Goal: Use online tool/utility: Utilize a website feature to perform a specific function

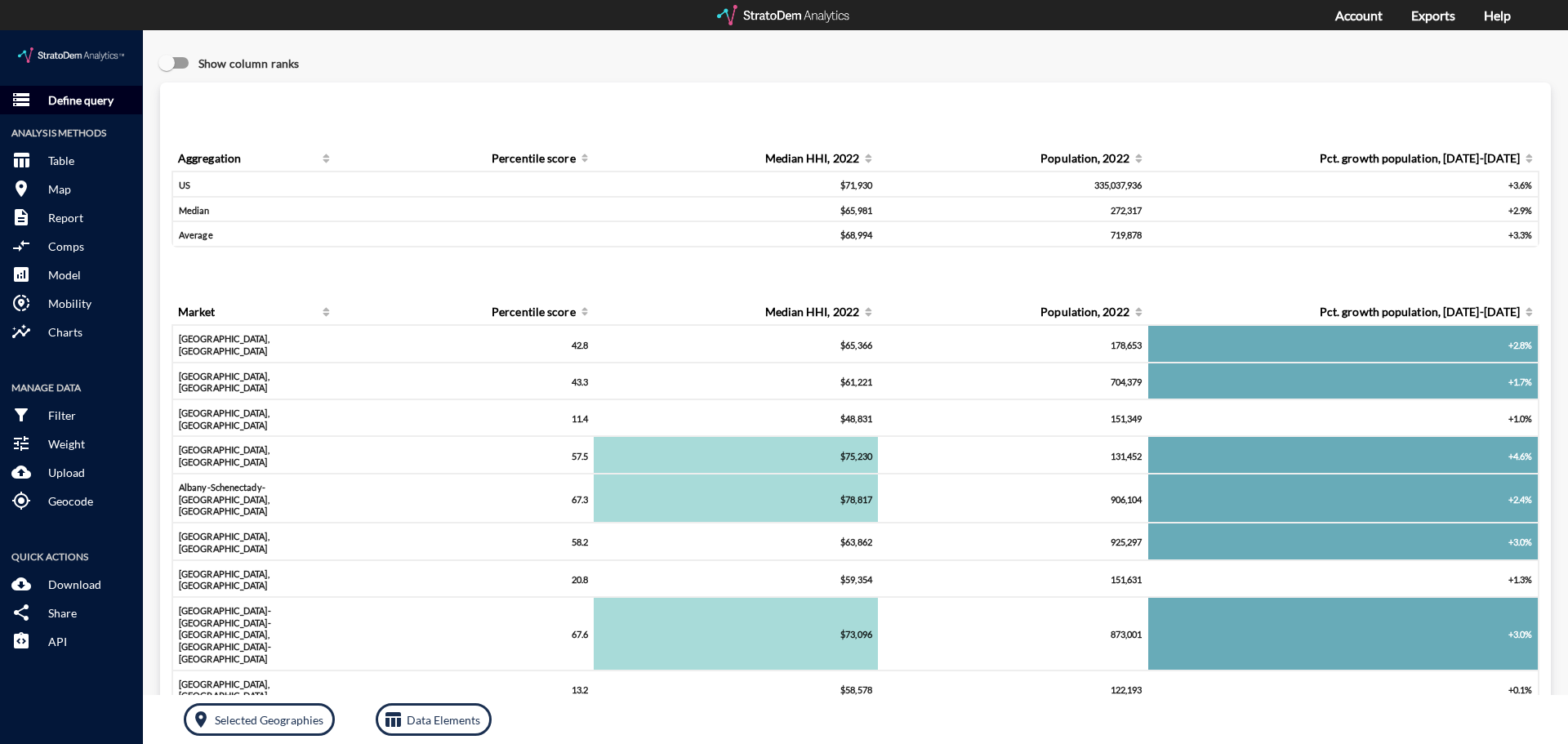
click p "Define query"
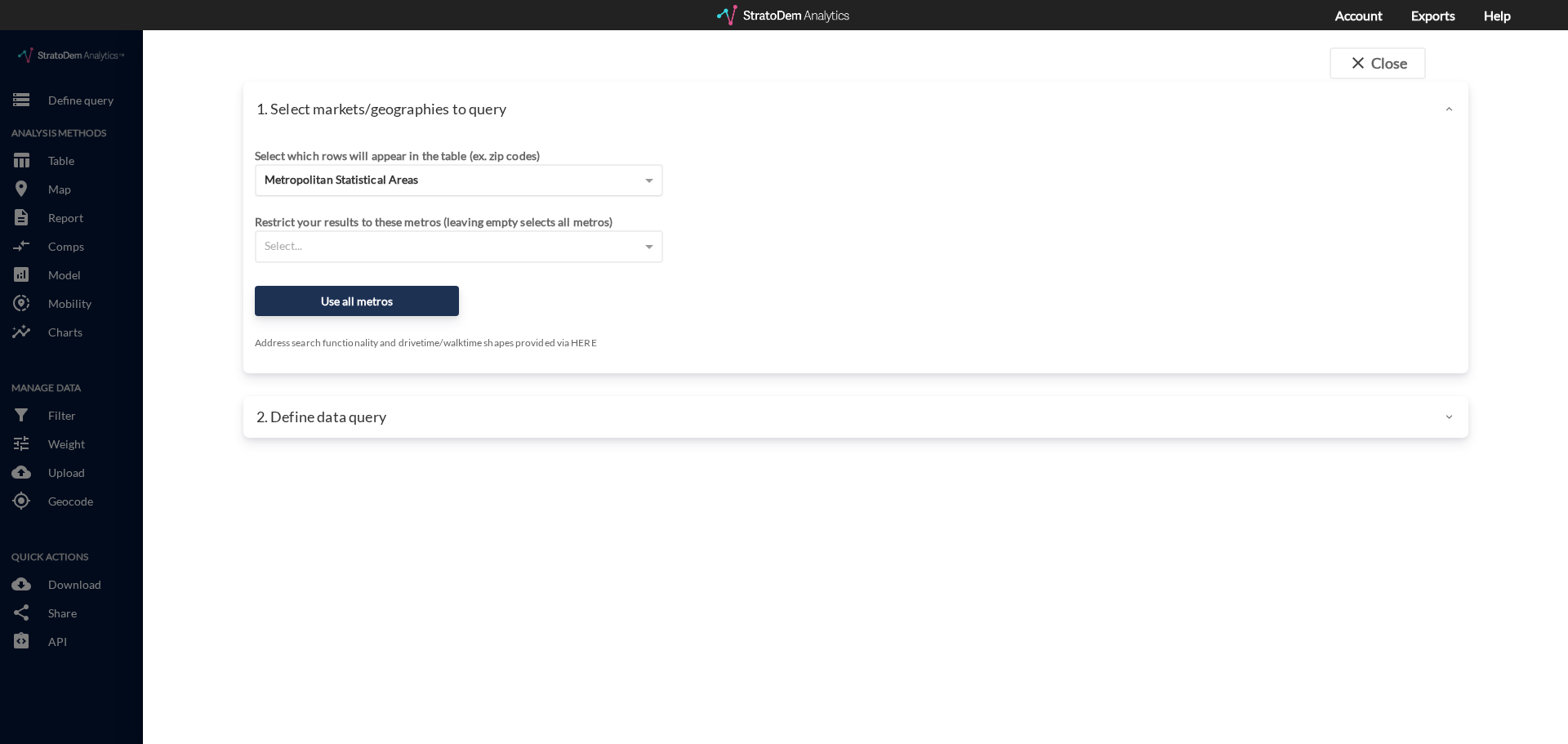
click div "Metropolitan Statistical Areas"
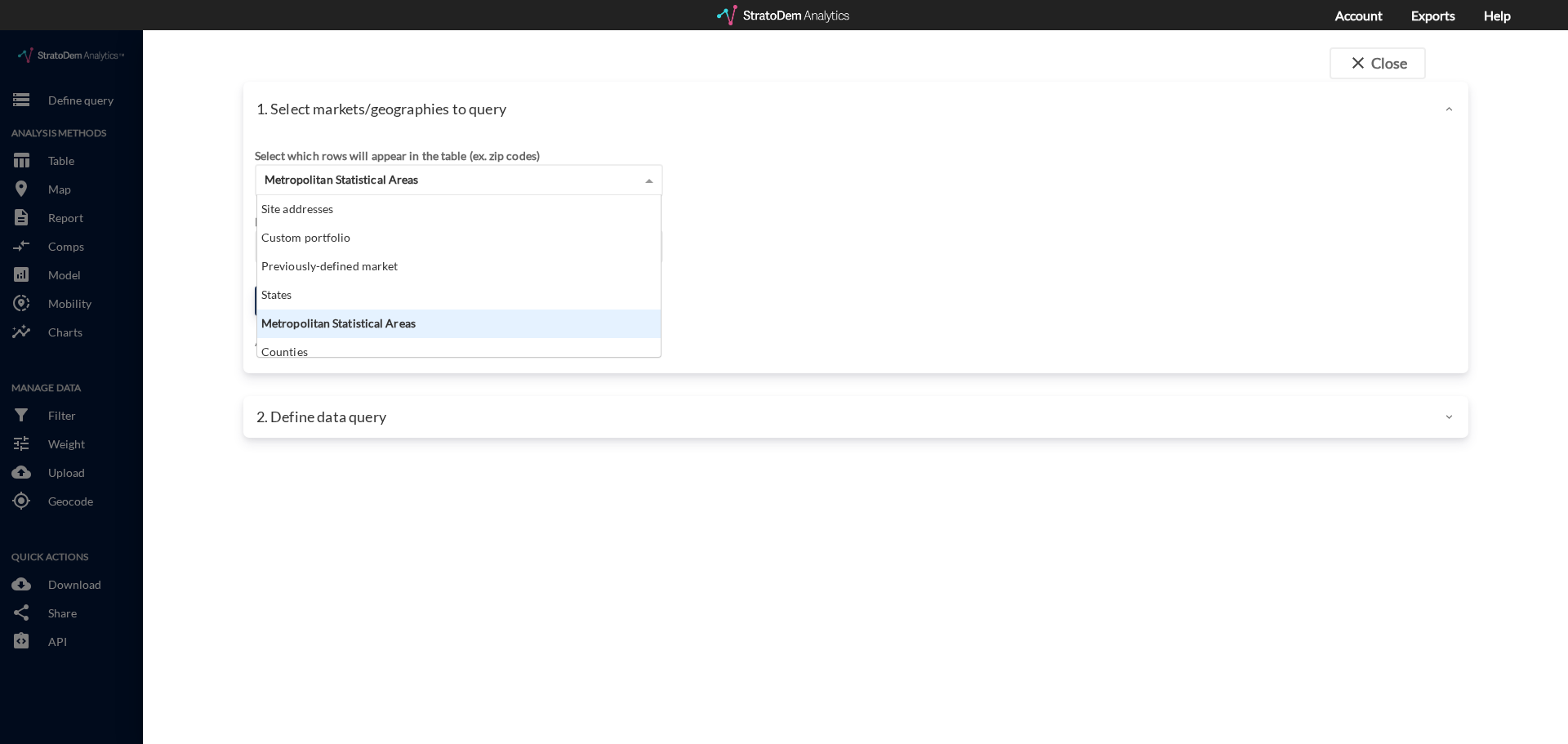
scroll to position [150, 393]
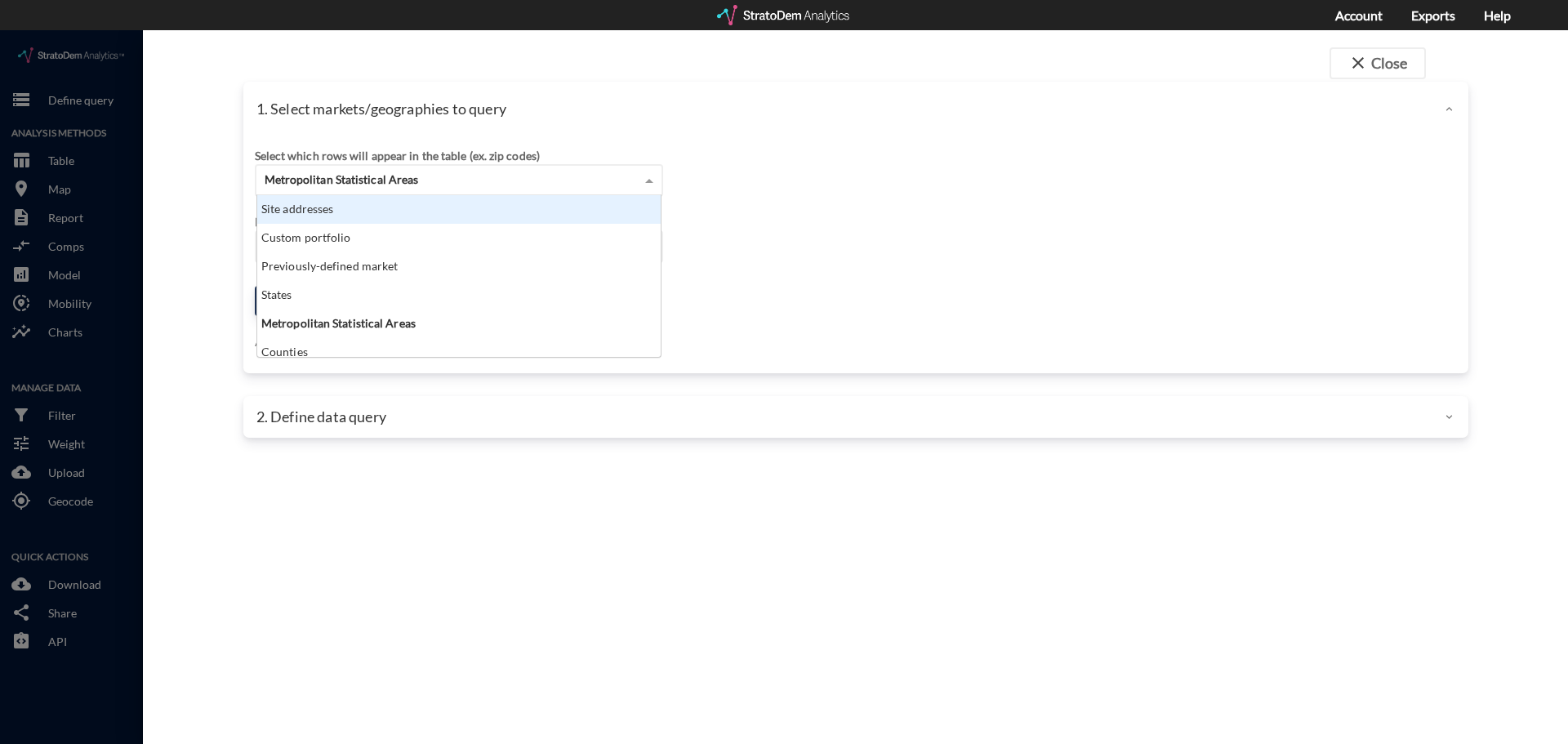
click div "Site addresses"
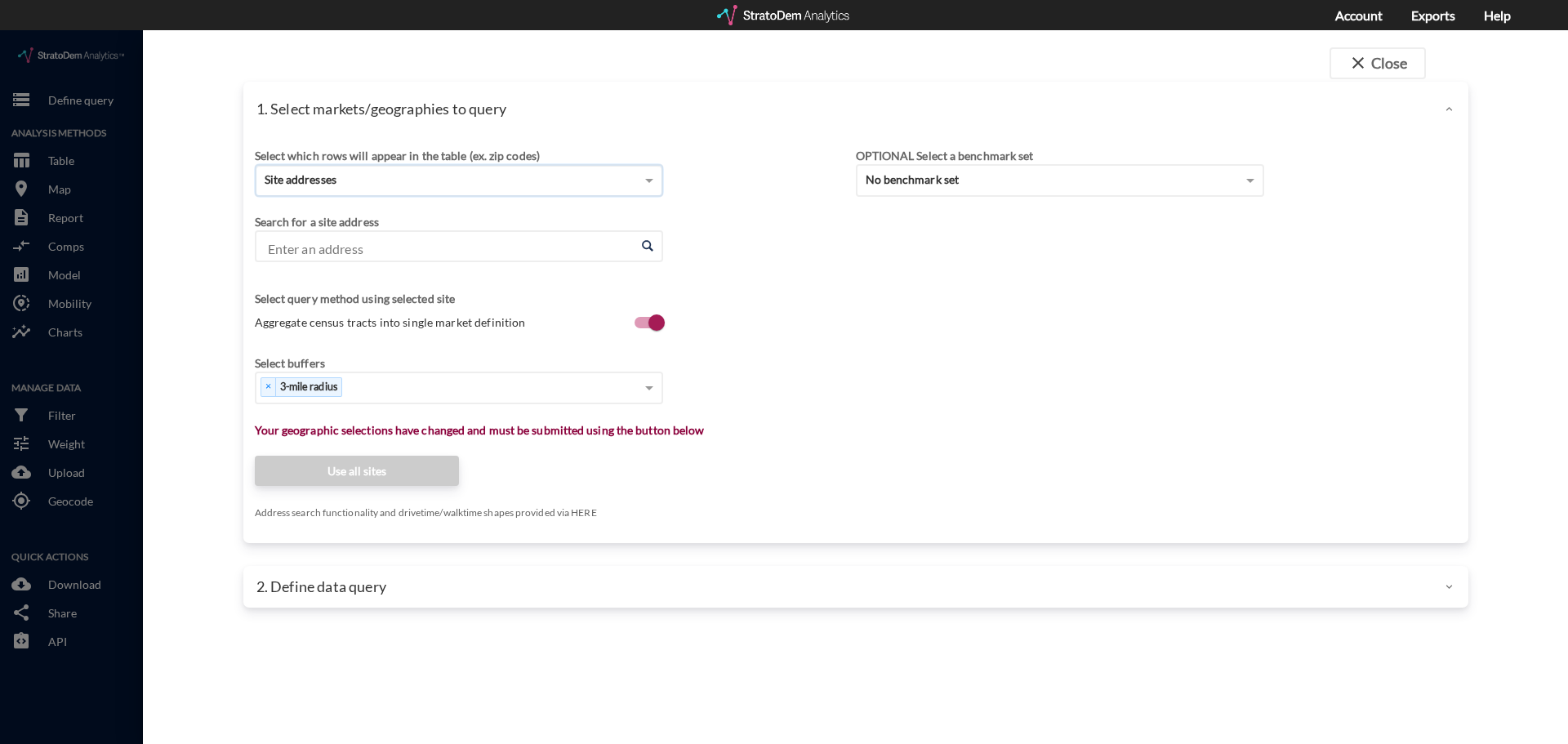
click input "Enter an address"
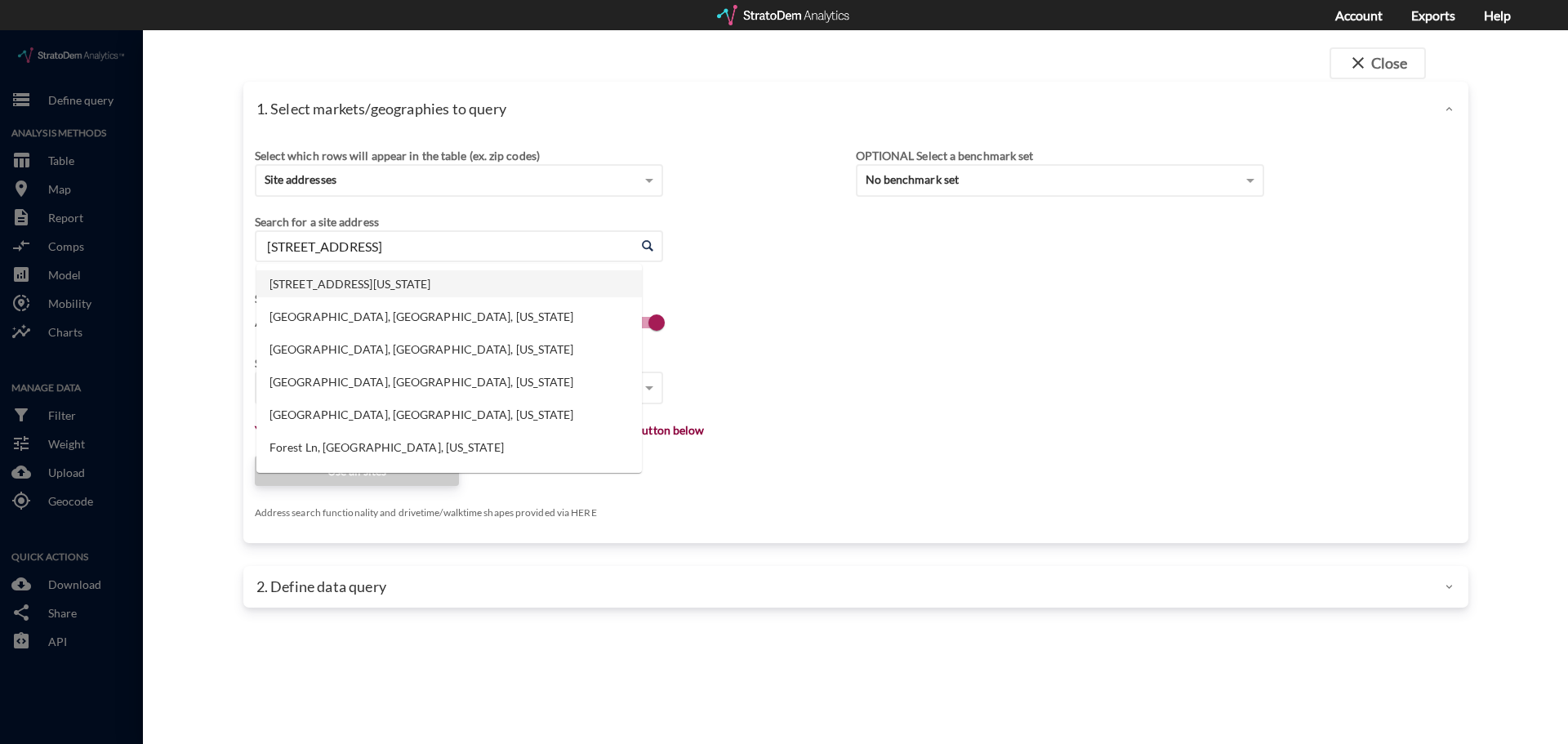
click li "10415 Lancaster Forest Ln, Houston, Texas"
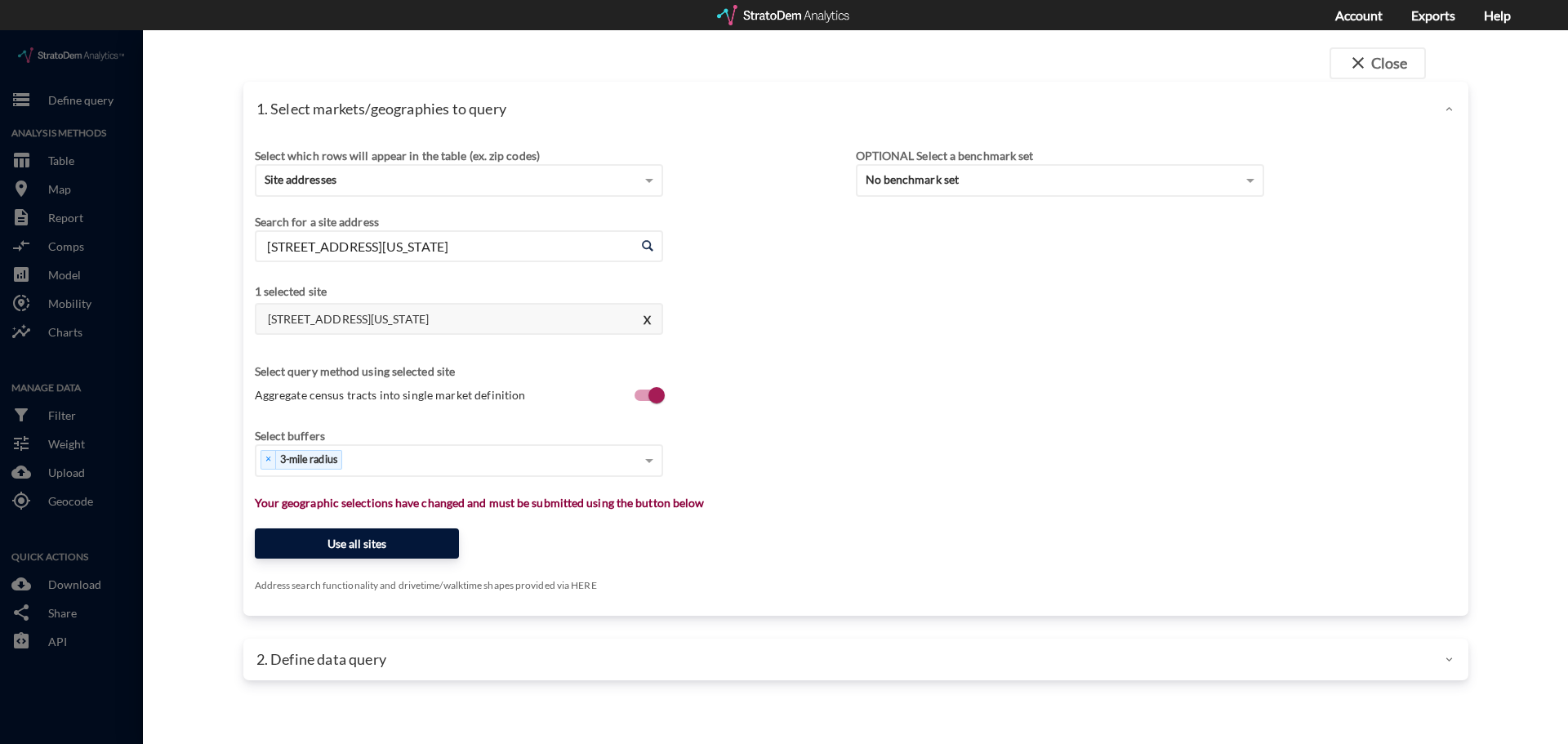
type input "10415 Lancaster Forest Ln, Houston, Texas"
click button "Use all sites"
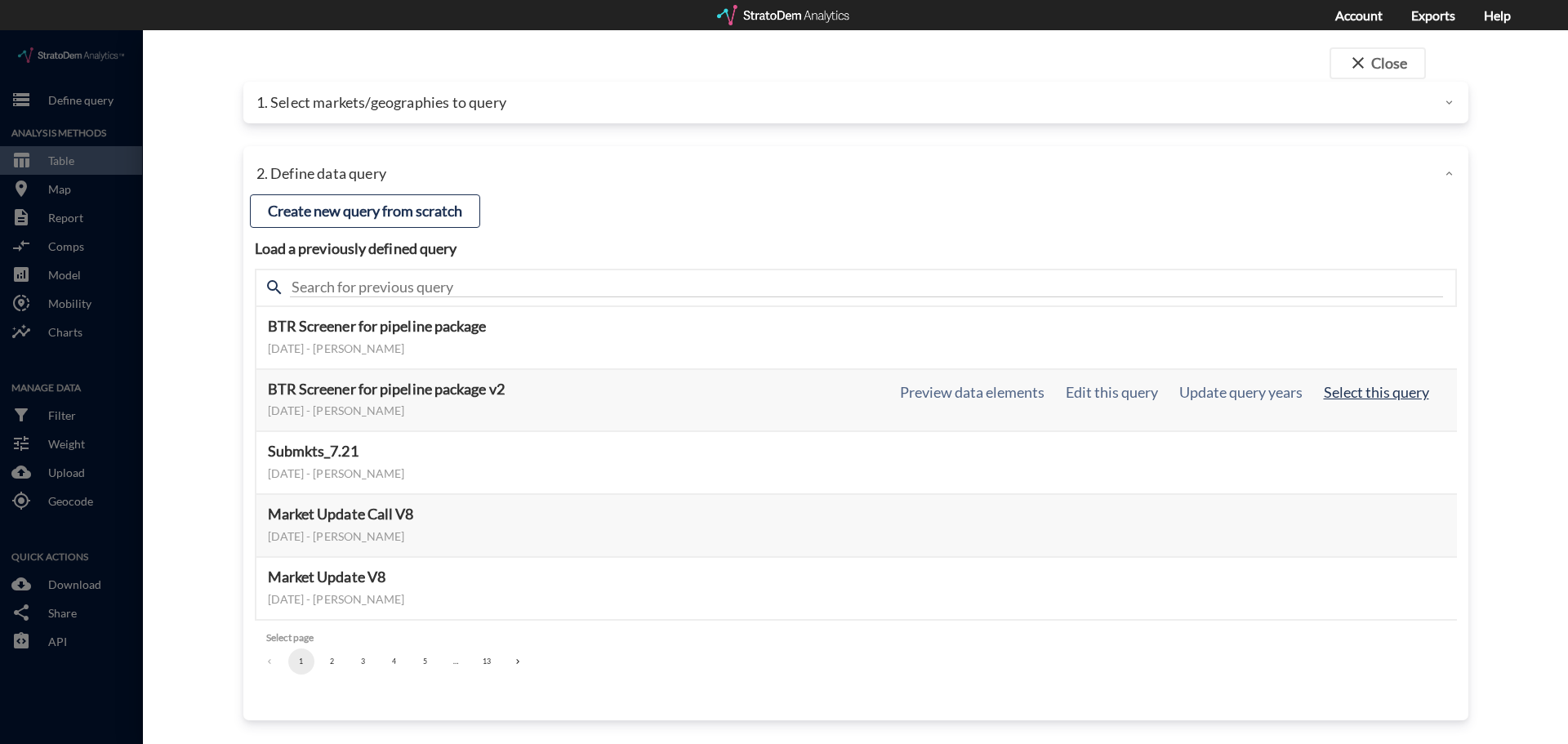
click button "Select this query"
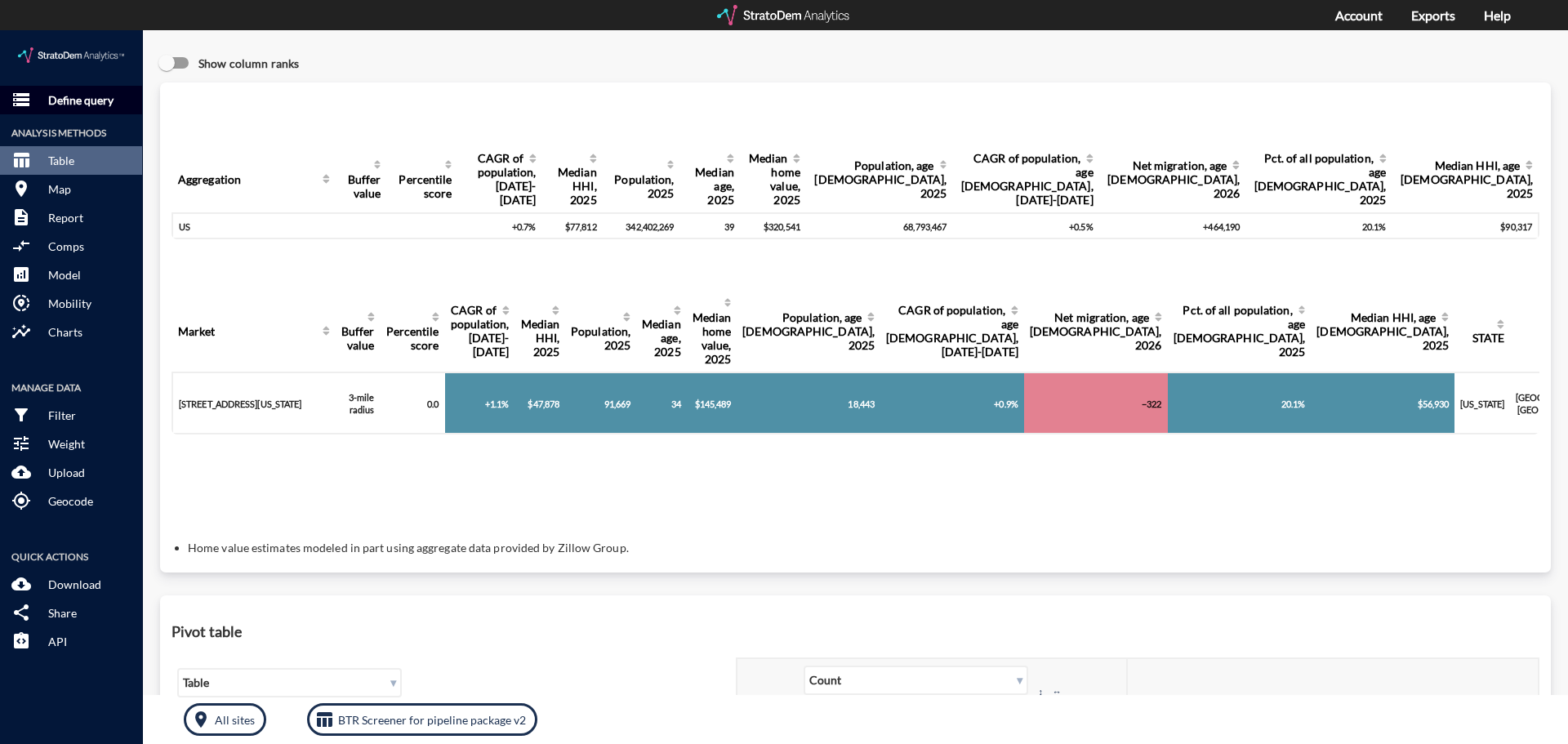
click p "Define query"
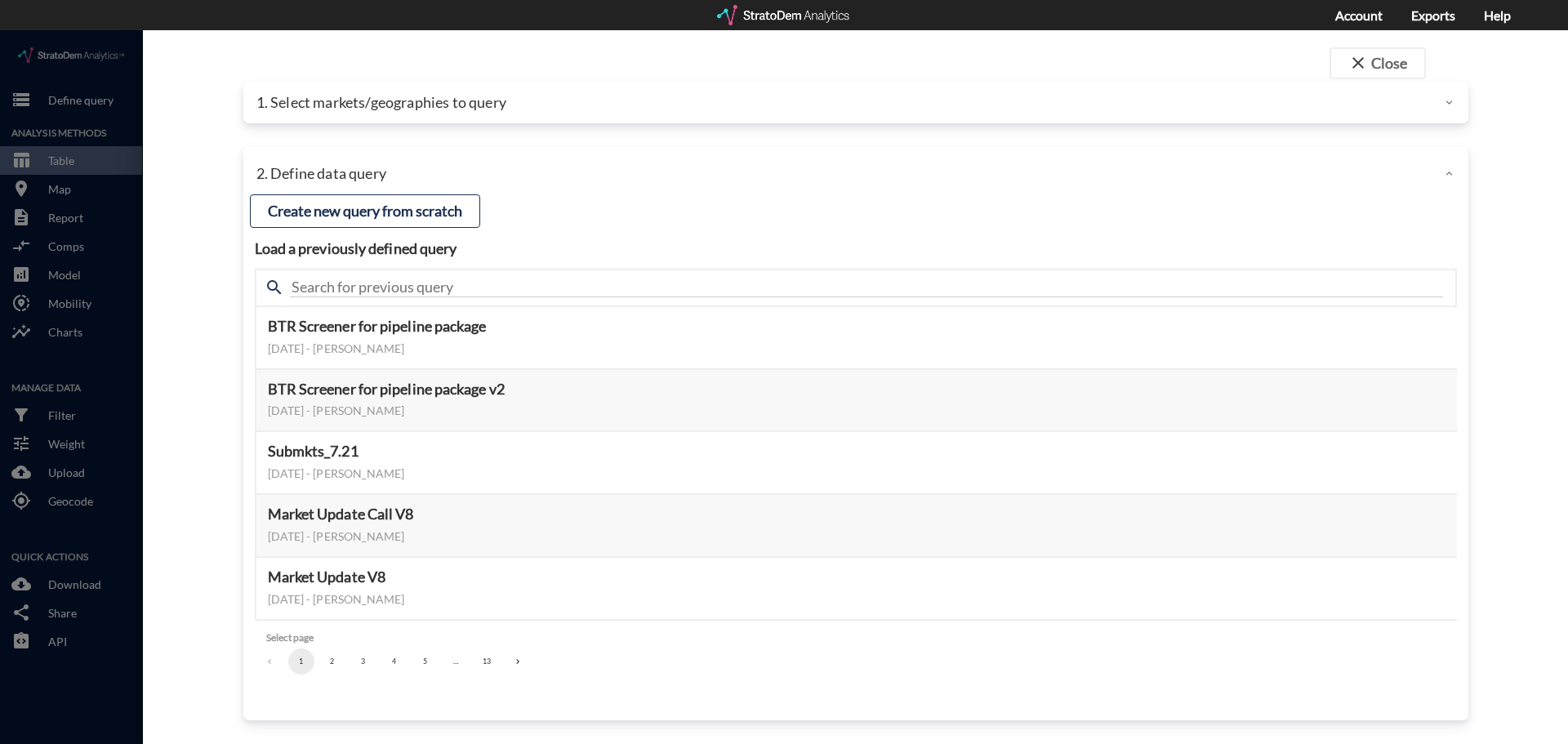
click div "1. Select markets/geographies to query"
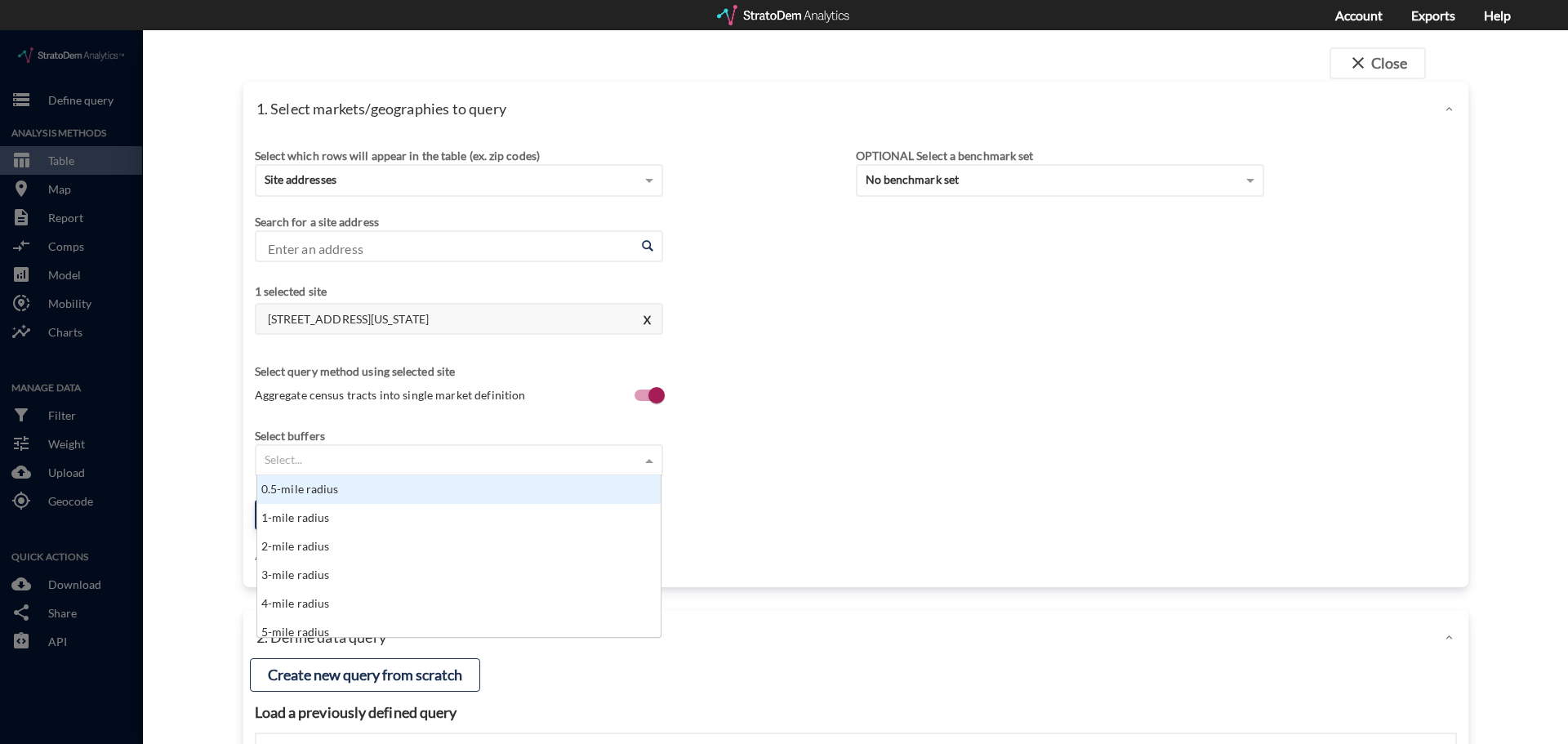
click div "Select..."
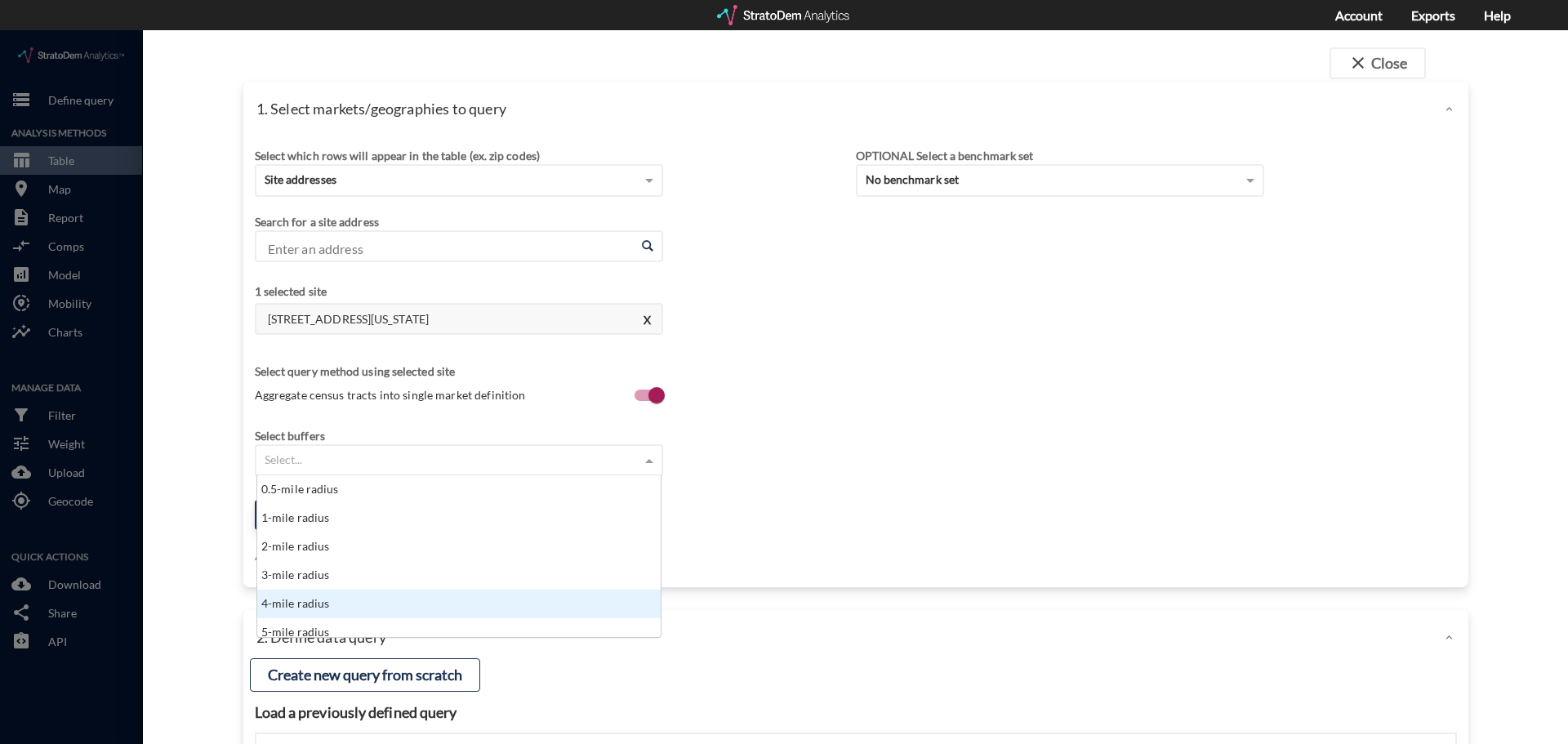
scroll to position [9, 0]
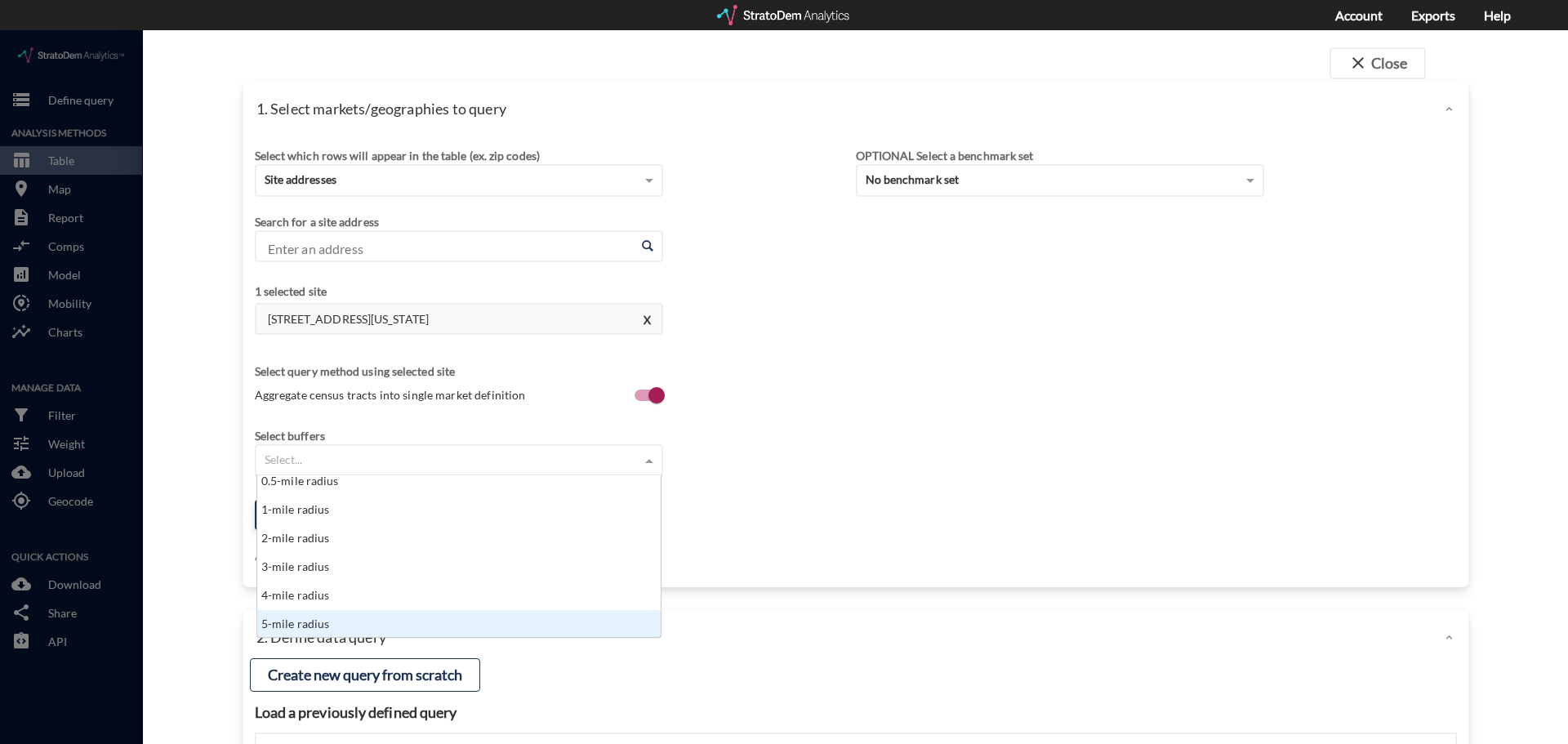
click div "5-mile radius"
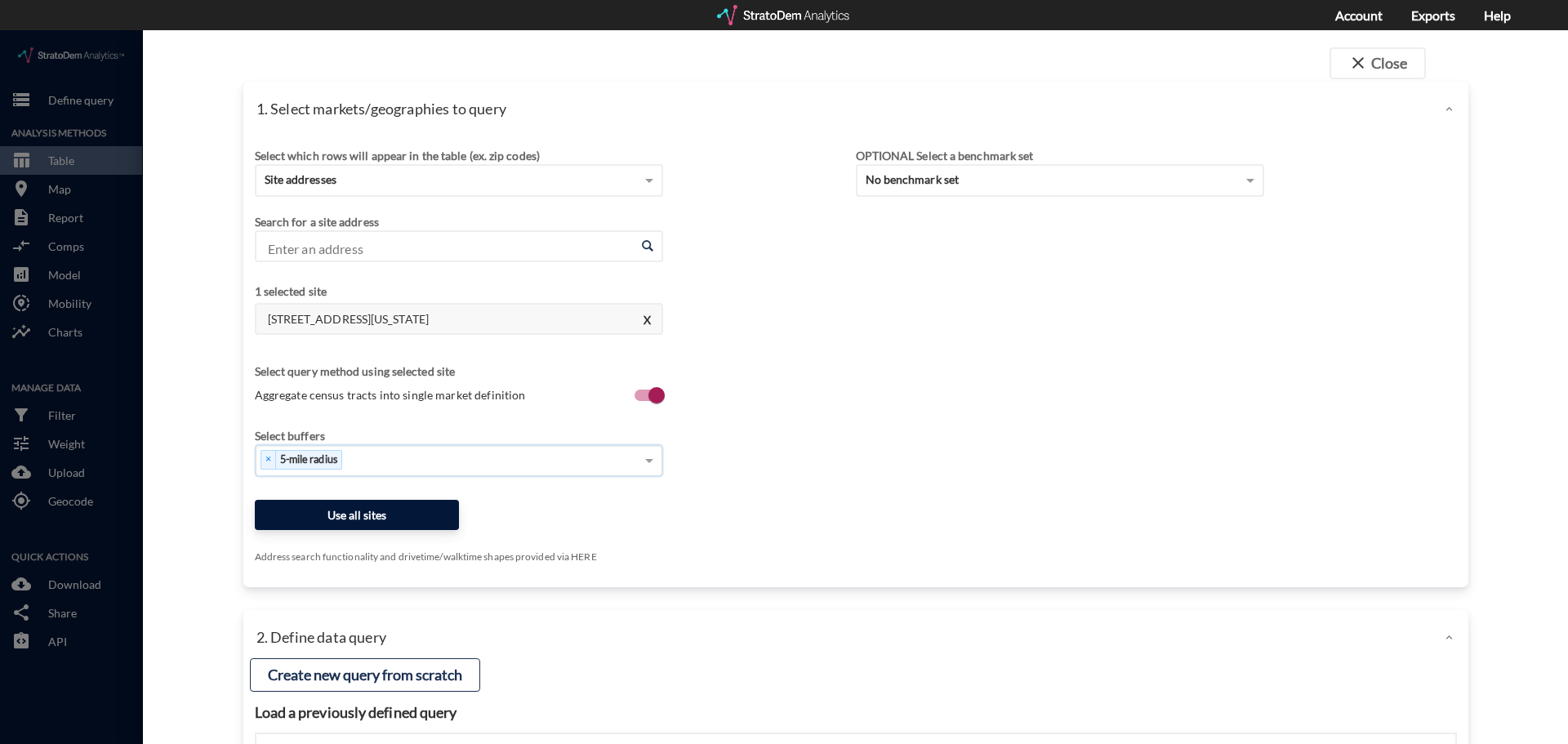
click button "Use all sites"
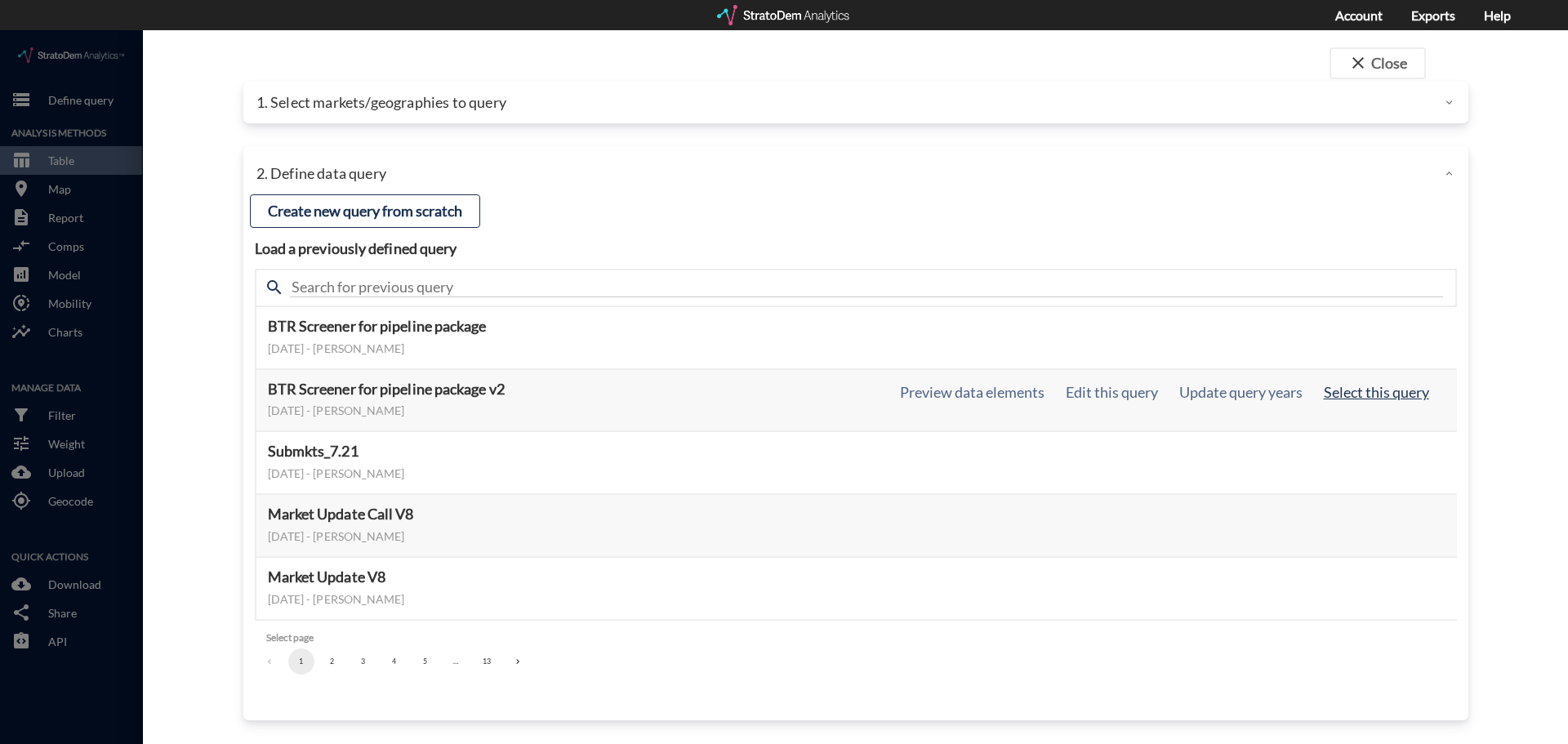
click button "Select this query"
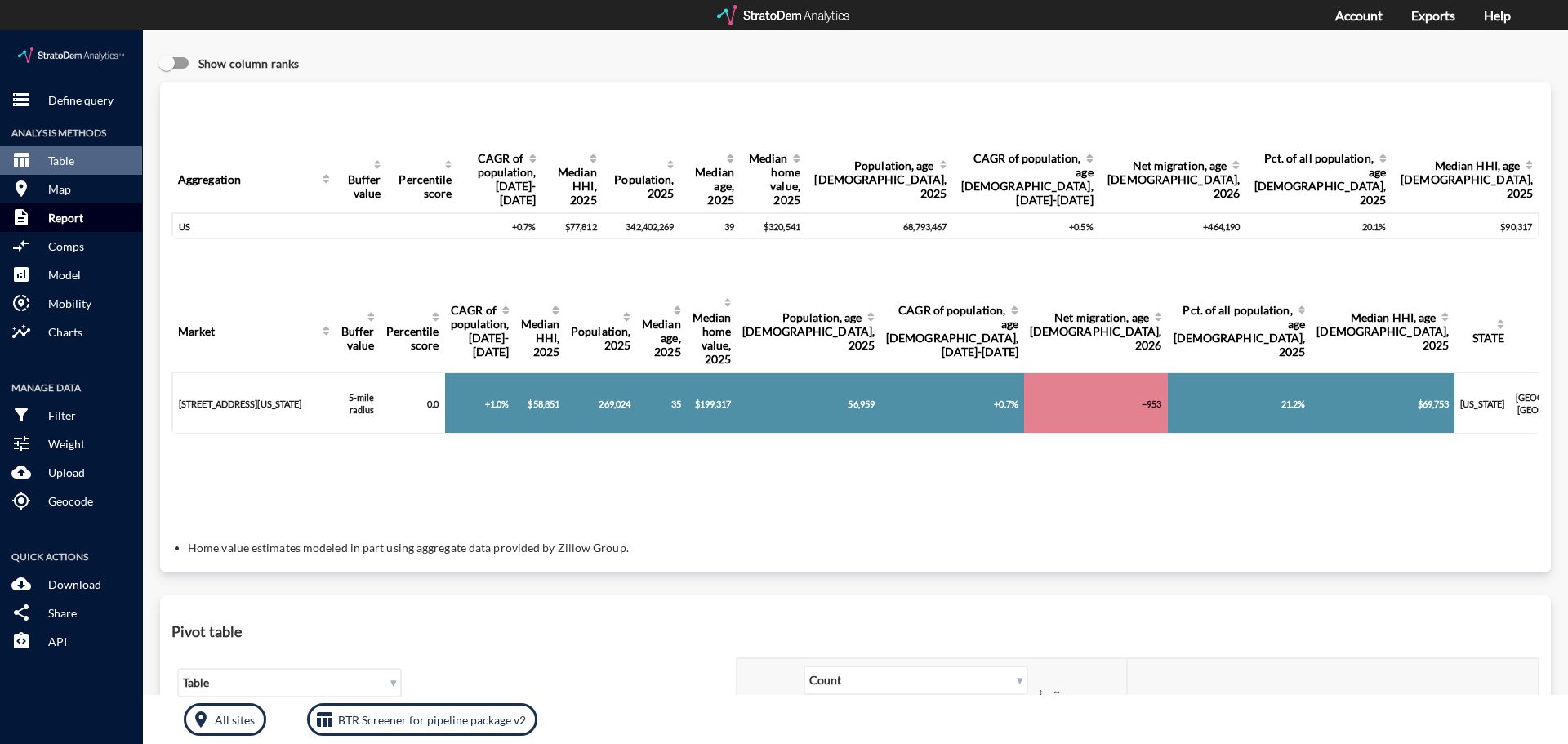
click p "Report"
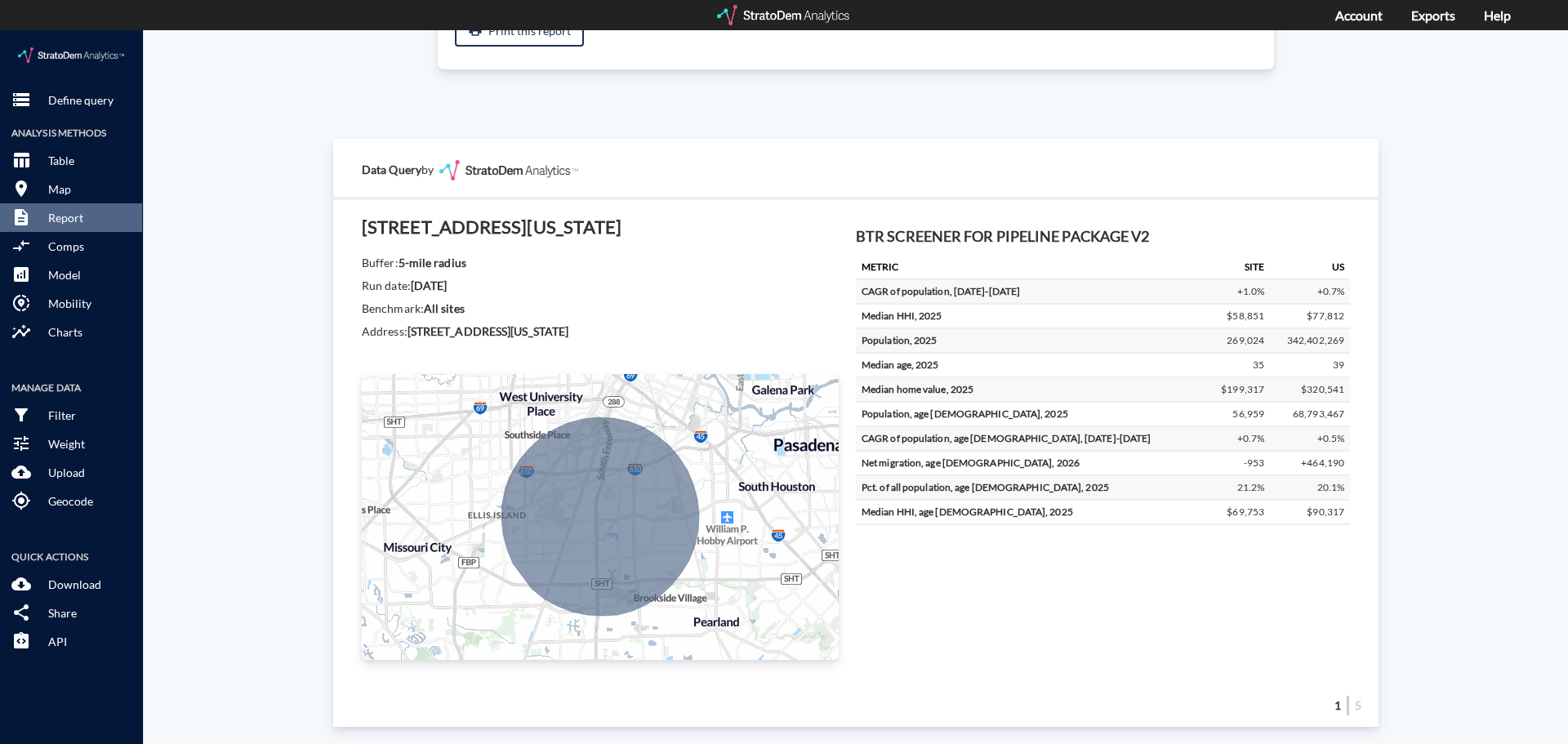
scroll to position [245, 0]
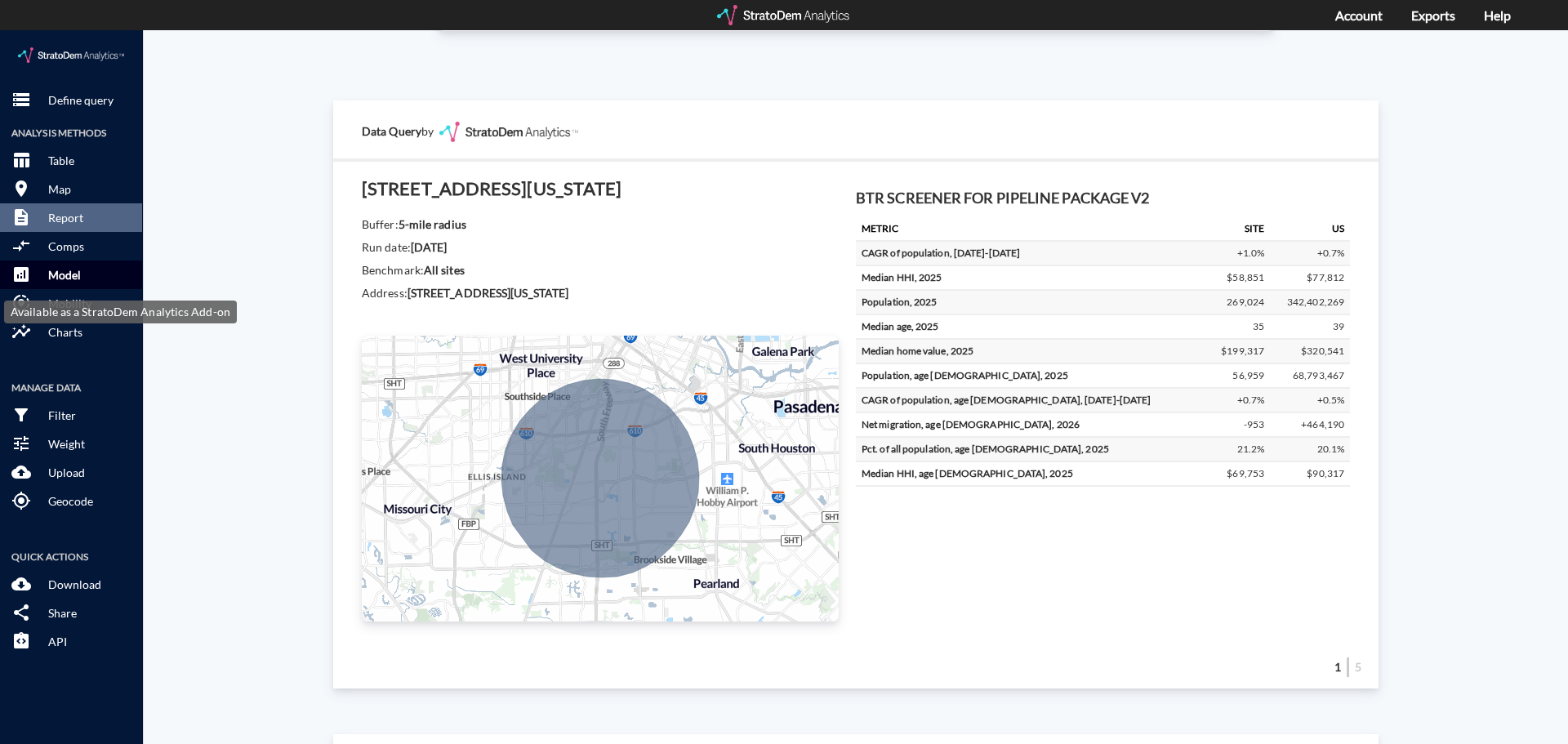
click p "Model"
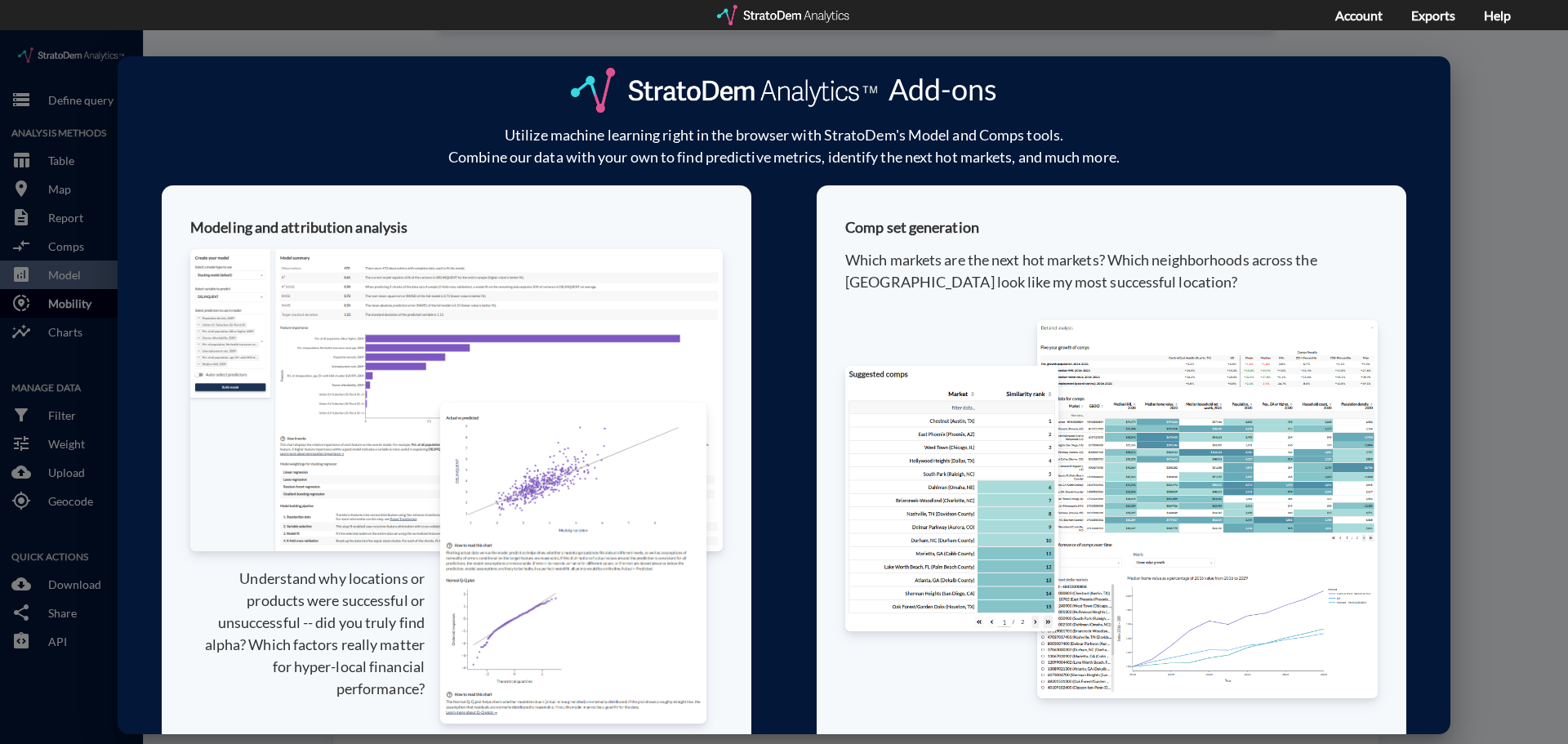
click div "Add-ons Utilize machine learning right in the browser with StratoDem's Model an…"
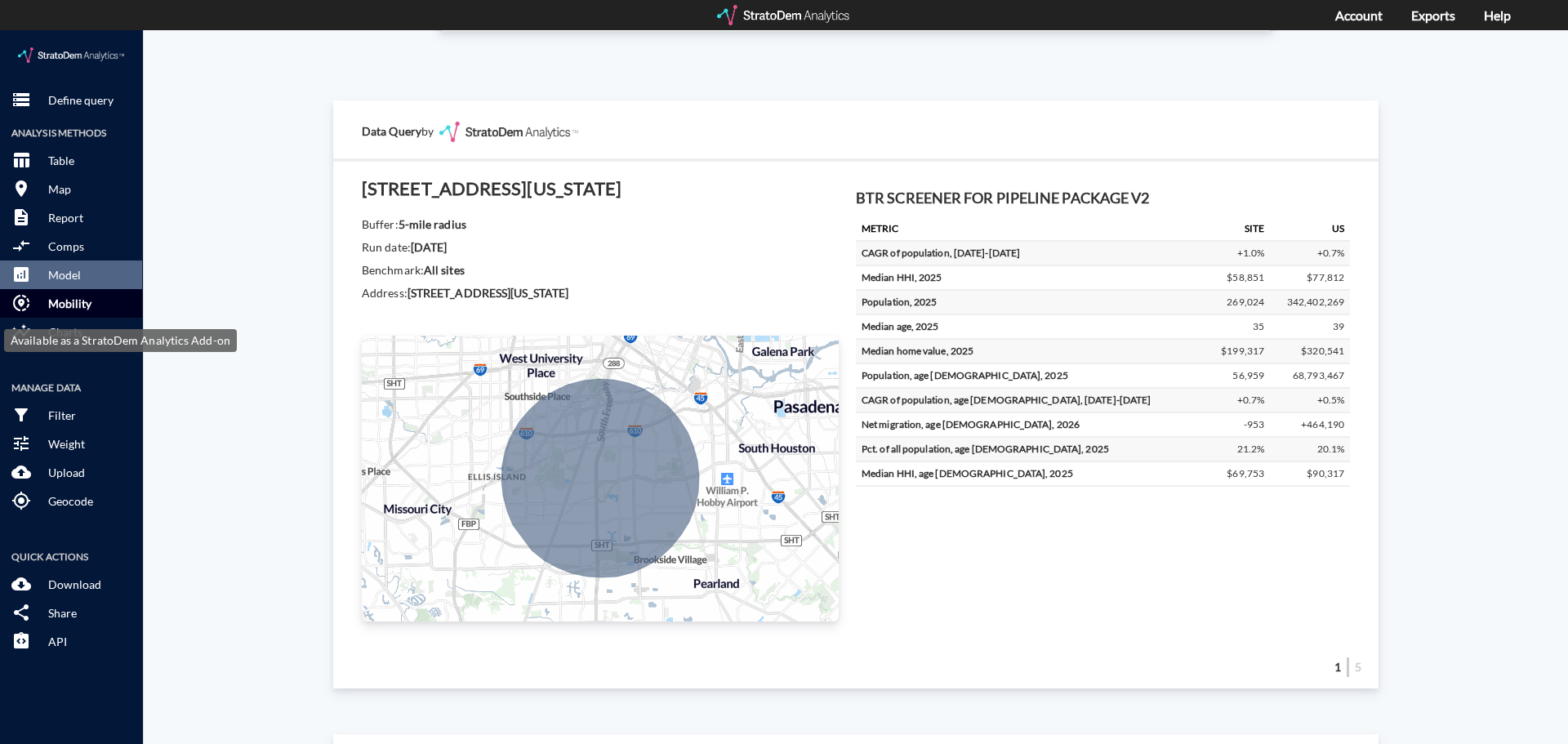
click p "Mobility"
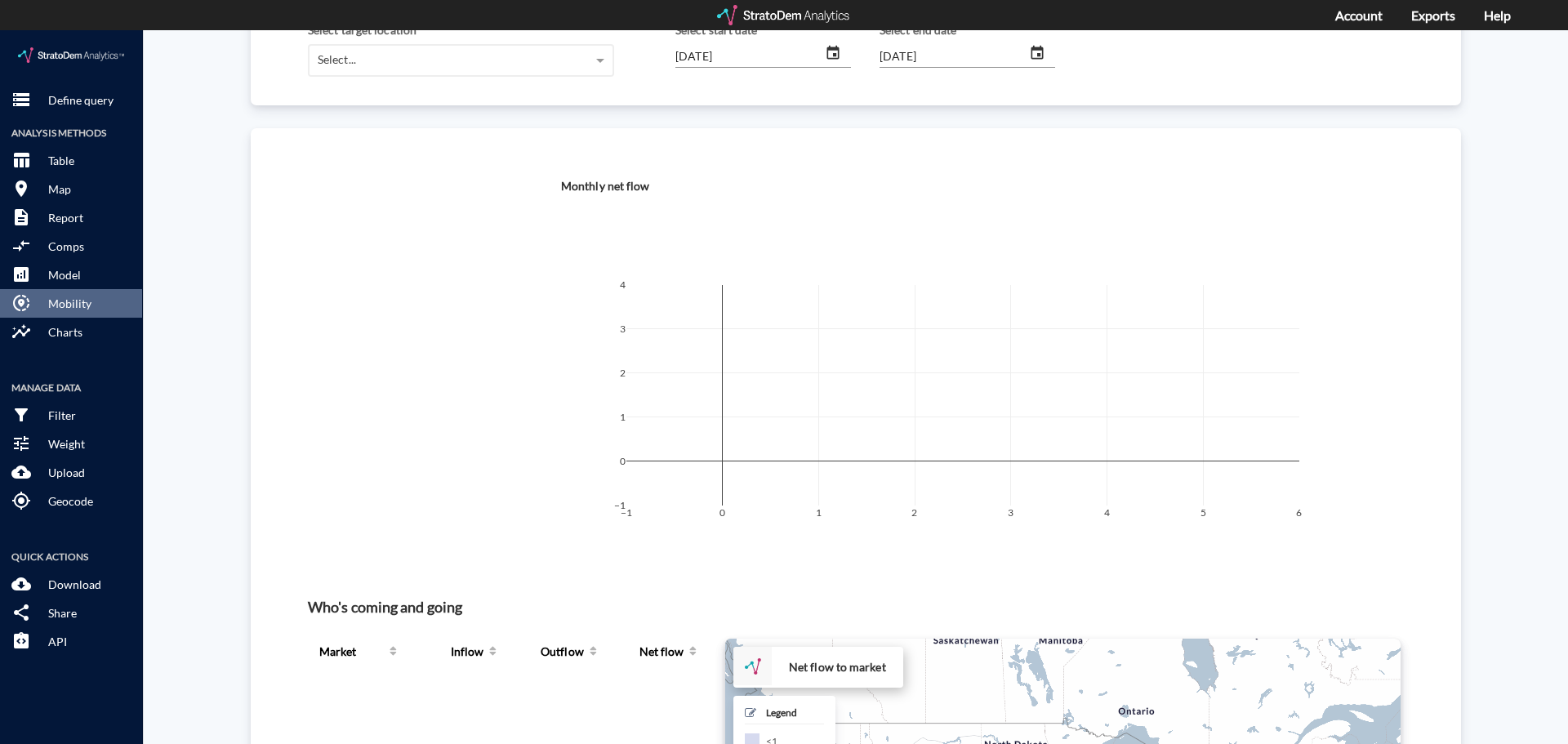
scroll to position [0, 0]
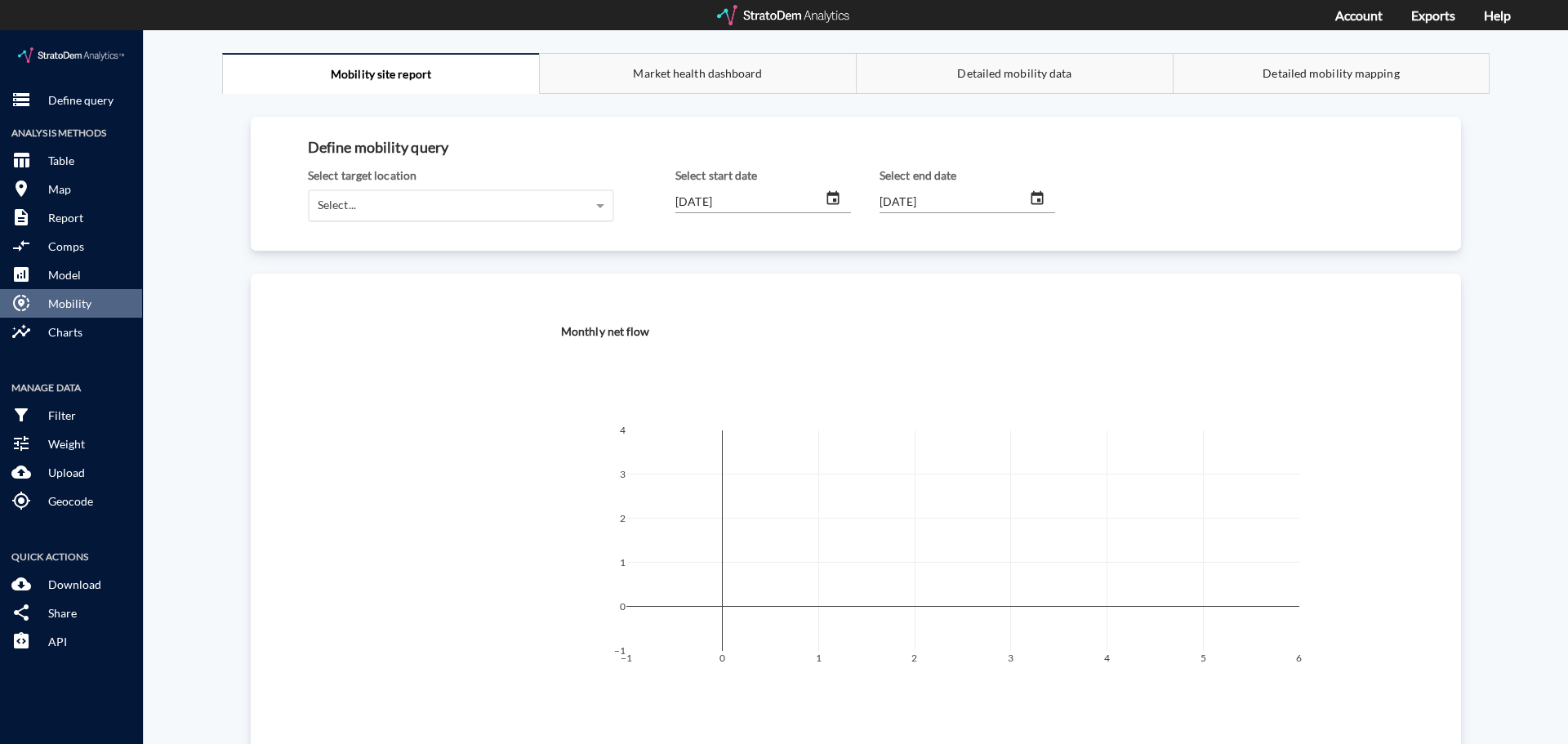
click div "Select..."
click div "10415 Lancaster Forest Ln, Houston, Texas (5-mile radius)"
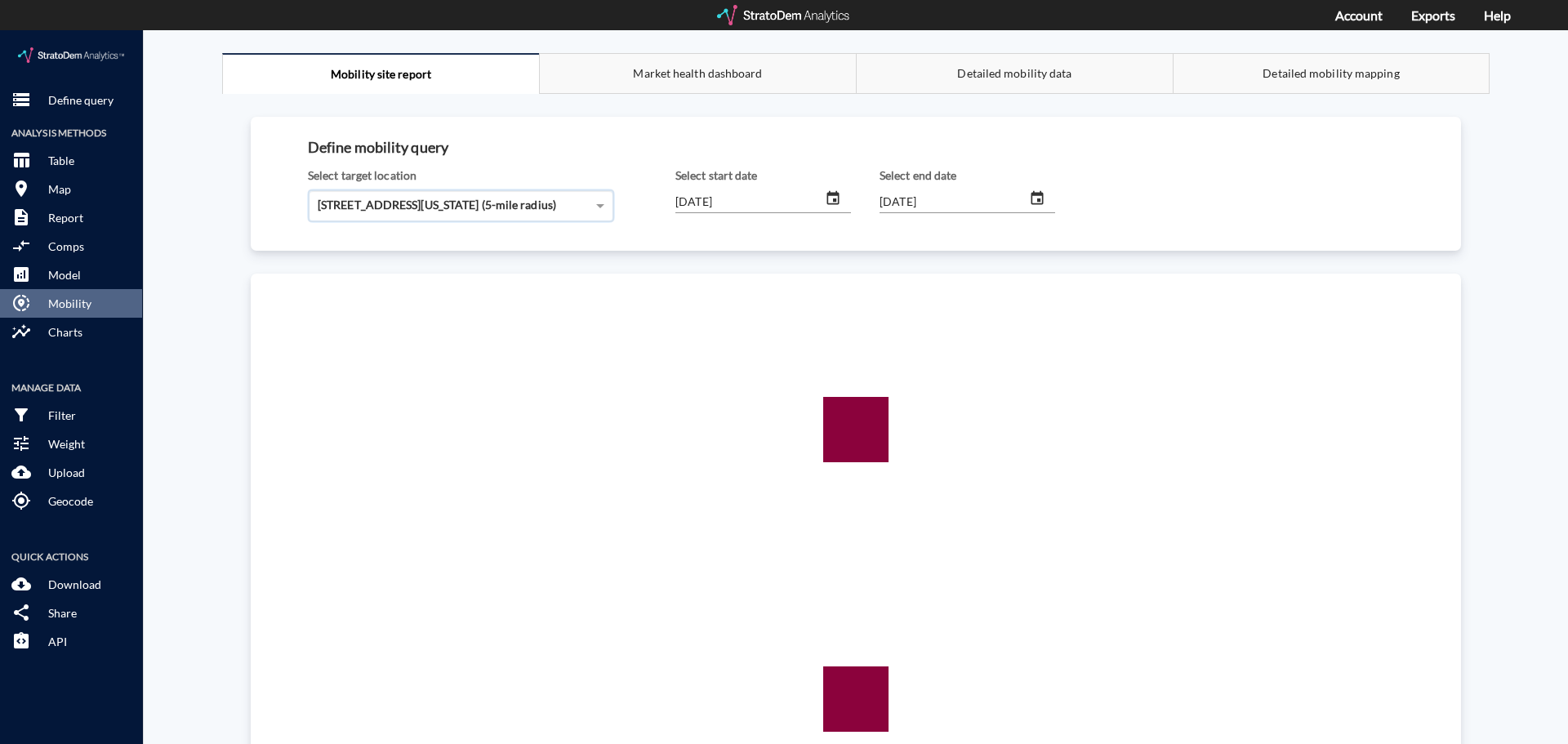
click icon "change date"
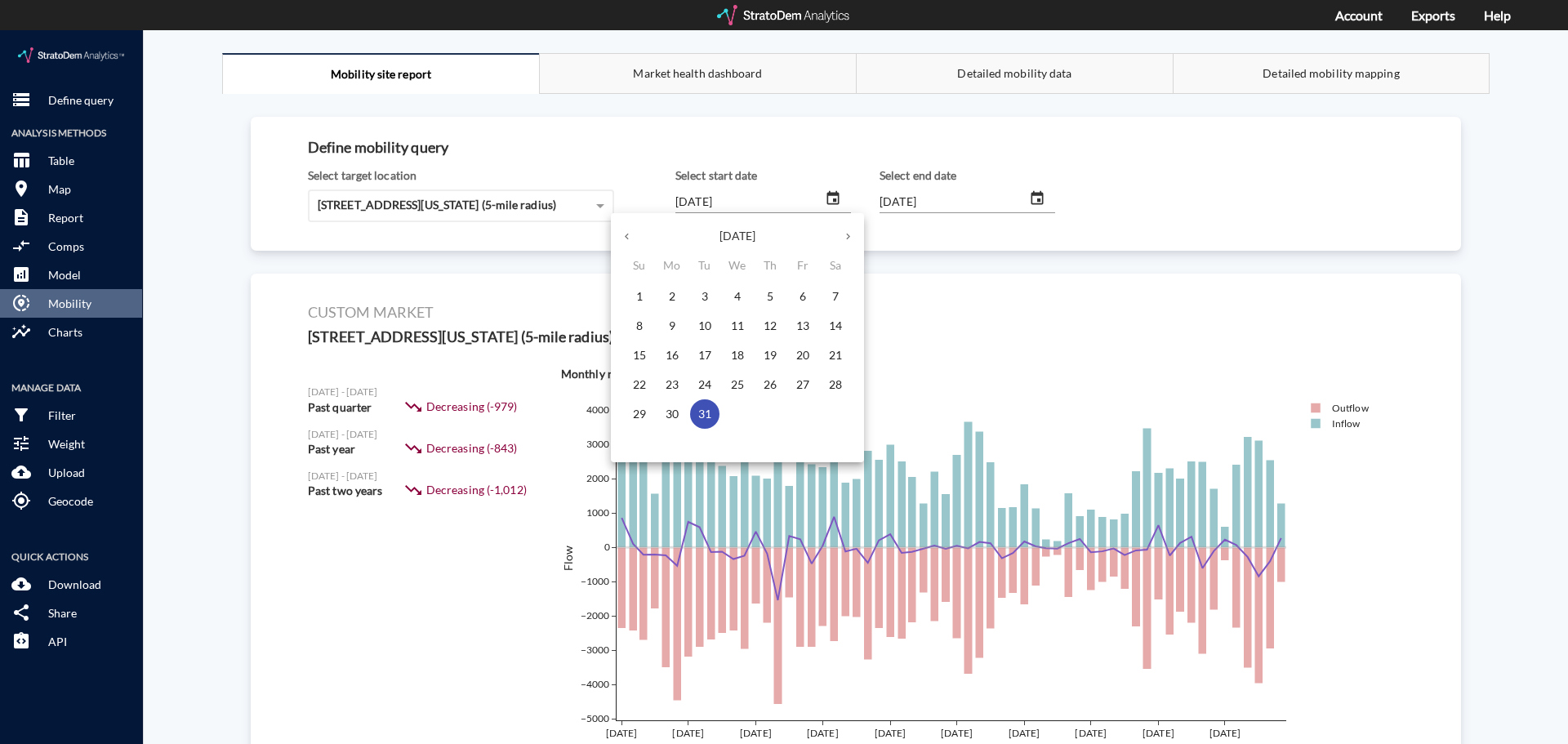
click icon "button"
click div
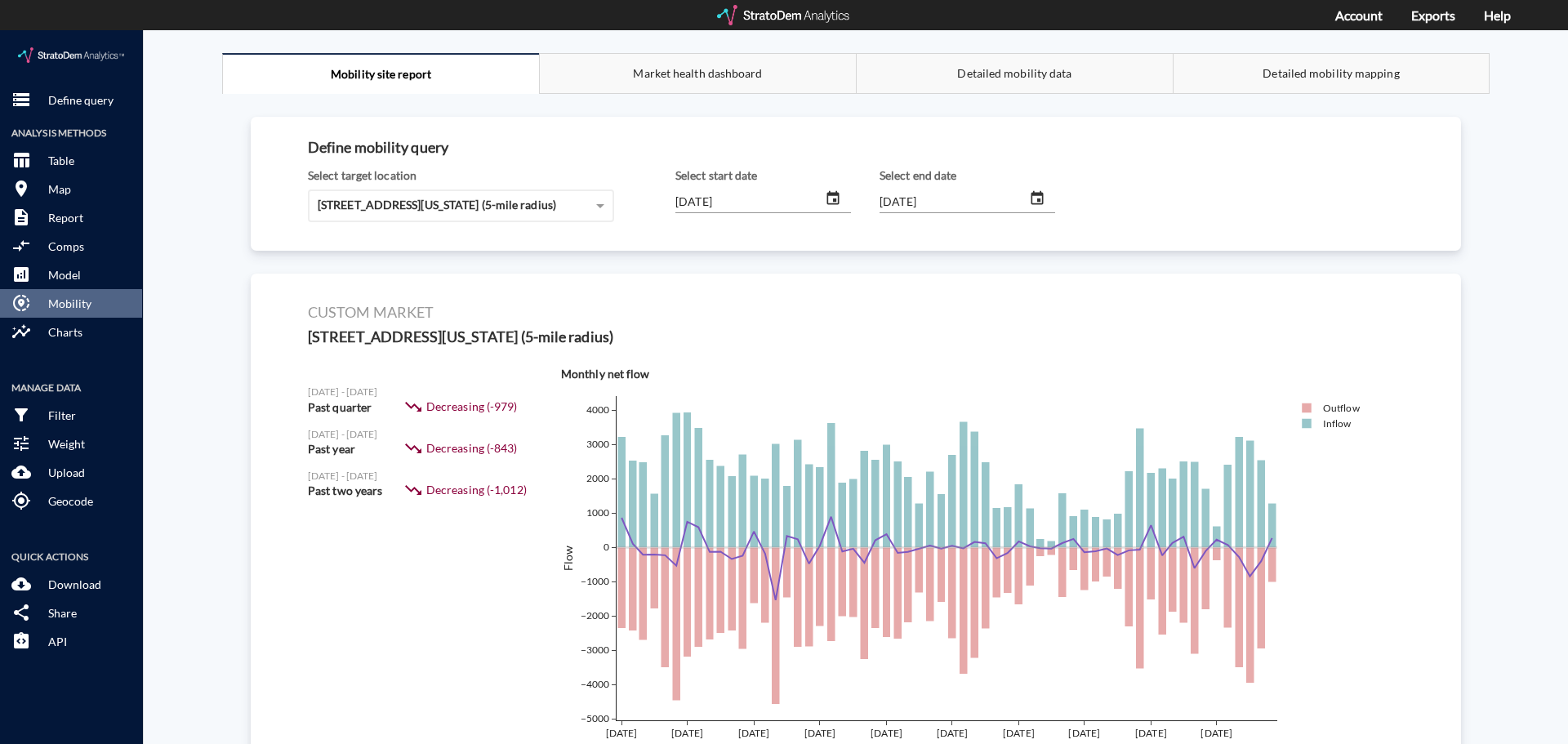
click input "2019/12/31"
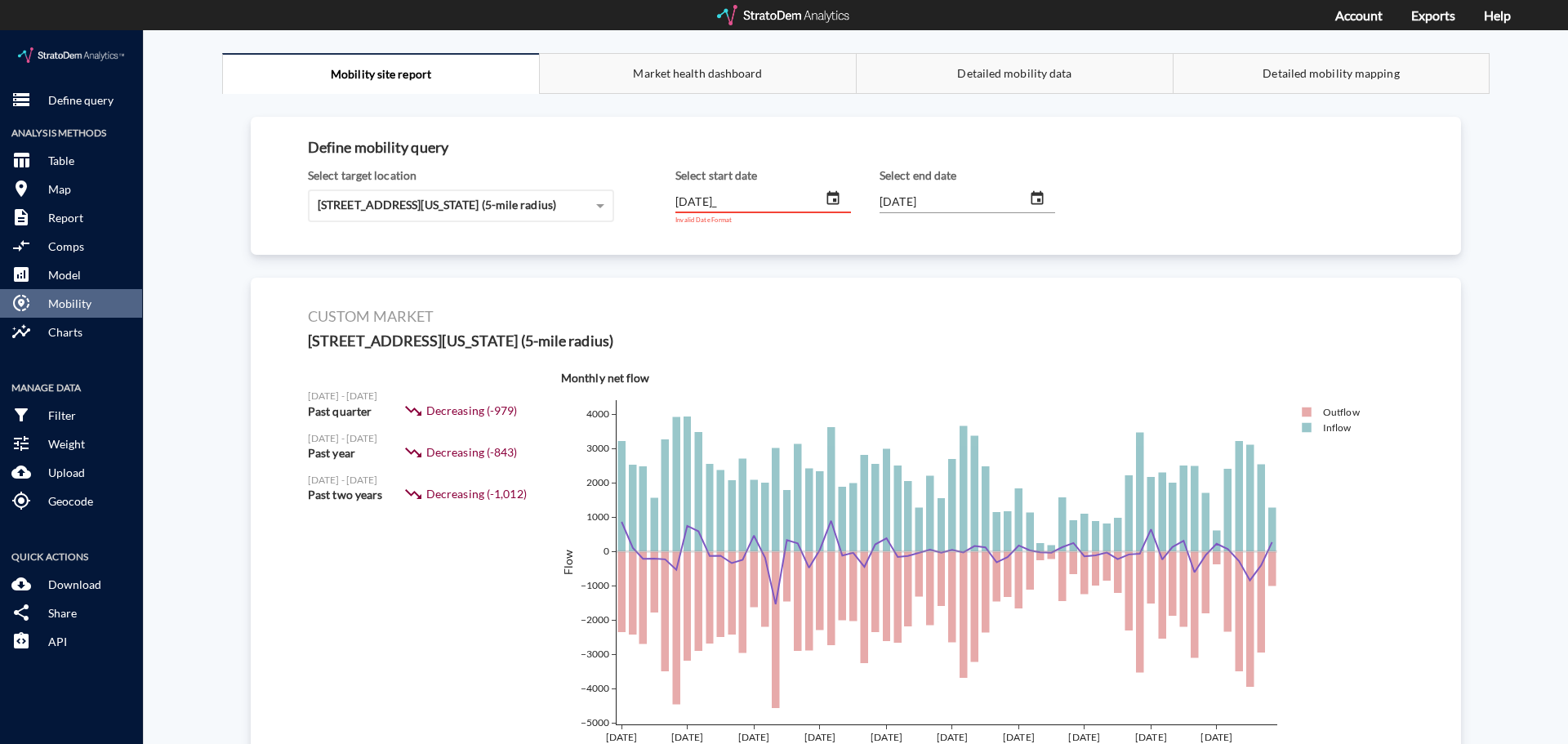
type input "2019/12/31"
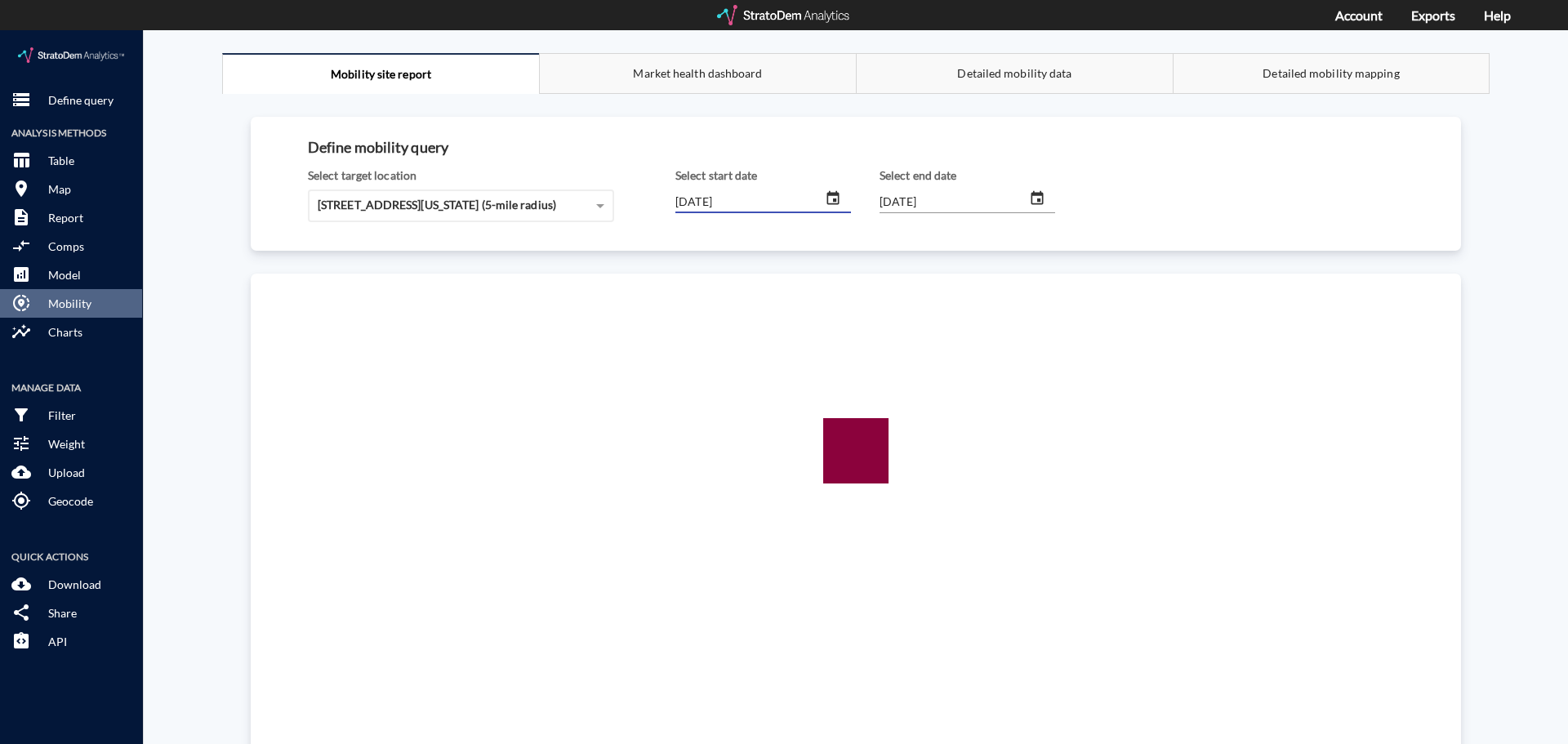
click input "2020/12/30"
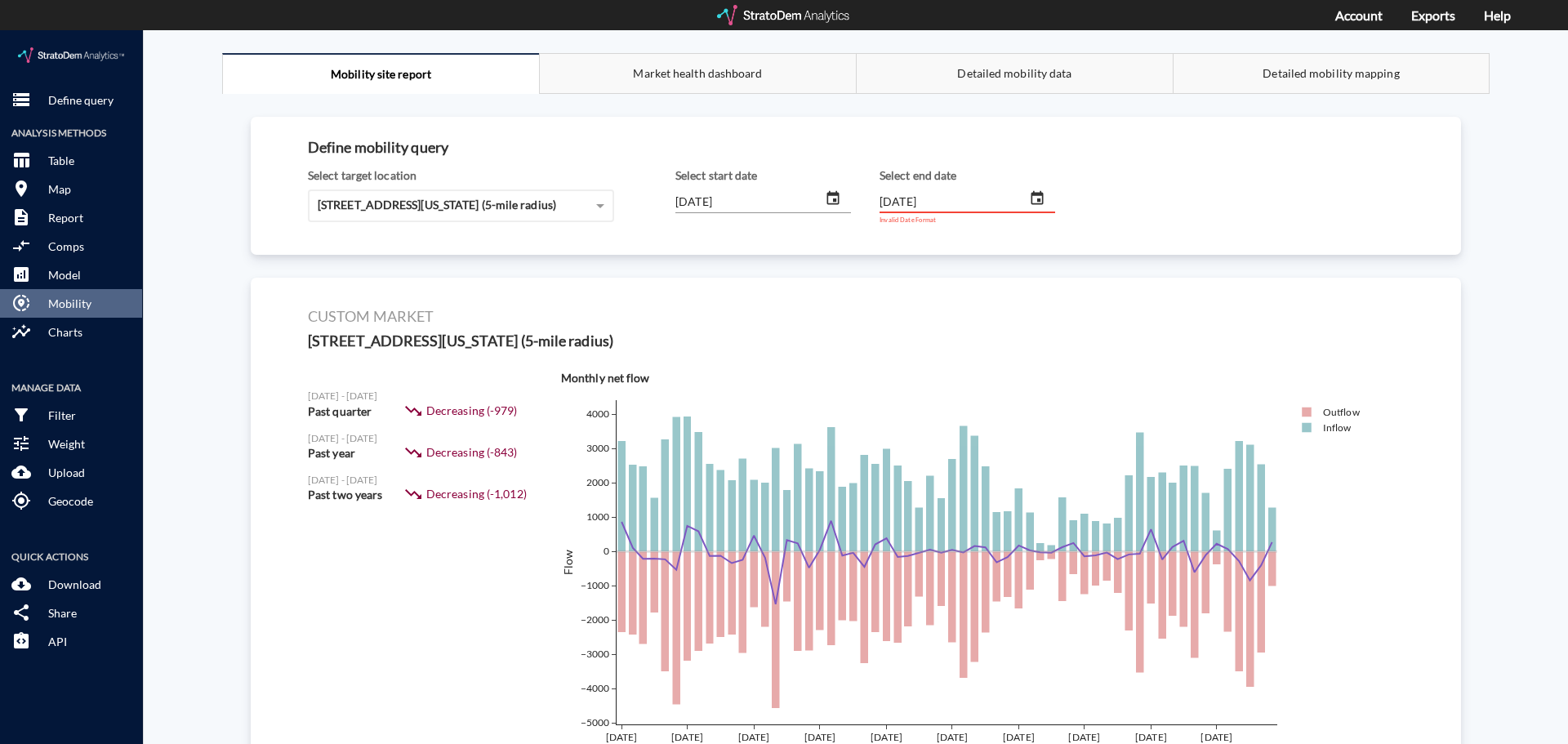
click input "2020/12/30"
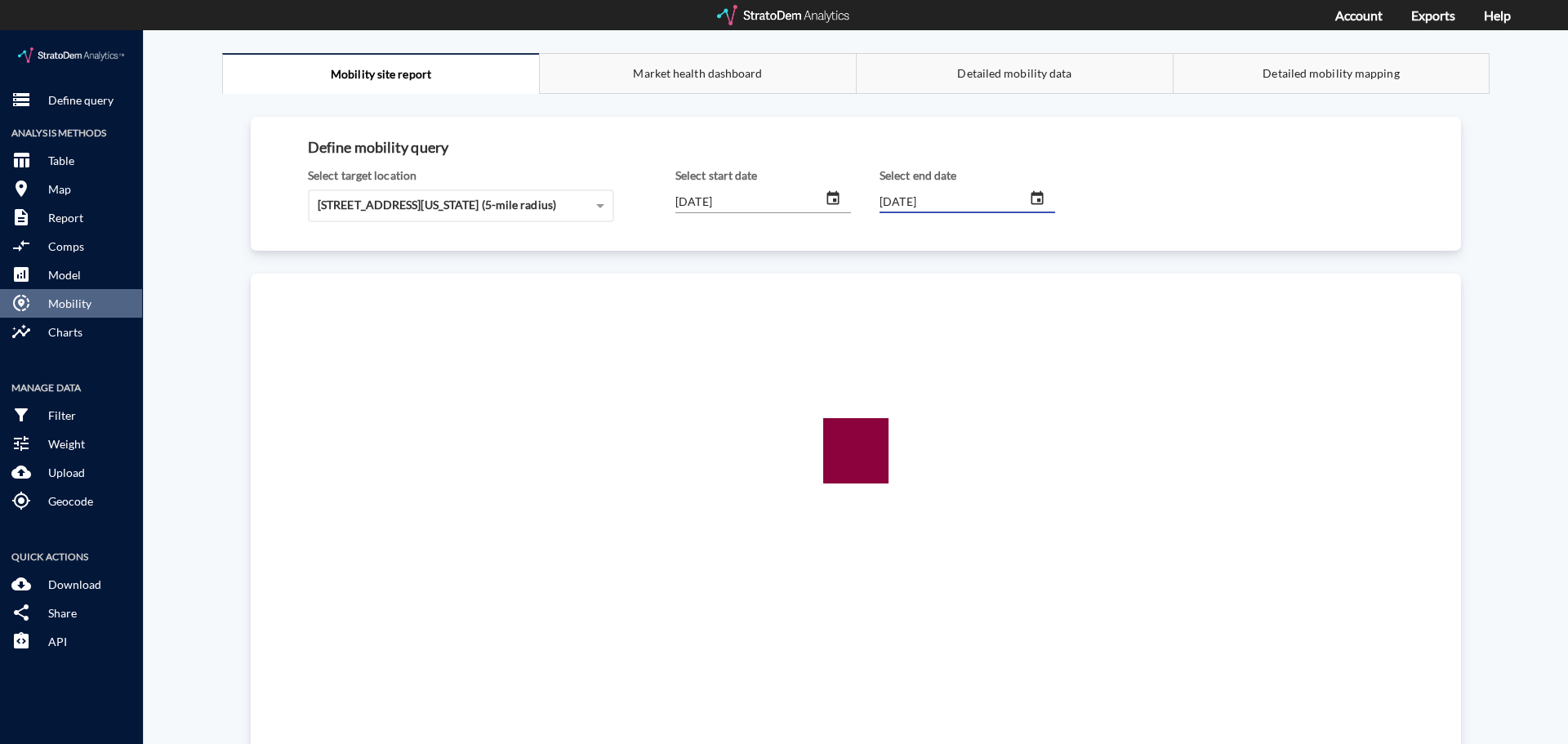
click input "2024/12/30"
type input "2024/12/31"
click input "2019/12/31"
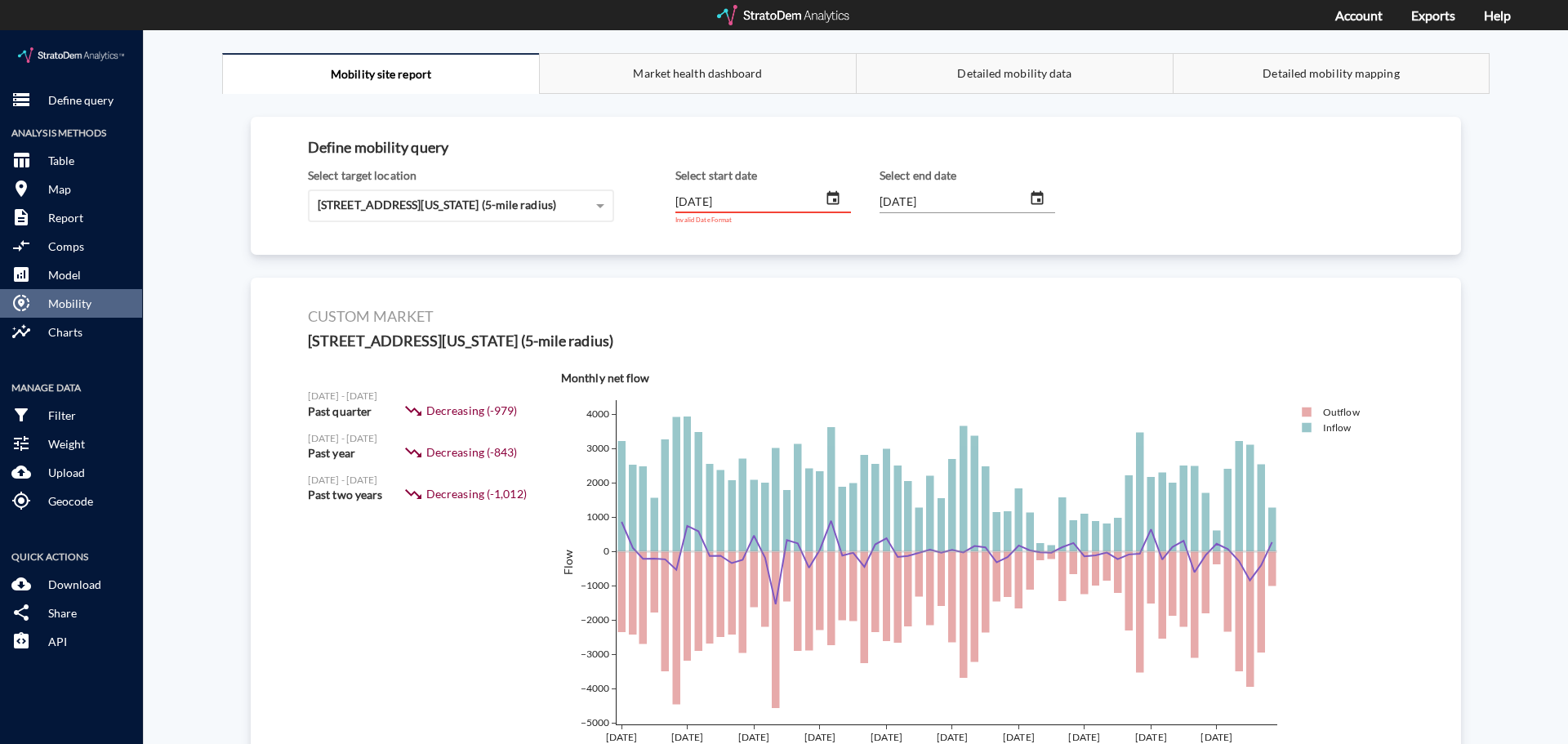
click input "2019/12/31"
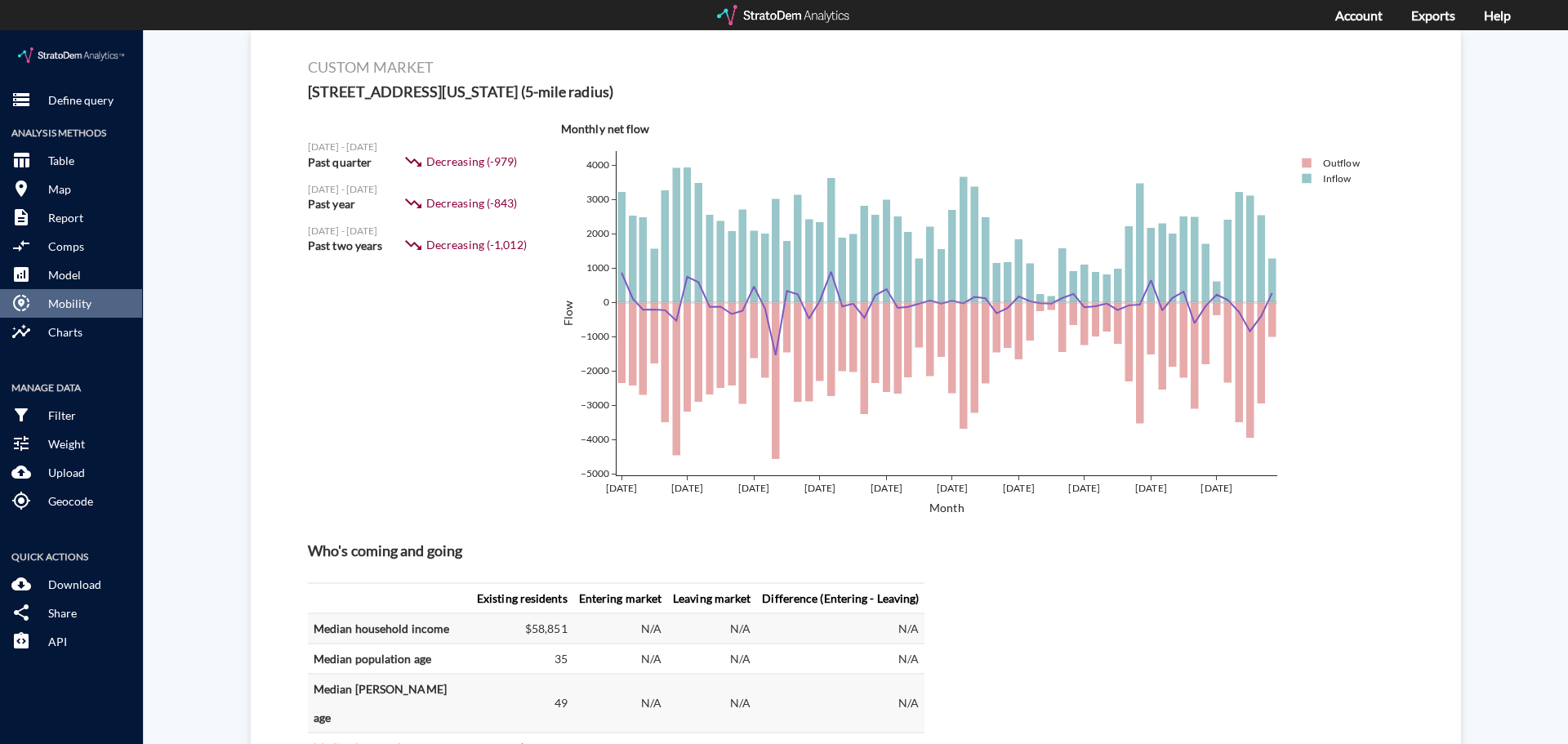
scroll to position [0, 0]
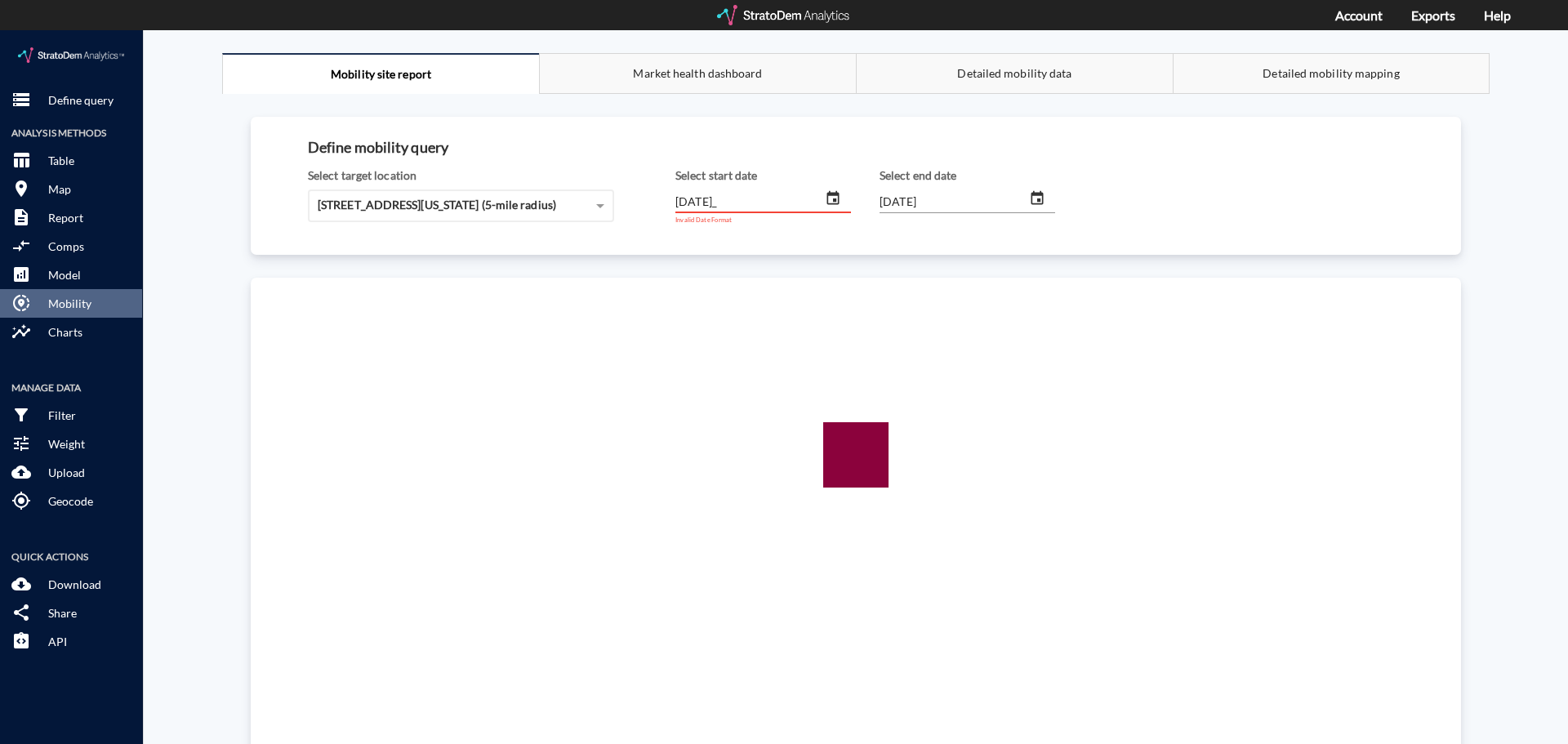
type input "2023/12/30"
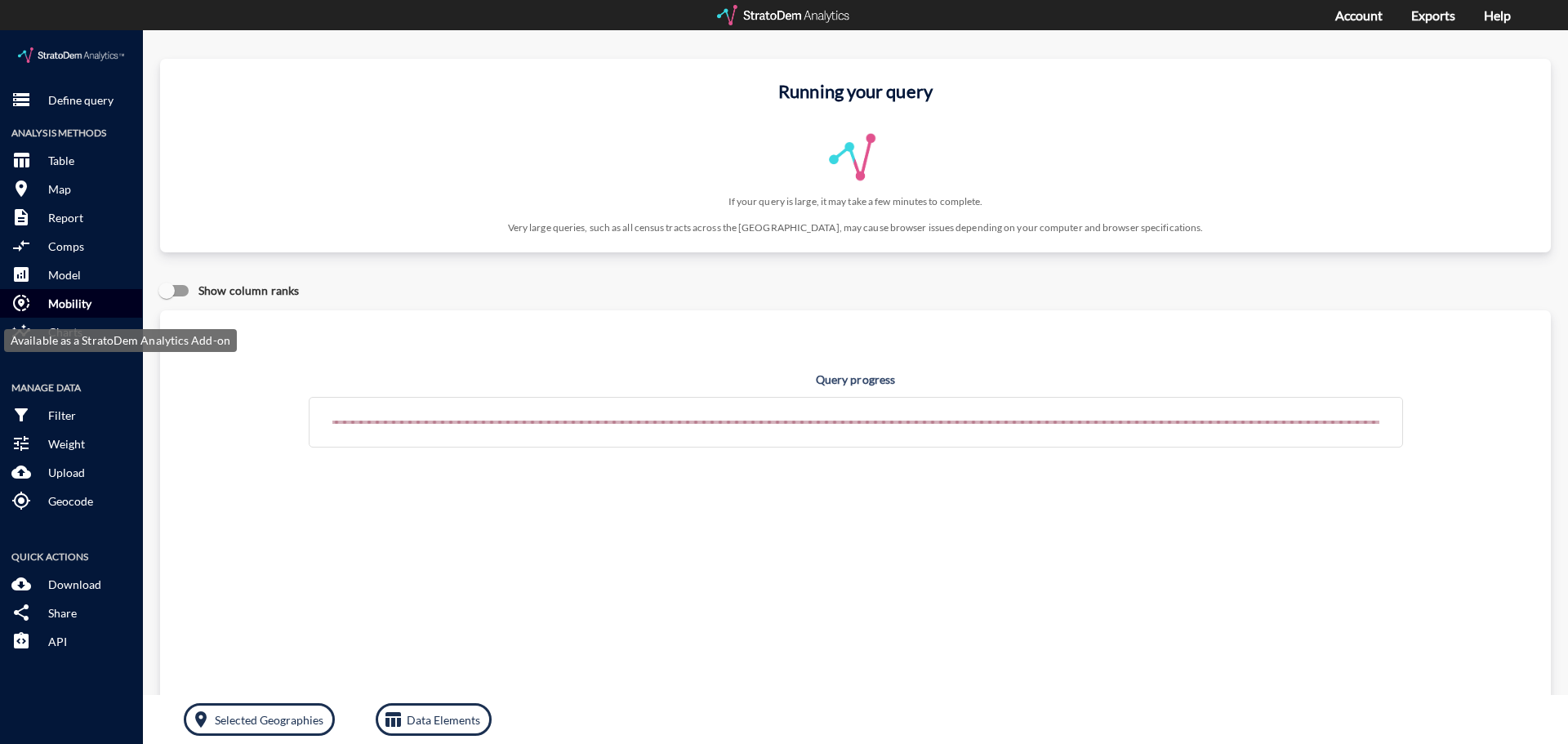
click p "Mobility"
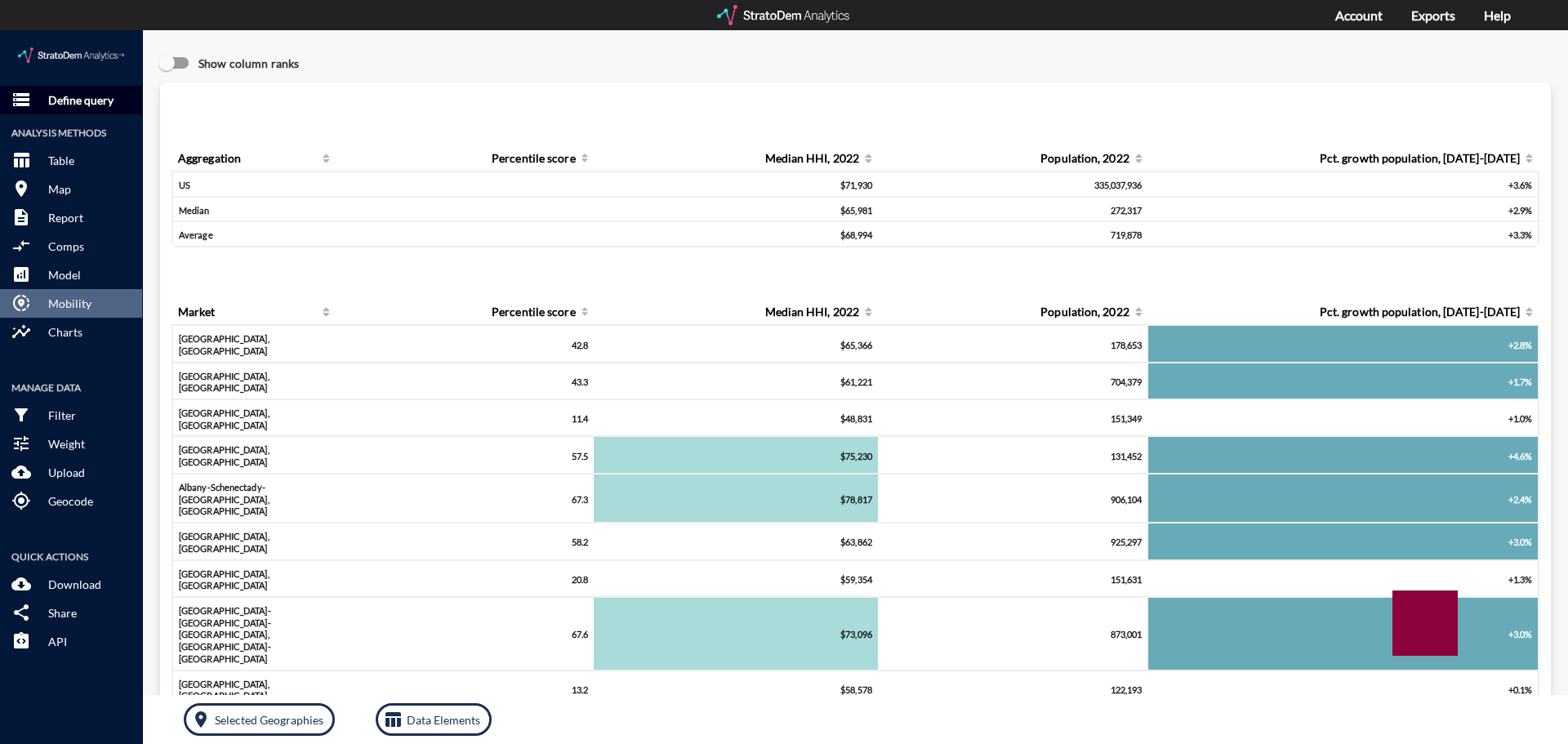
click p "Define query"
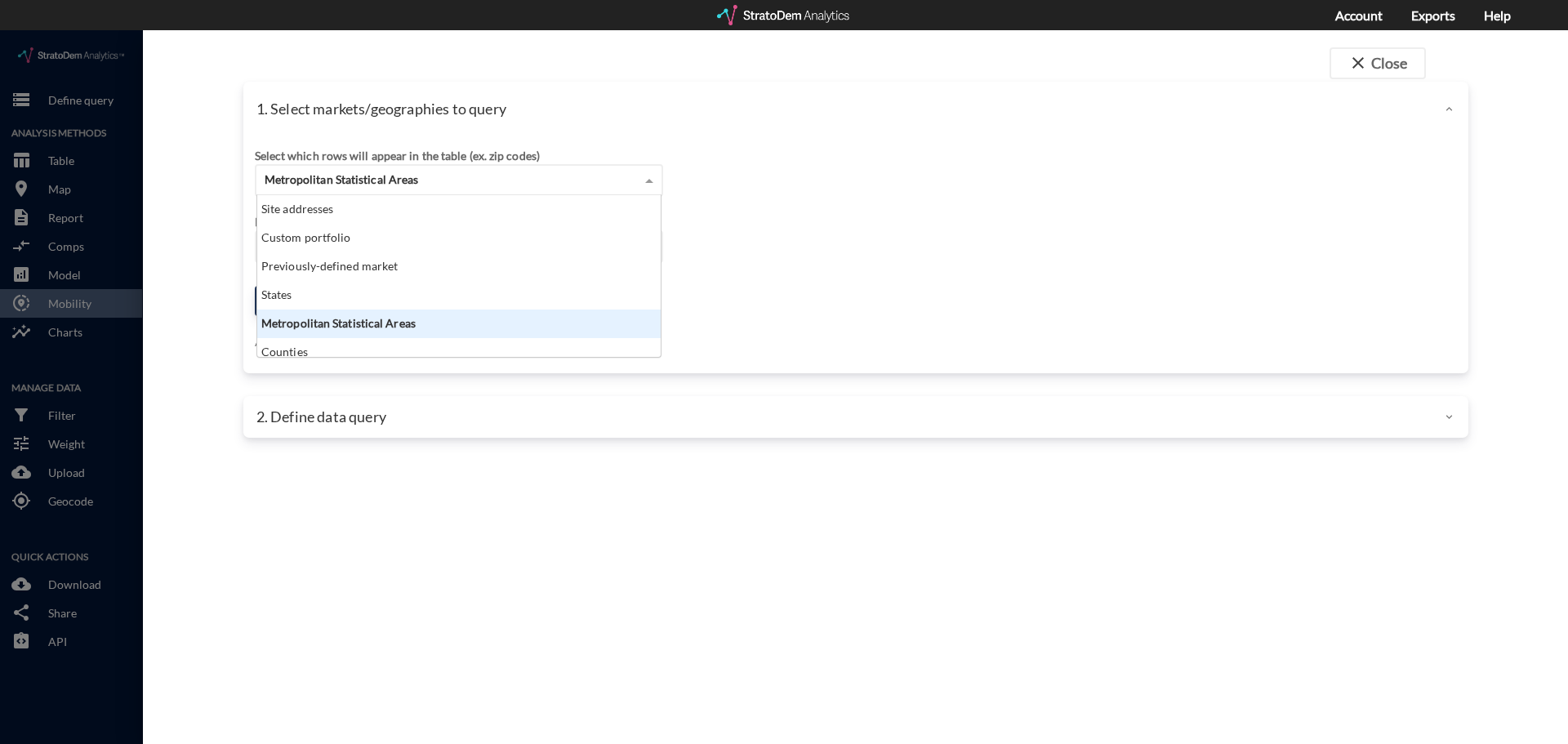
click div "Metropolitan Statistical Areas"
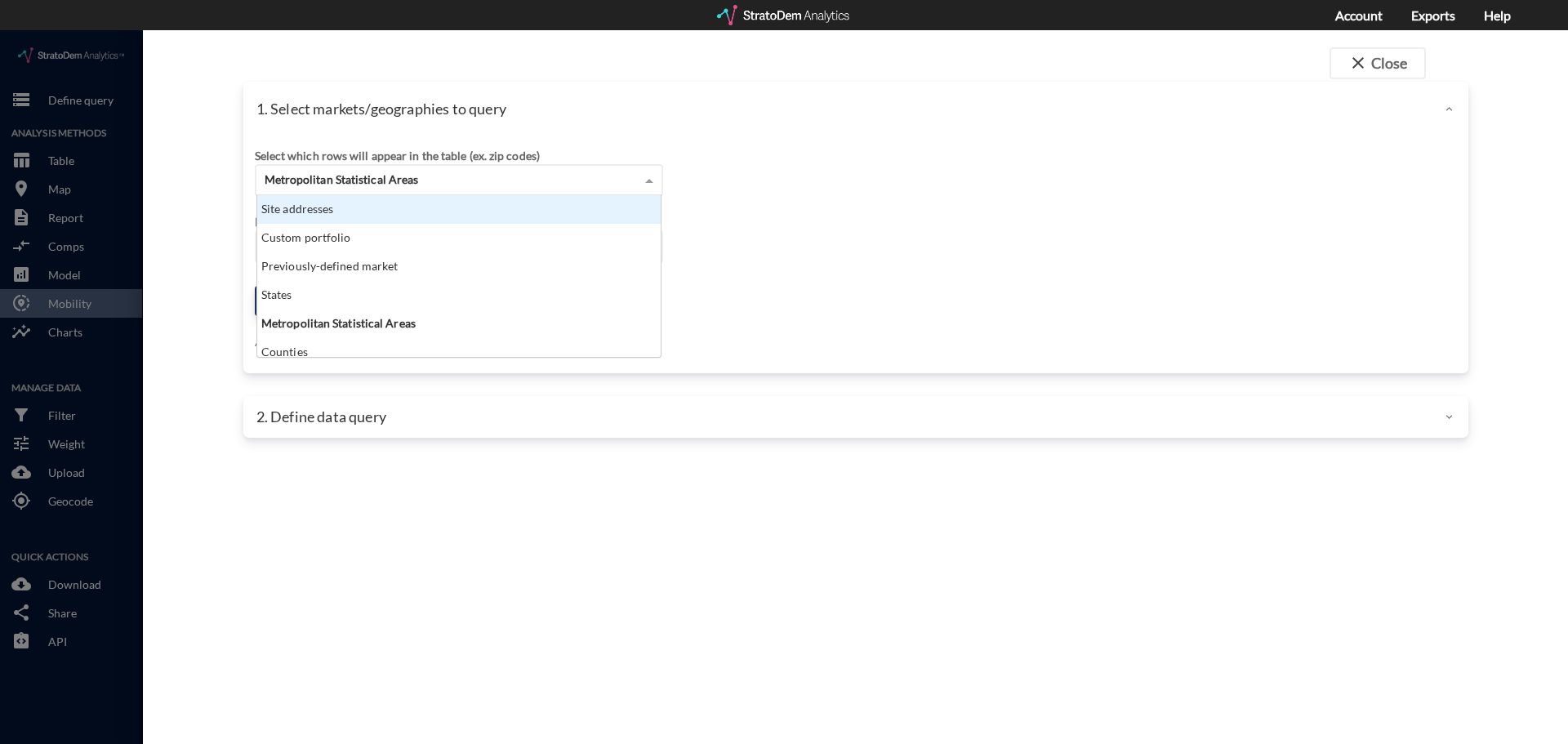
click div "Site addresses"
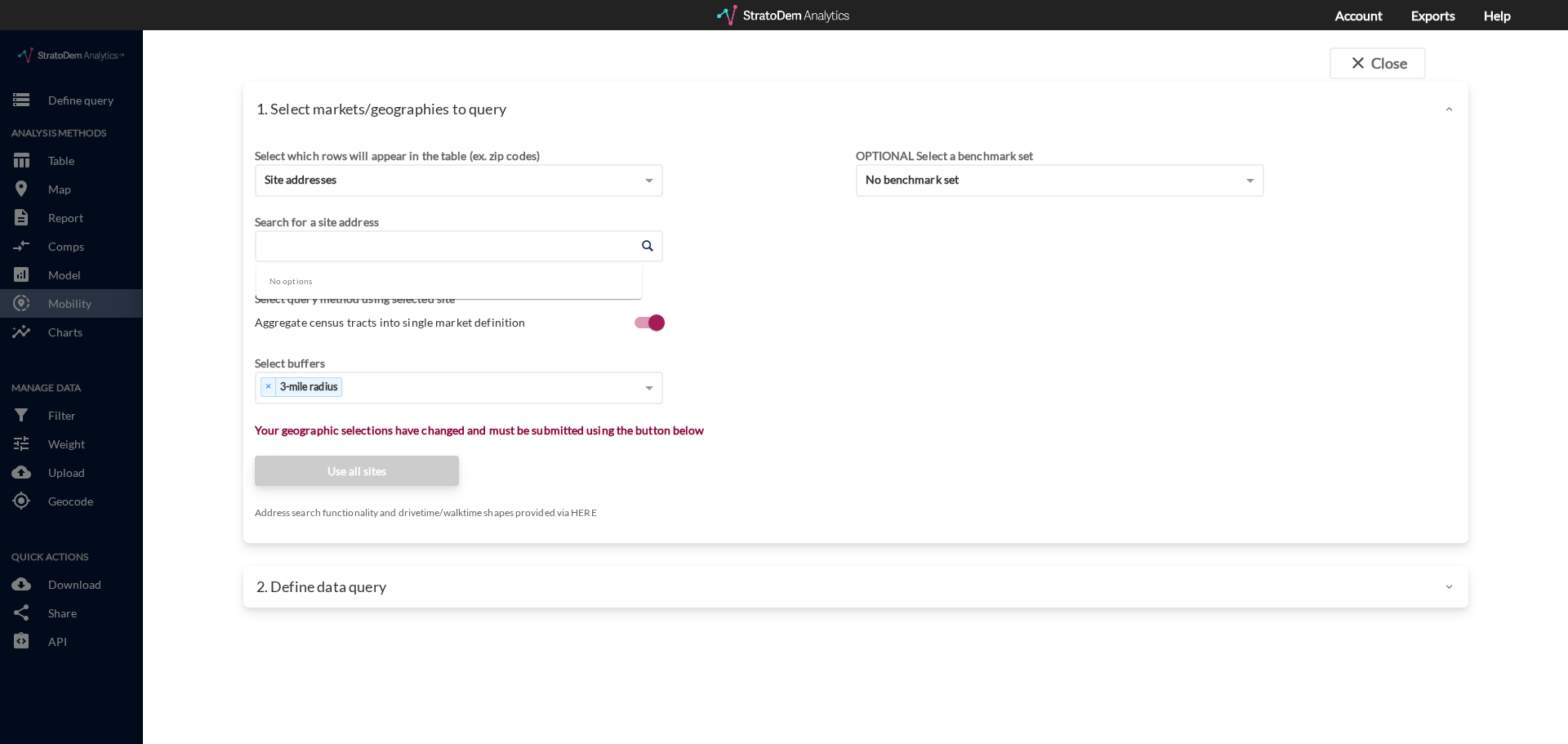
click input "Enter an address"
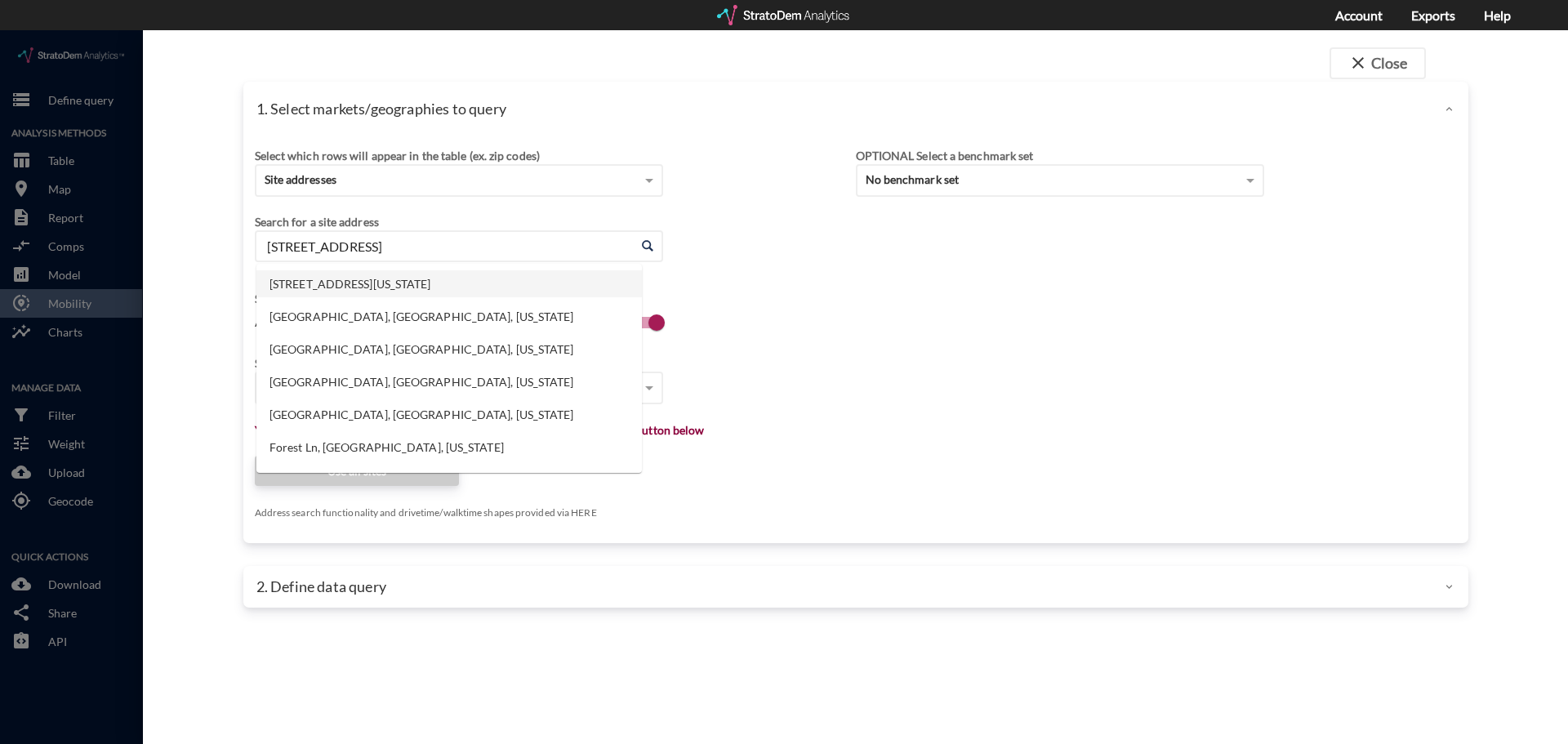
click li "10415 Lancaster Forest Ln, Houston, Texas"
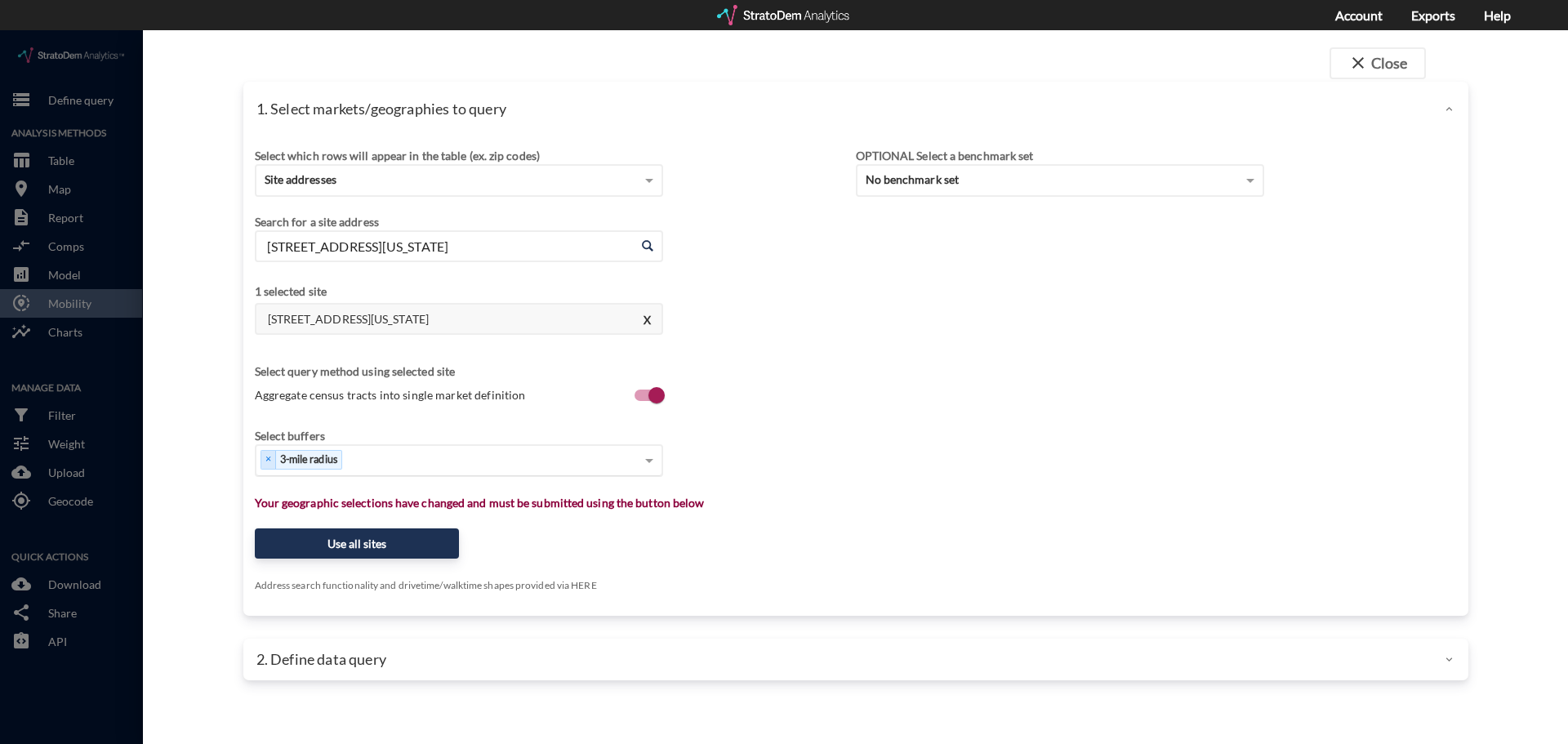
type input "10415 Lancaster Forest Ln, Houston, Texas"
click div "Select..."
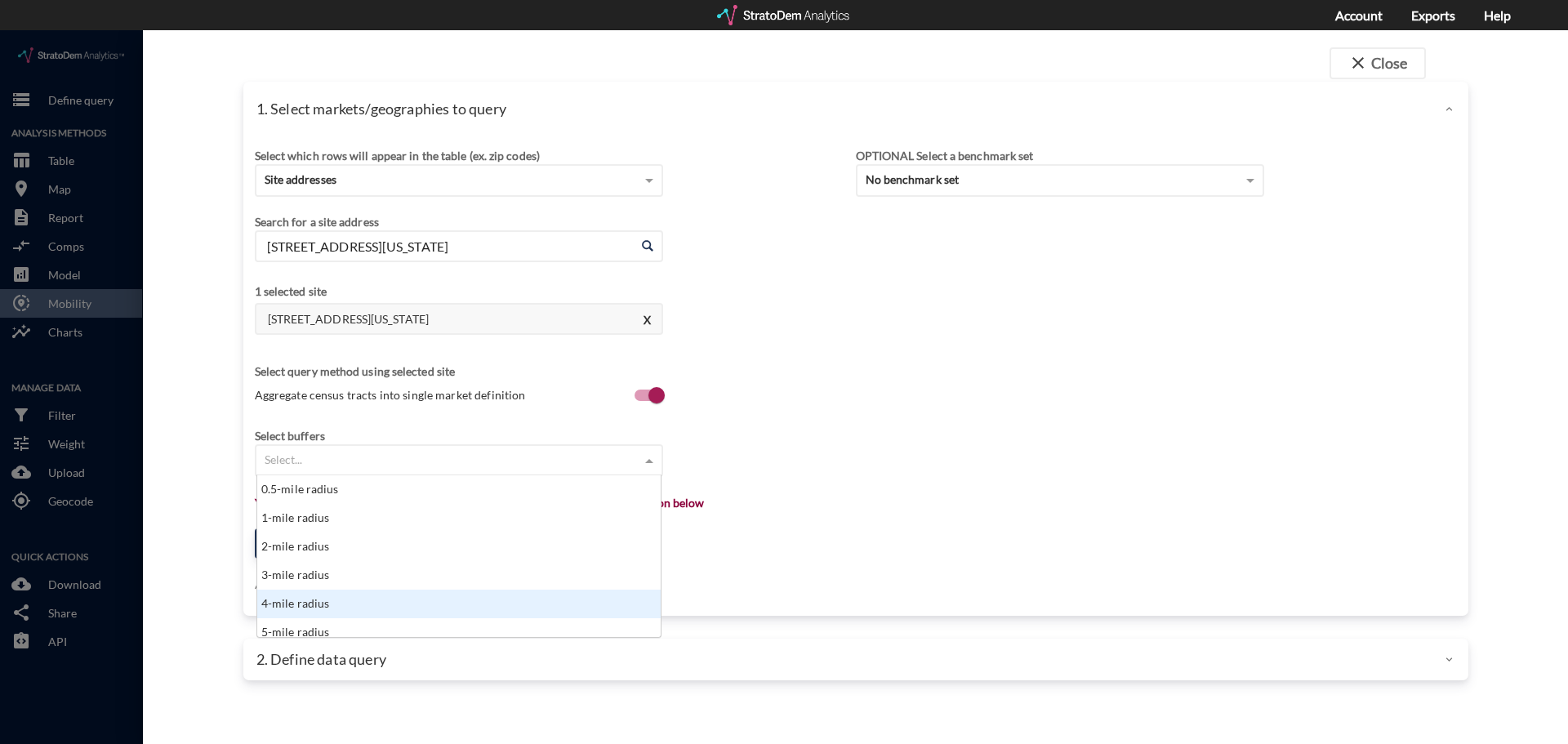
scroll to position [9, 0]
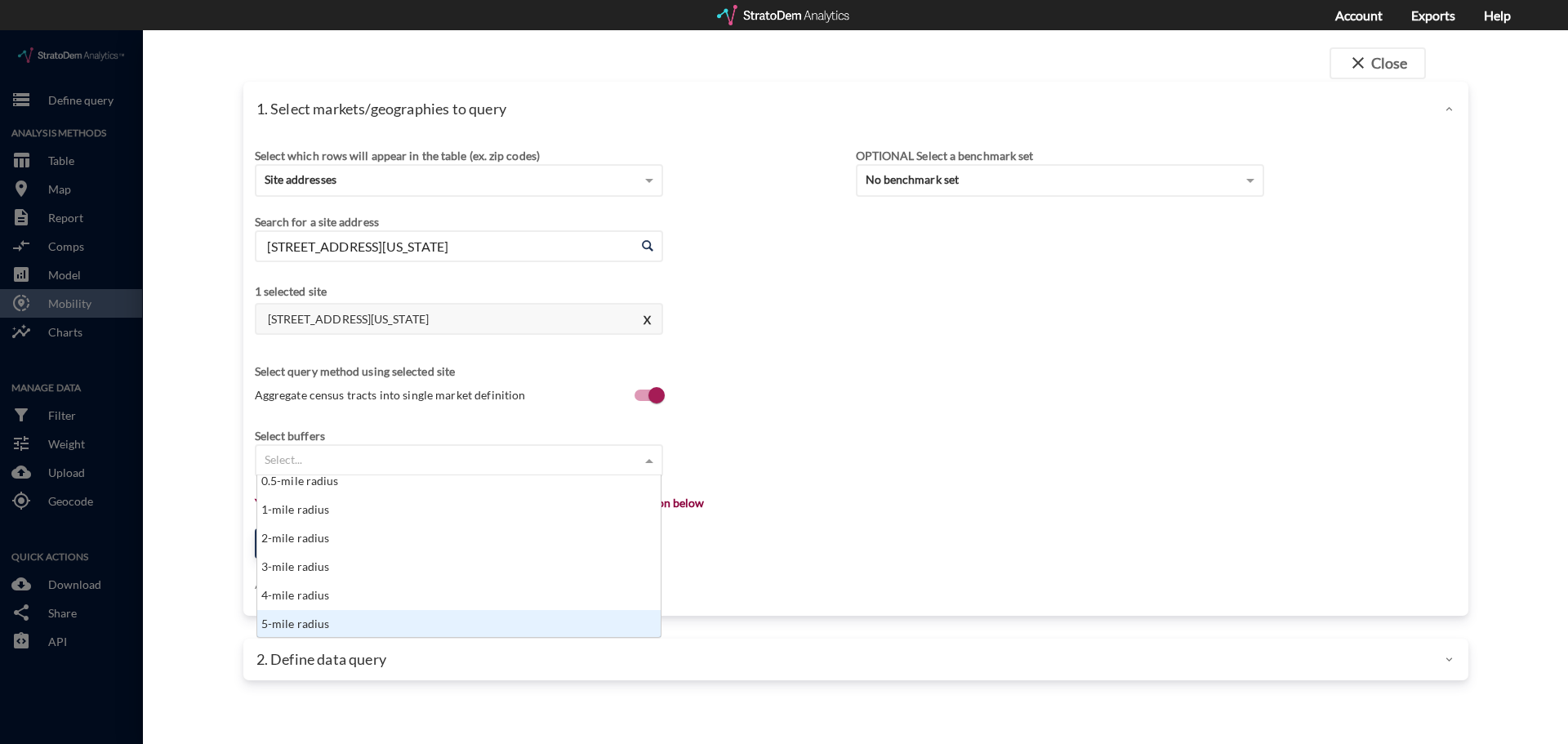
click div "5-mile radius"
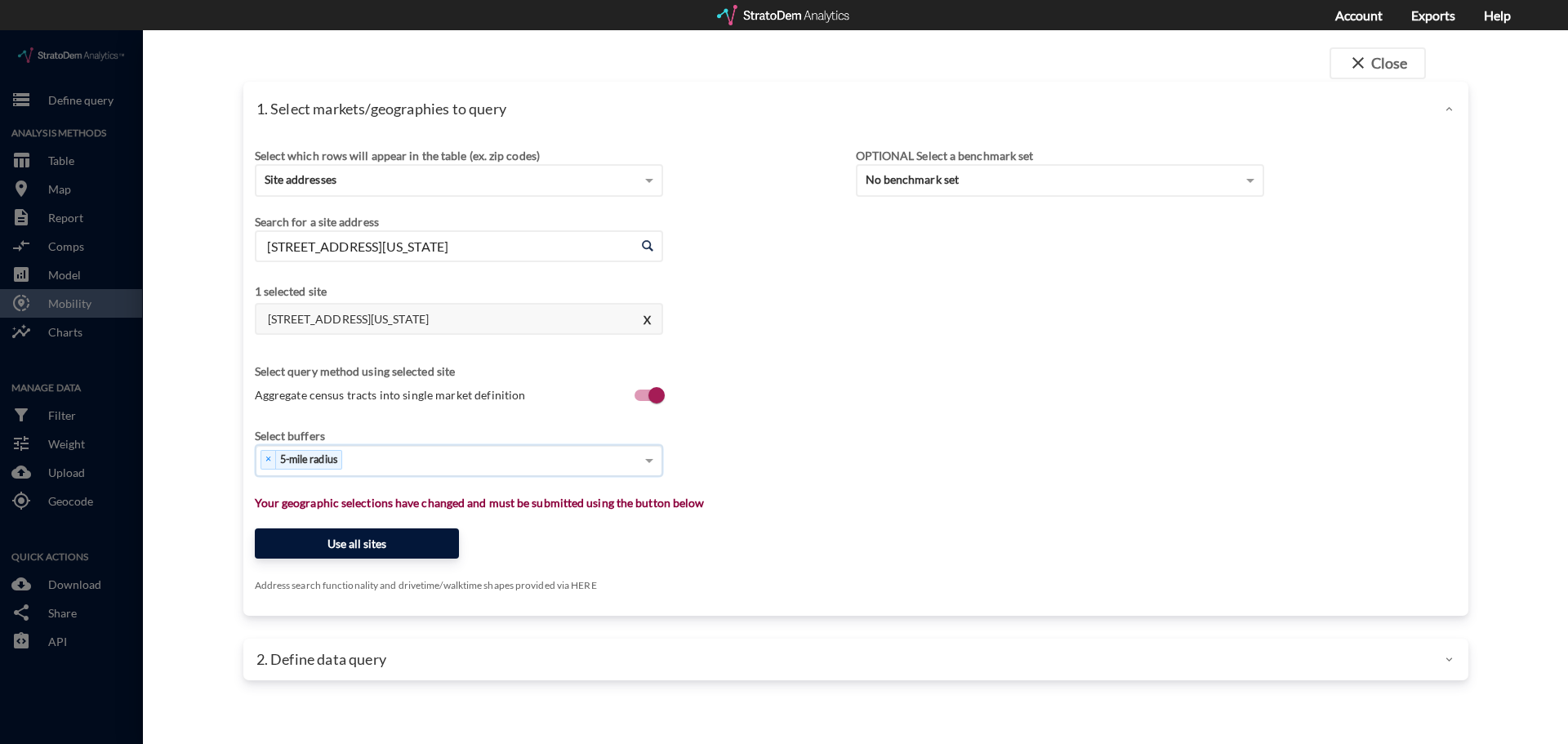
click button "Use all sites"
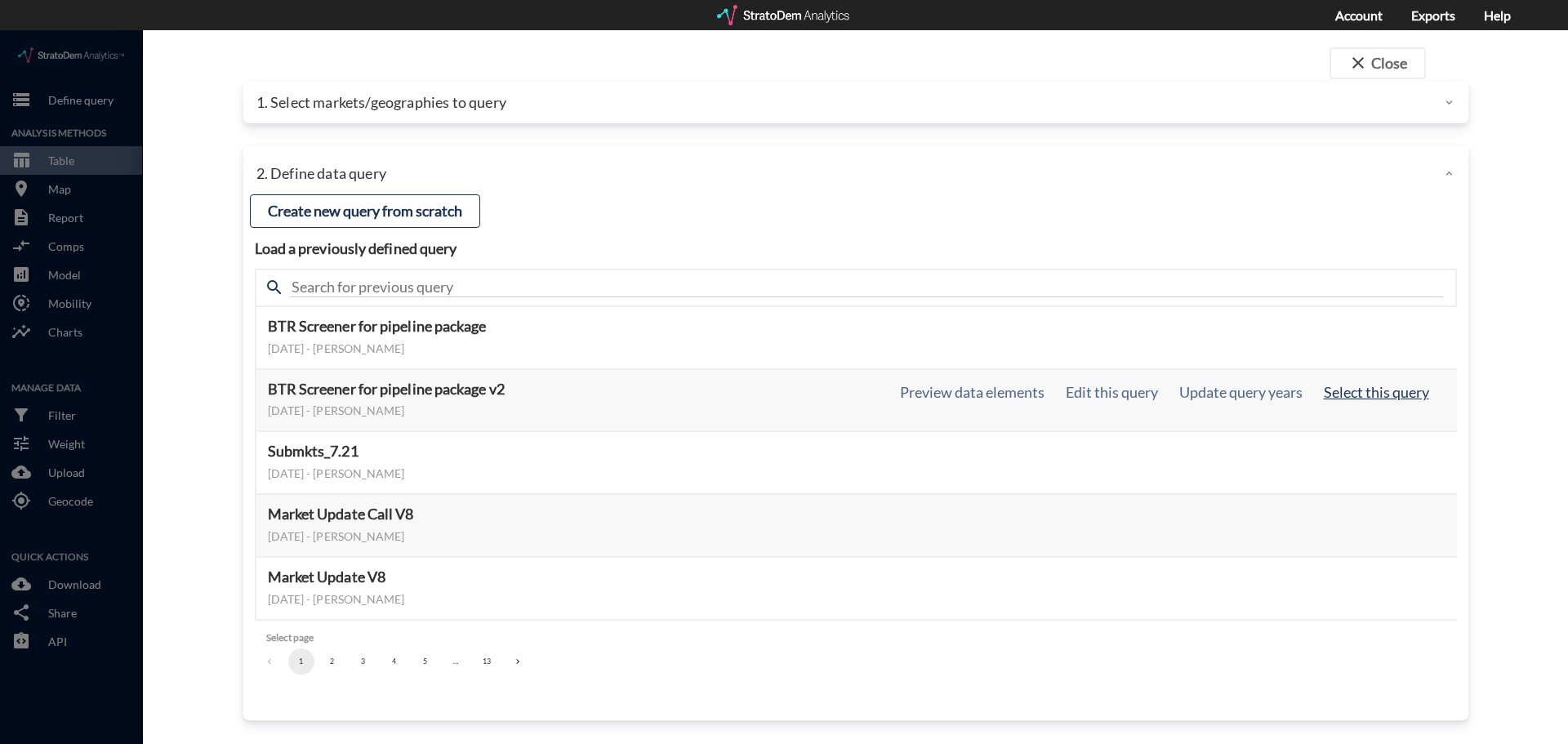
click button "Select this query"
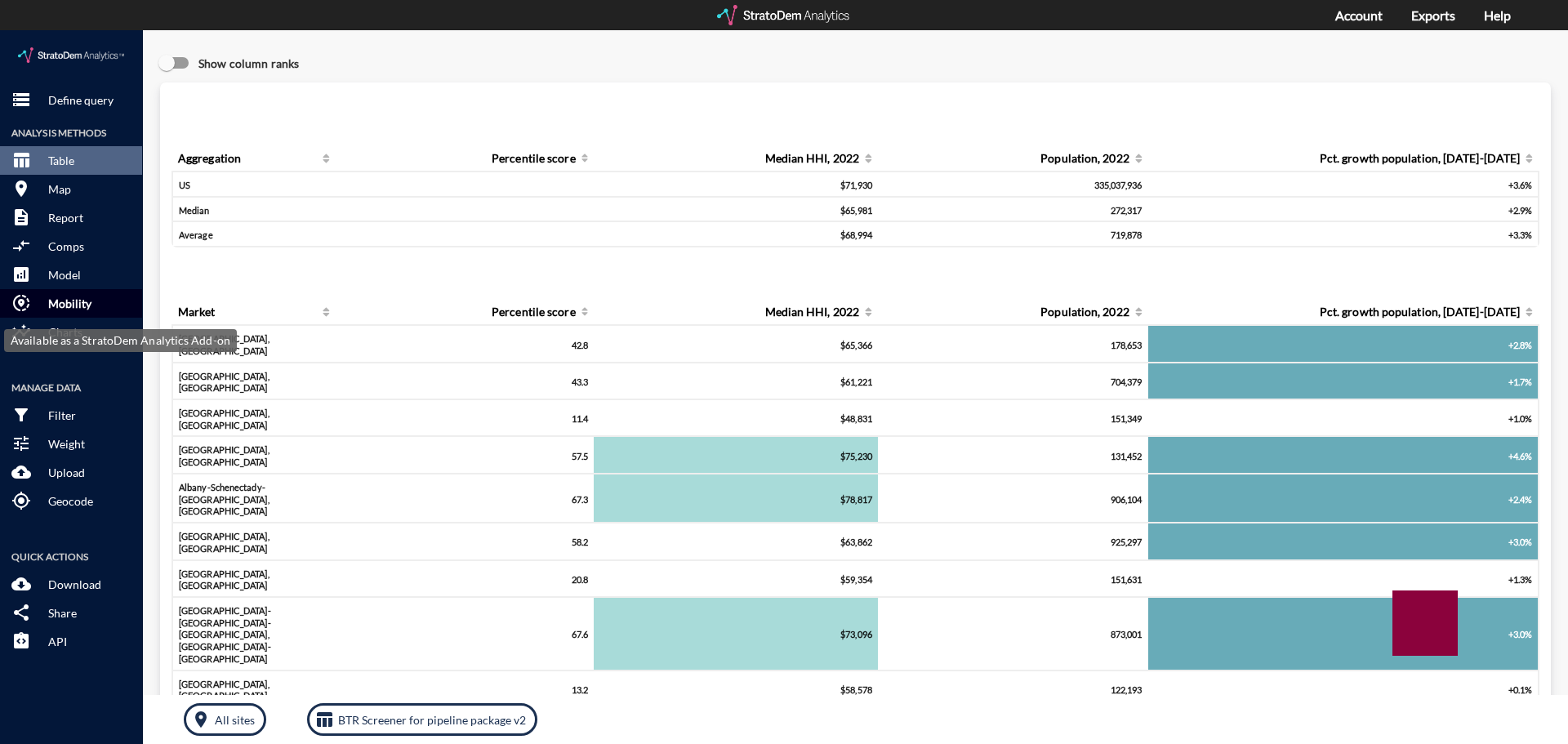
click p "Mobility"
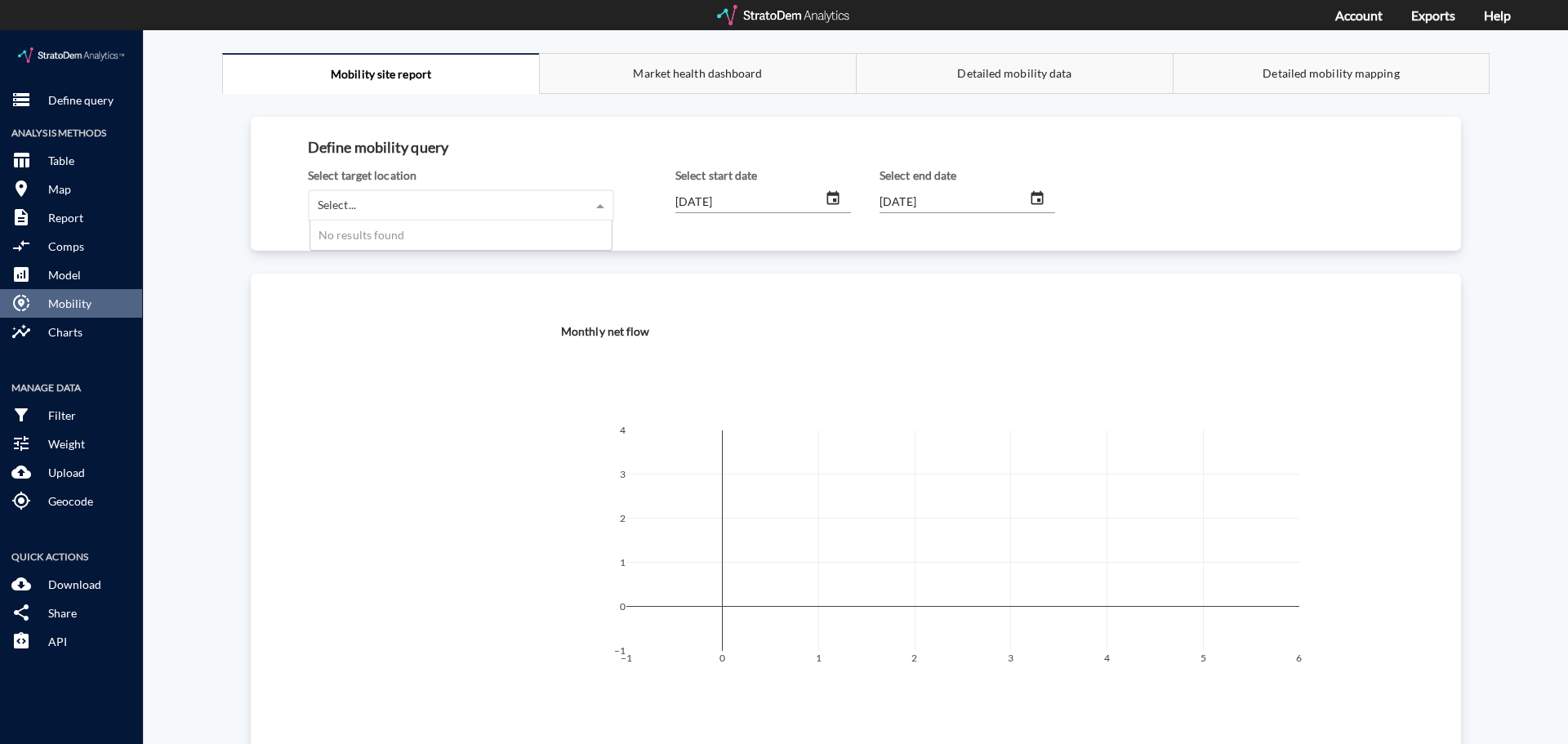
click div "Select... No results found"
click div "10415 Lancaster Forest Ln, Houston, Texas (5-mile radius)"
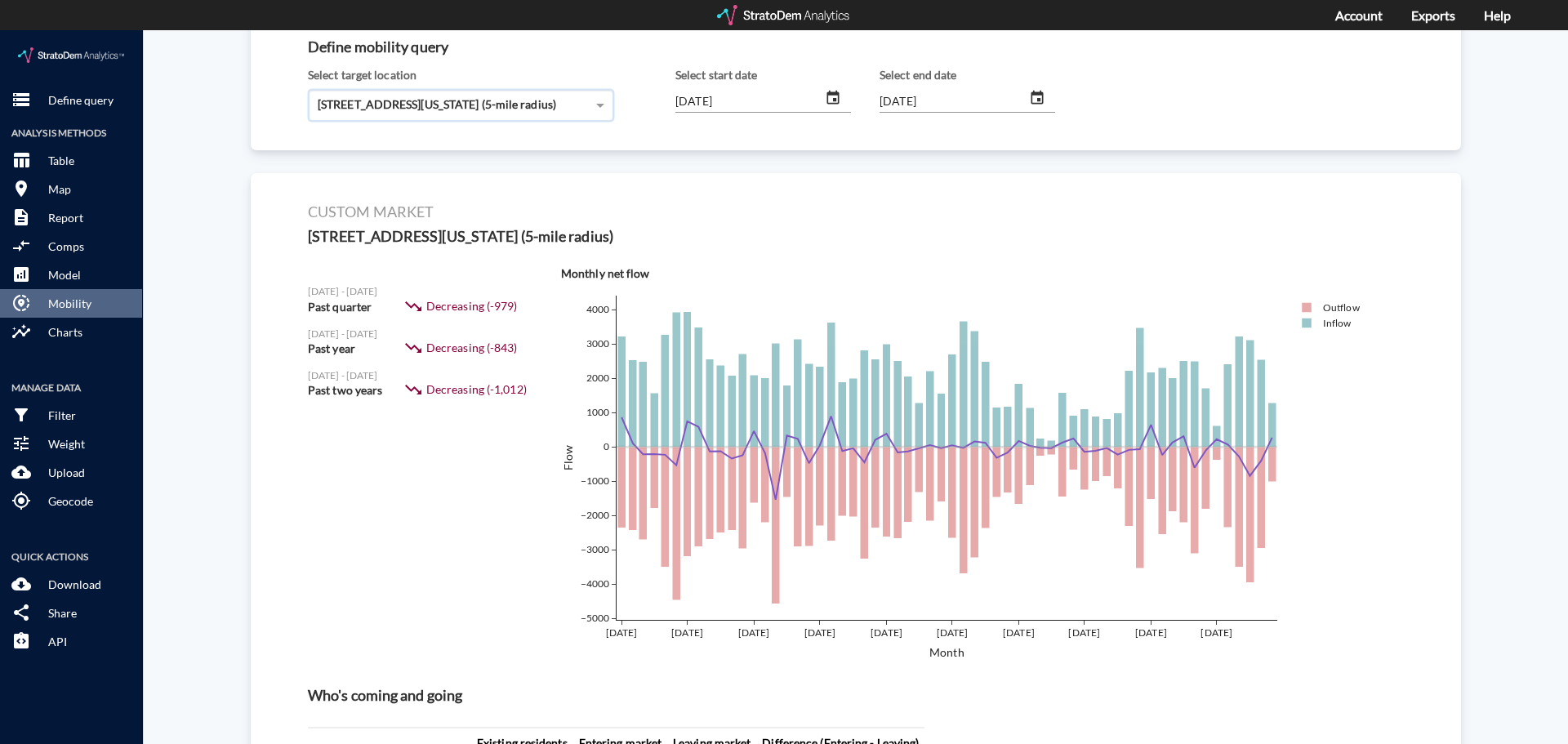
scroll to position [0, 0]
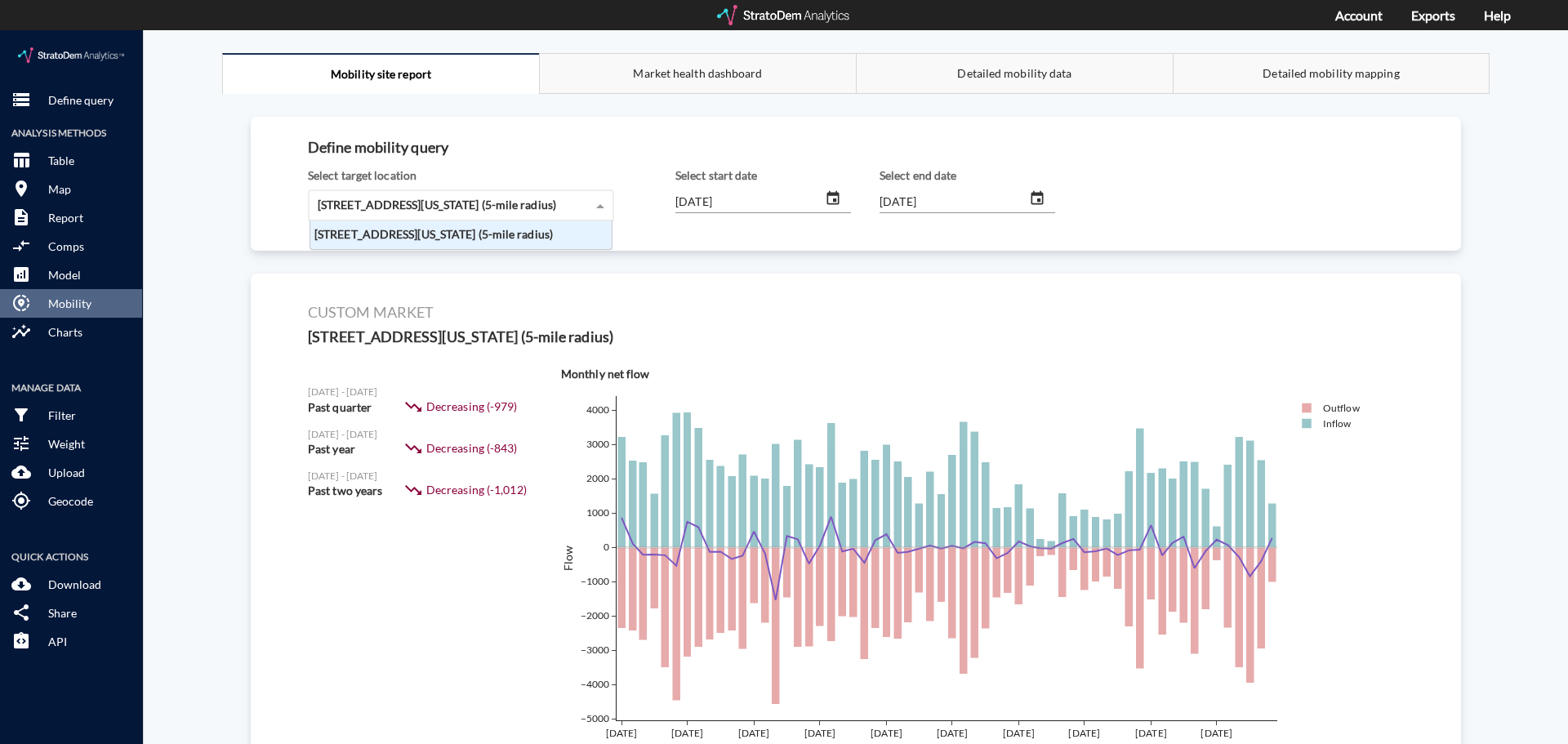
click span "10415 Lancaster Forest Ln, Houston, Texas (5-mile radius)"
click span
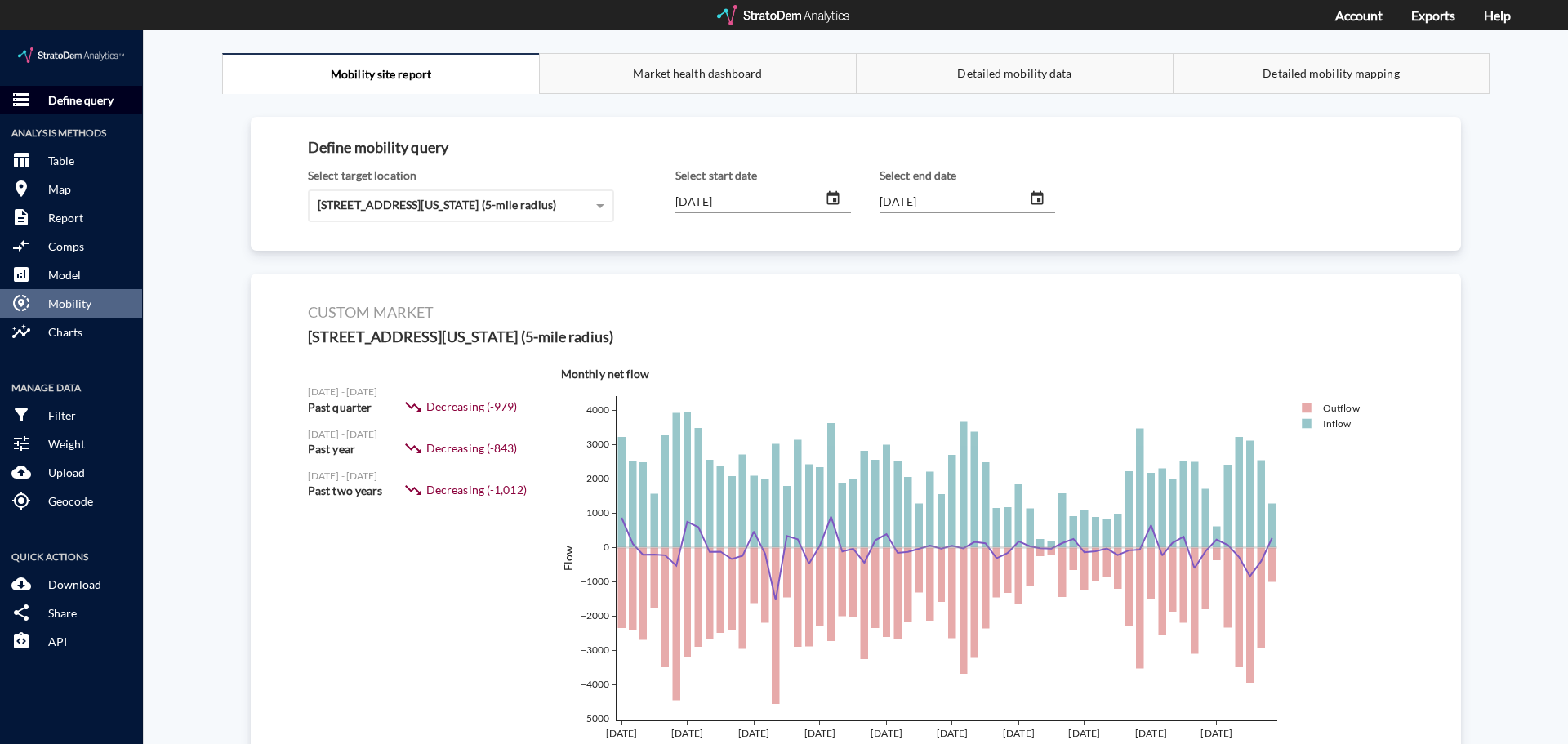
click p "Define query"
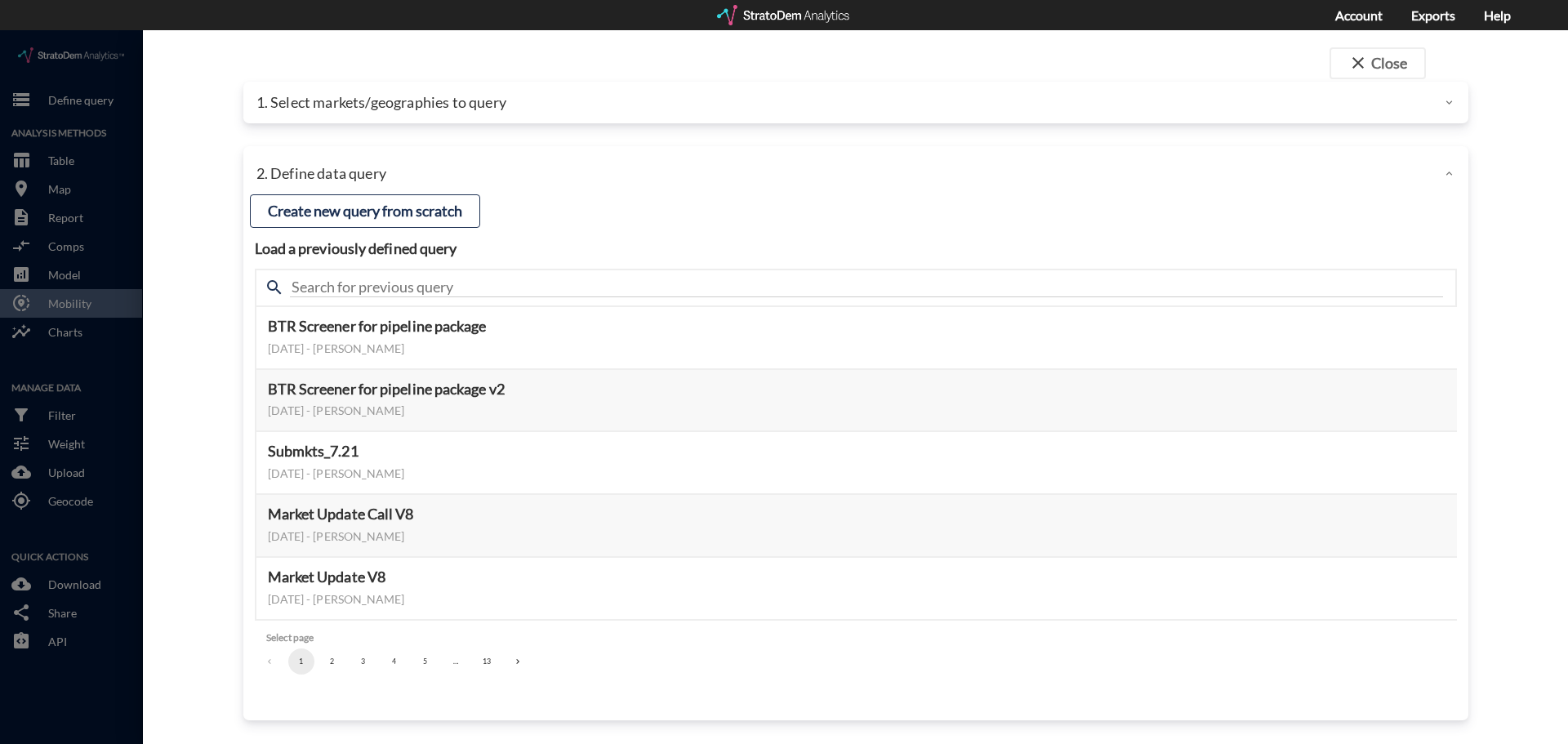
click div "close Close 1. Select markets/geographies to query Select which rows will appea…"
click p "1. Select markets/geographies to query"
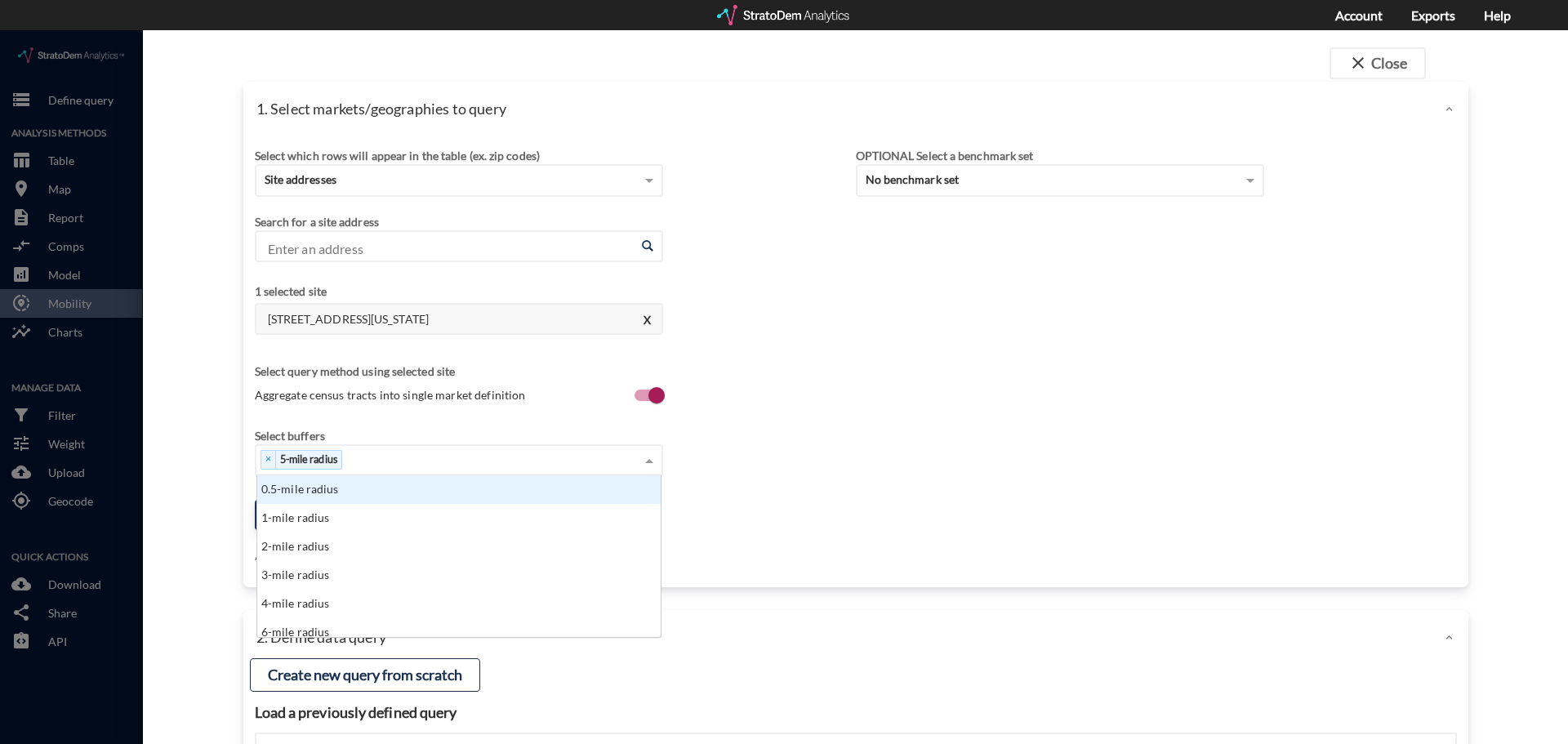
click div "× 5-mile radius"
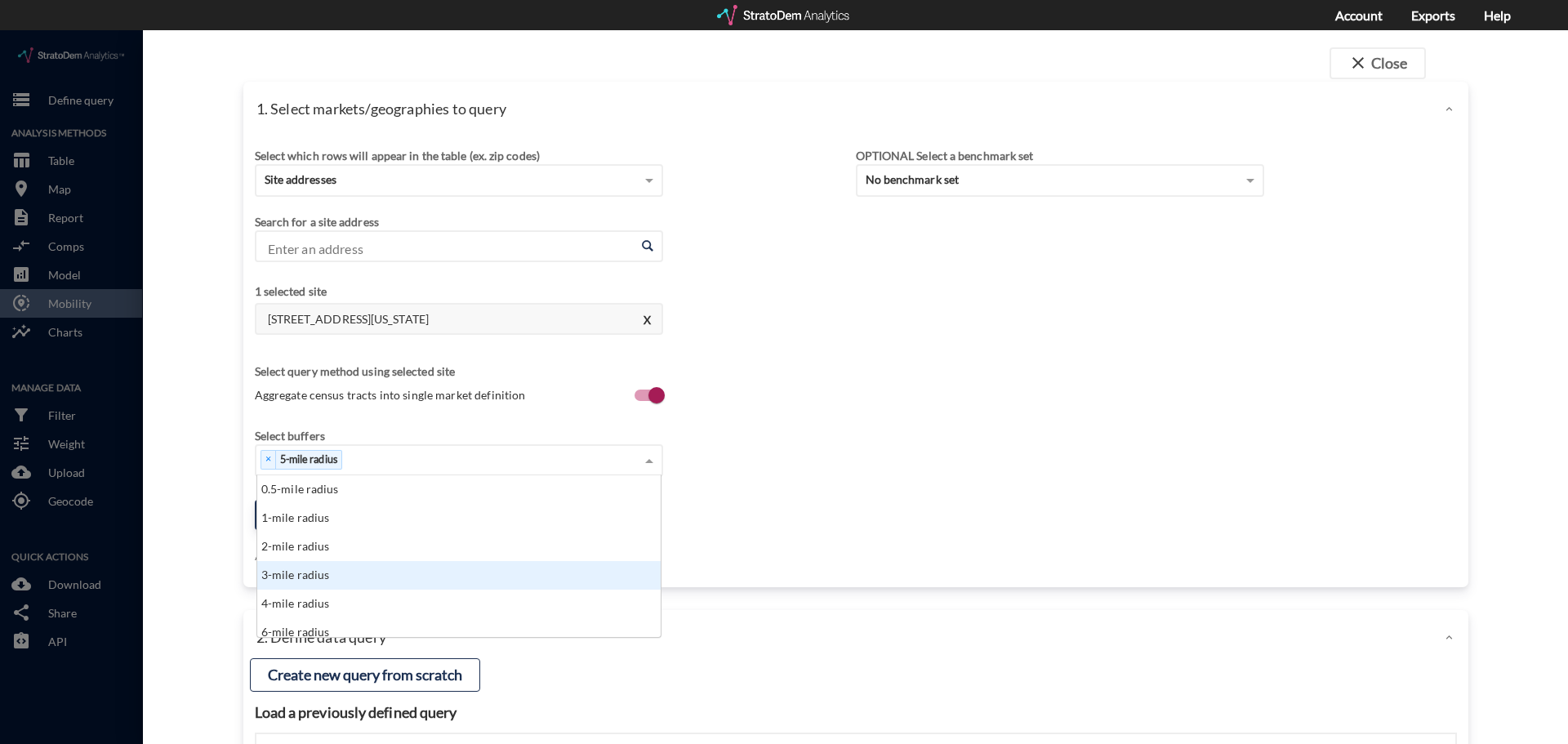
click div "3-mile radius"
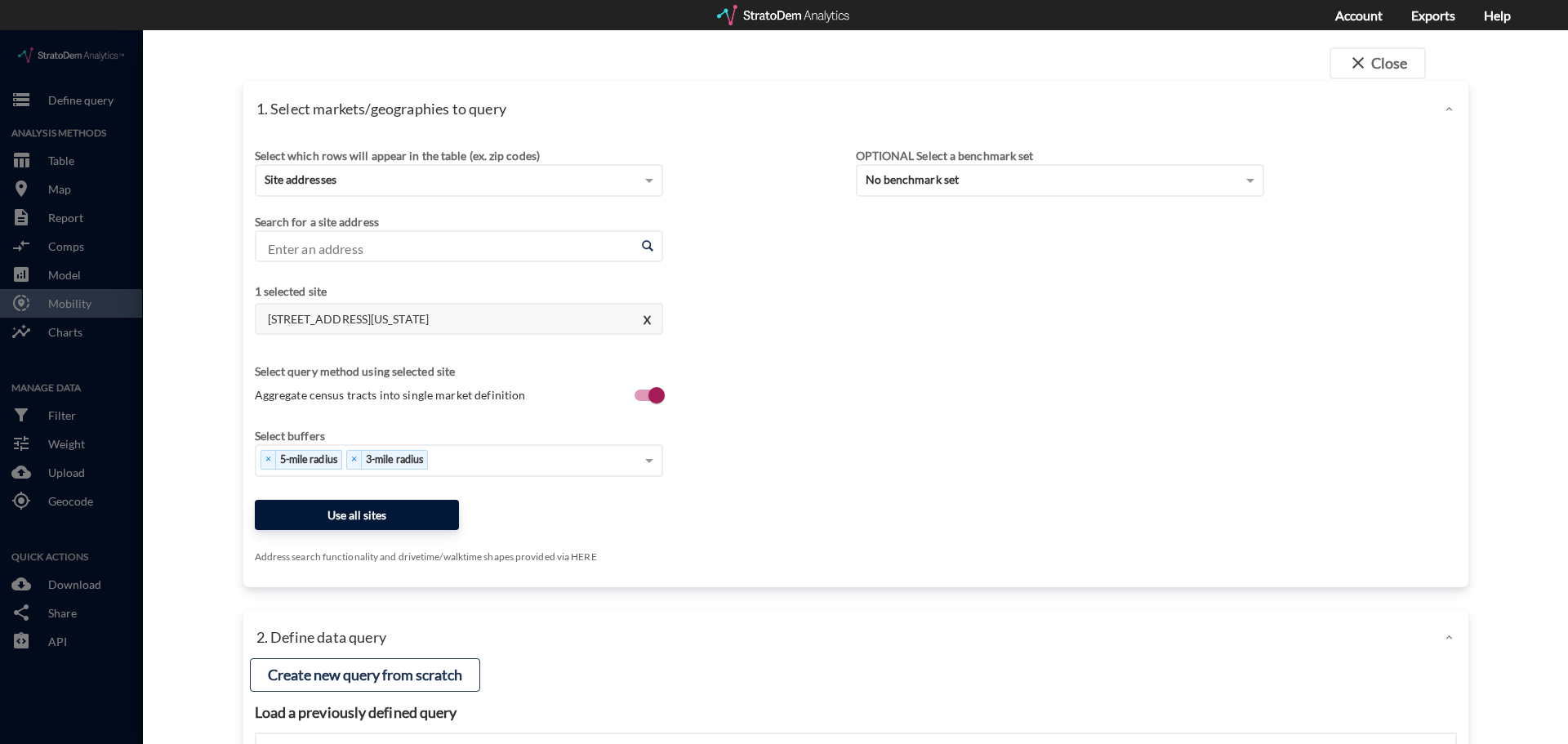
click button "Use all sites"
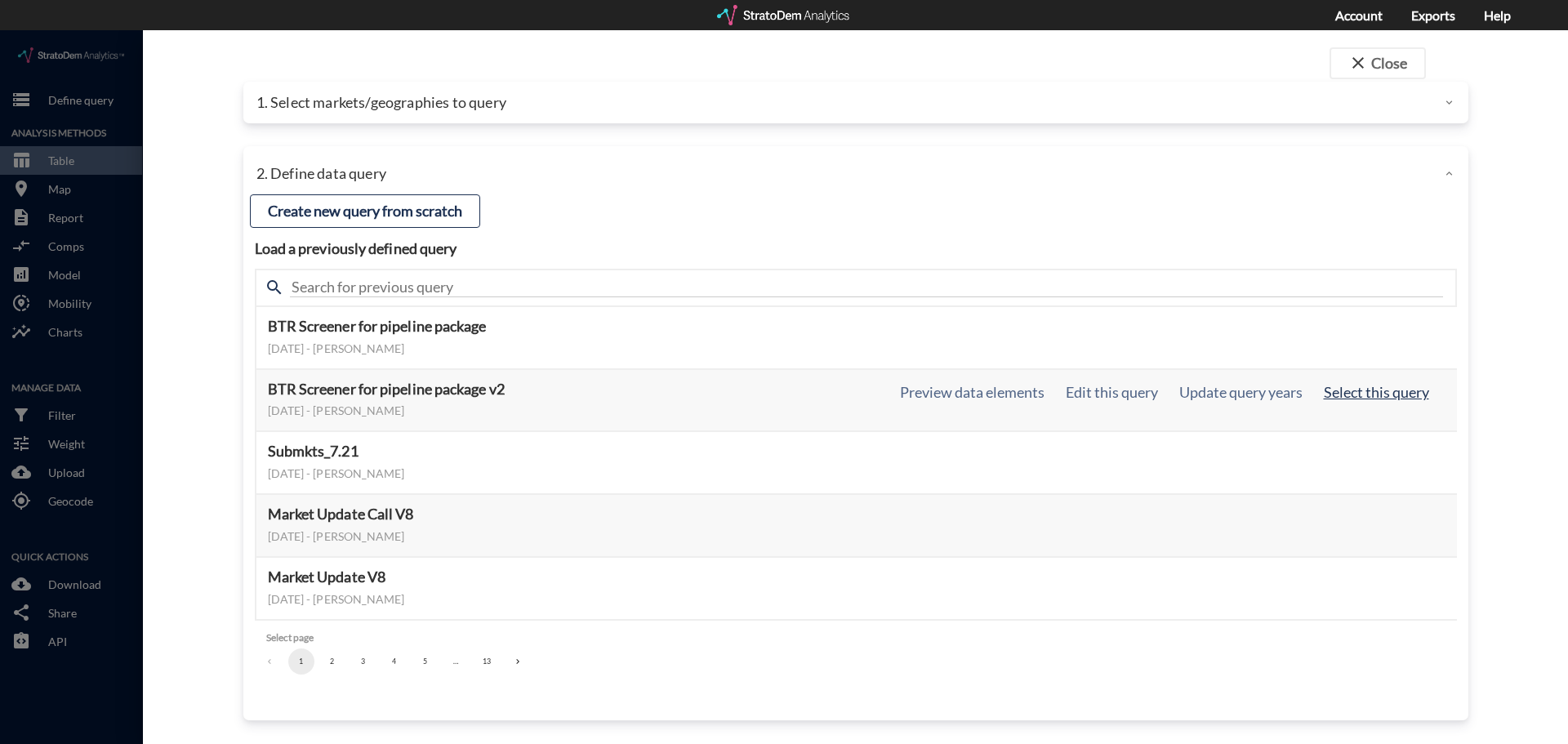
click button "Select this query"
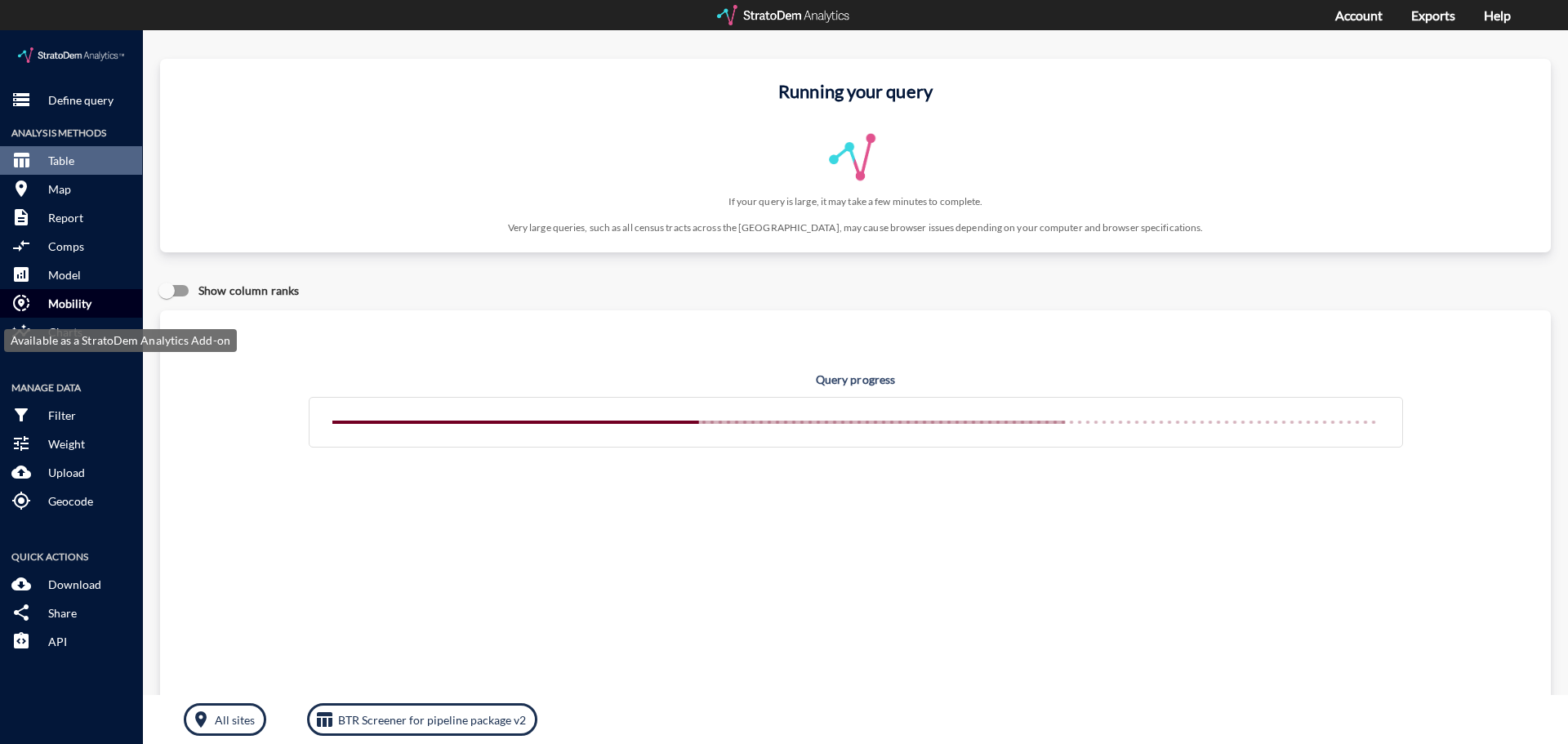
click p "Mobility"
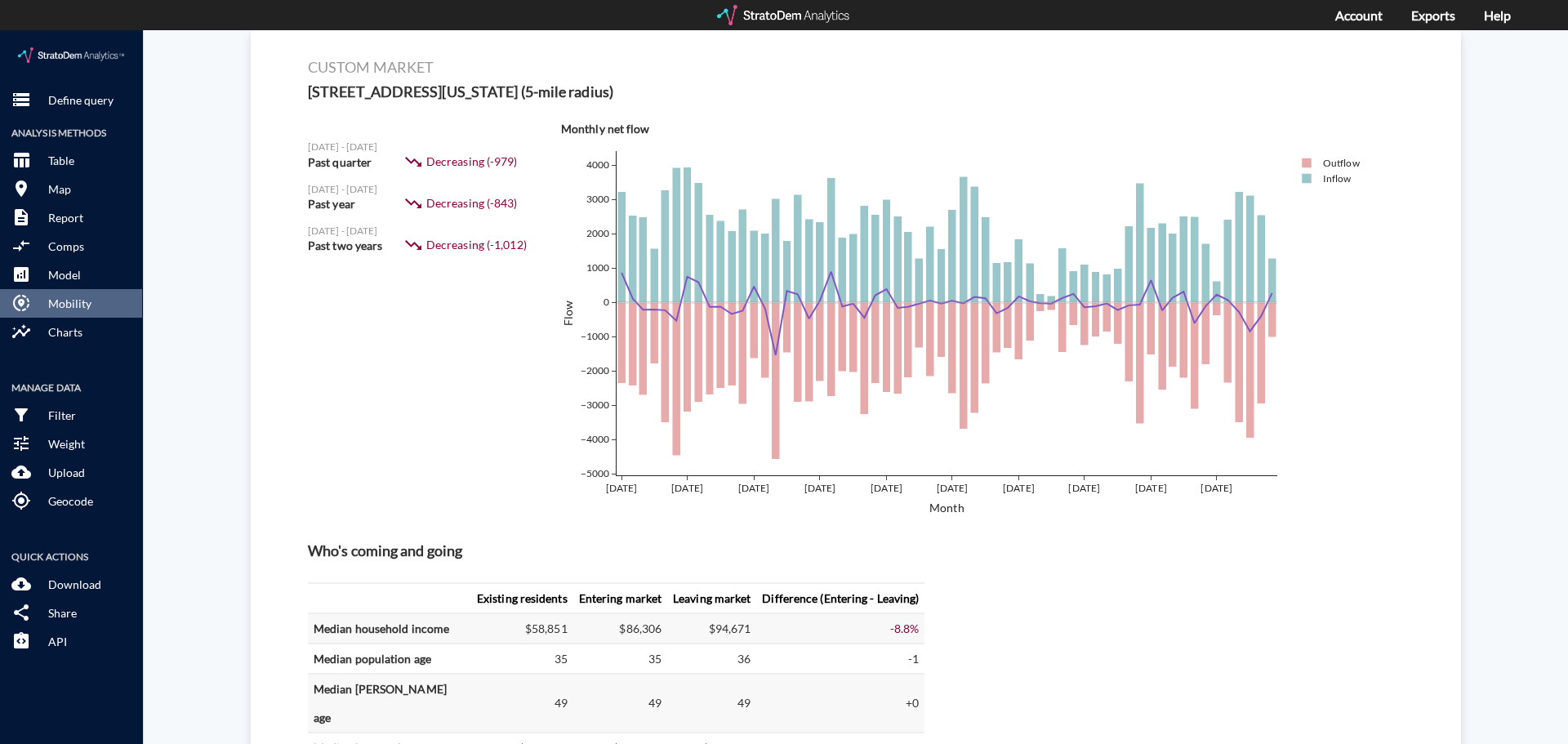
scroll to position [0, 0]
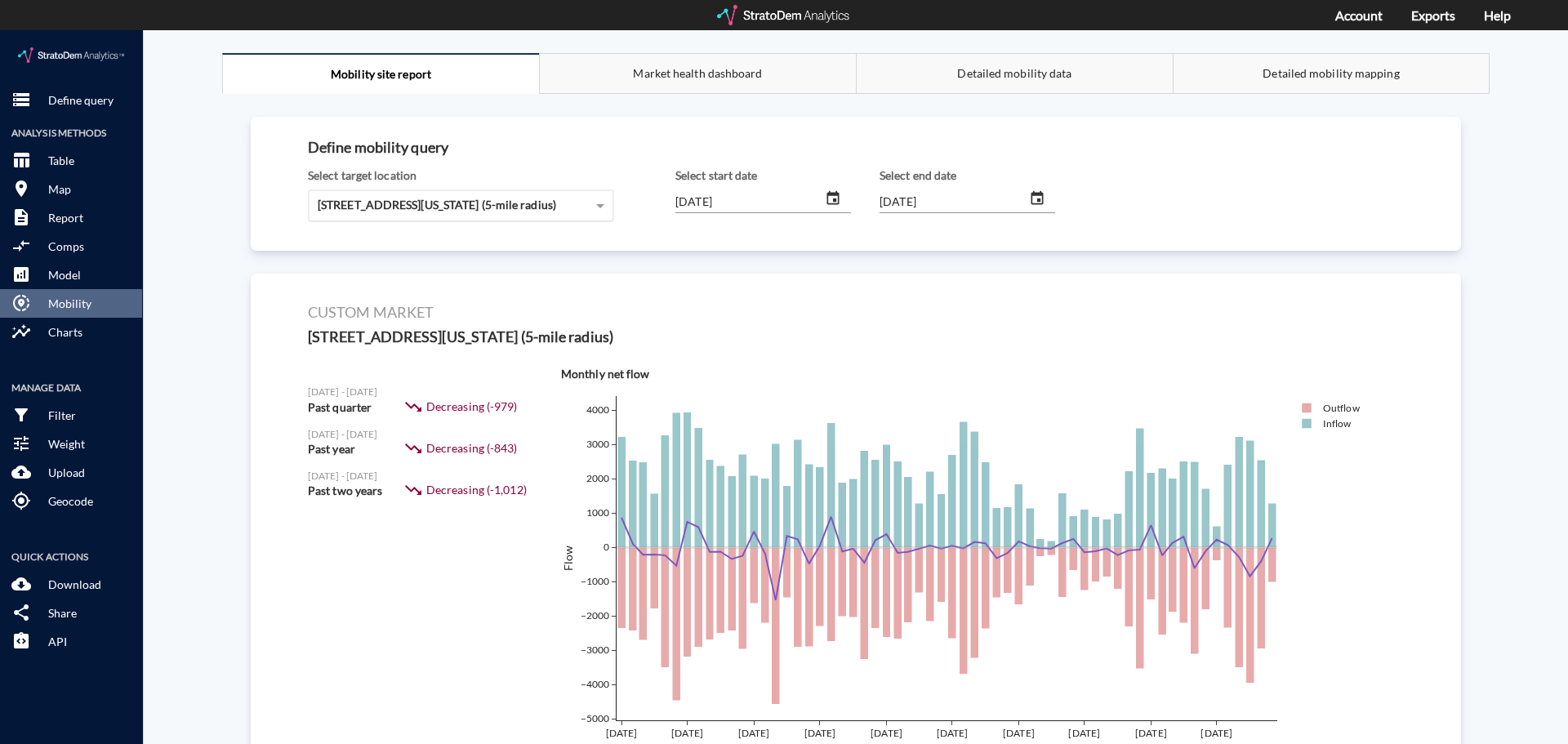
click div "10415 Lancaster Forest Ln, Houston, Texas (5-mile radius)"
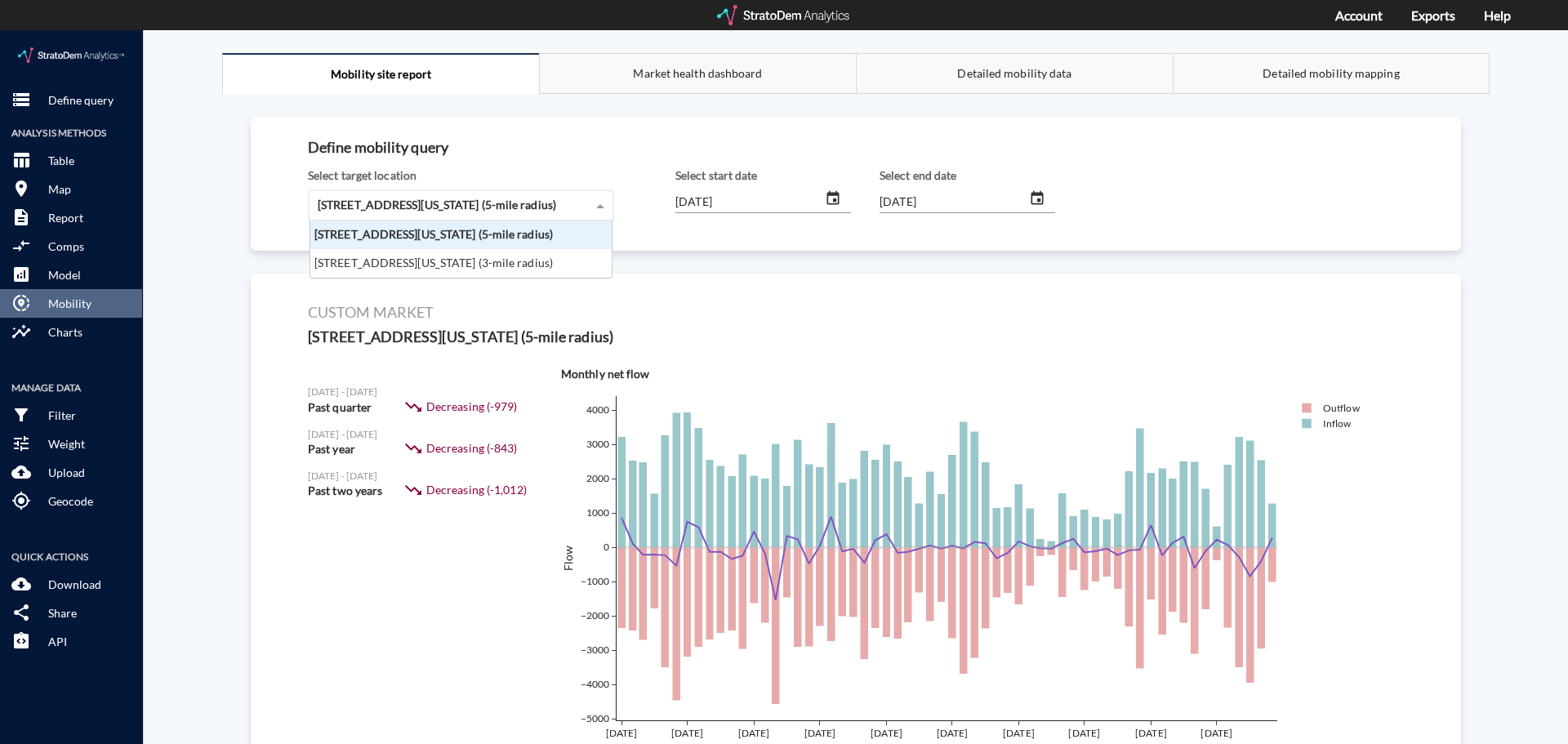
scroll to position [45, 292]
click div "10415 Lancaster Forest Ln, Houston, Texas (3-mile radius)"
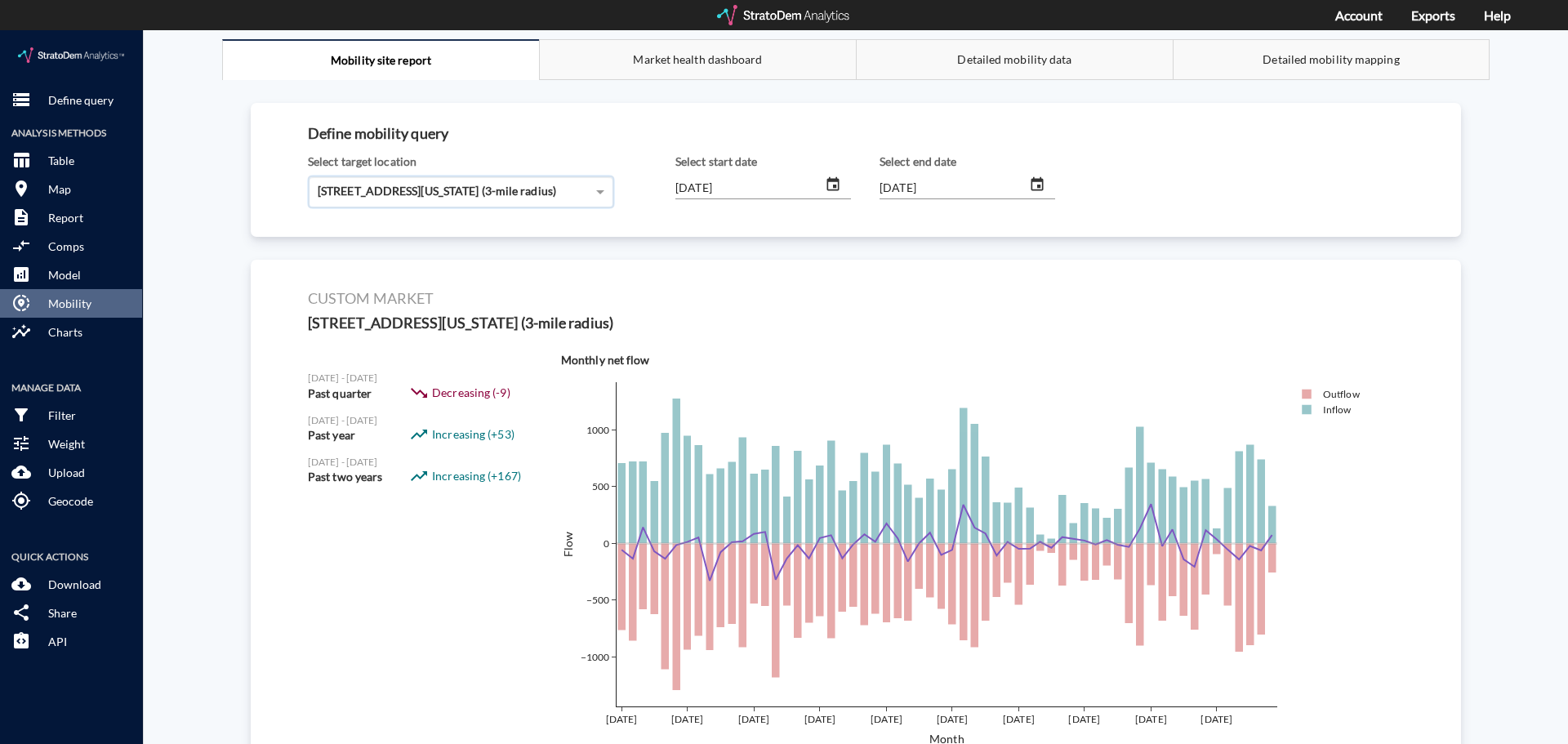
scroll to position [0, 0]
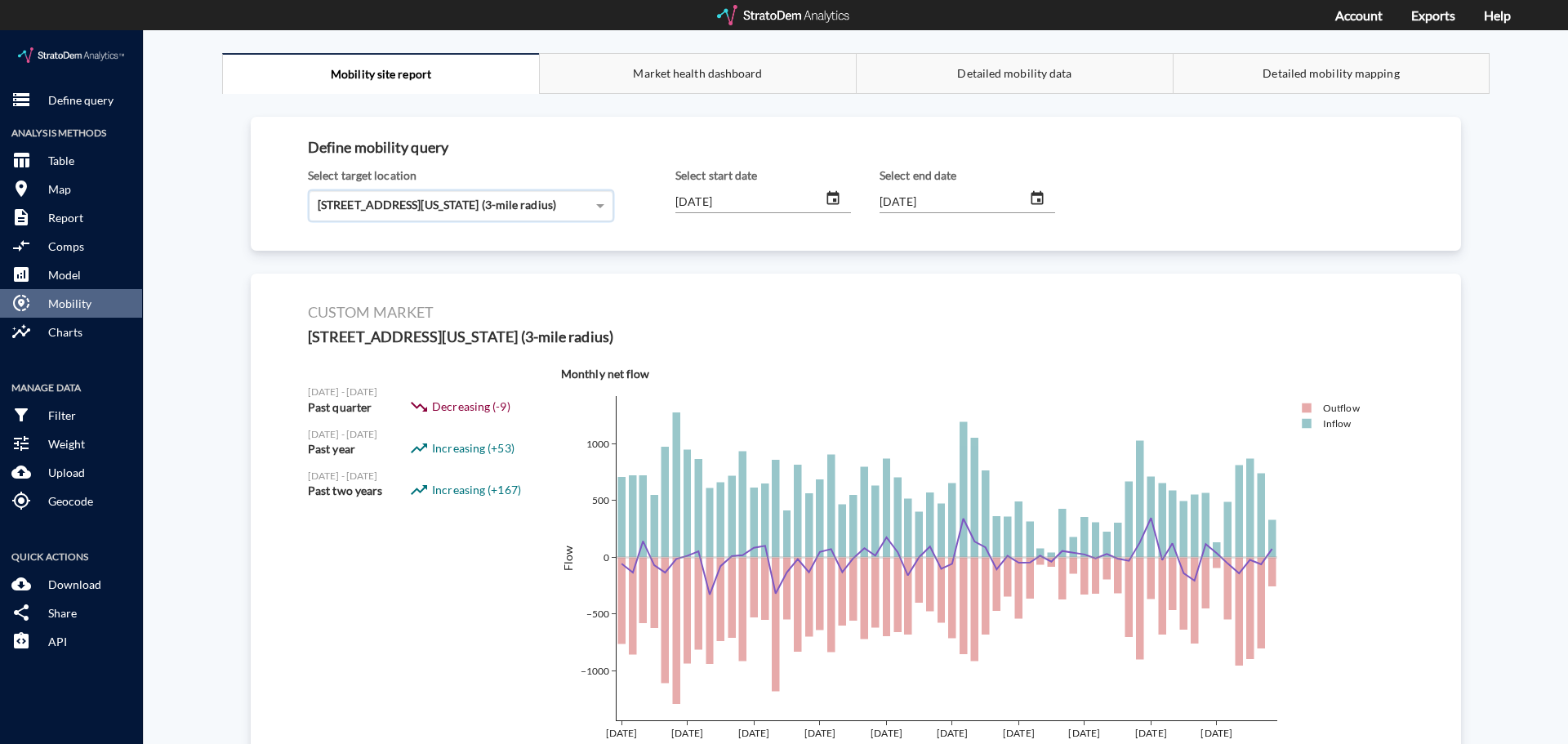
click div "10415 Lancaster Forest Ln, Houston, Texas (3-mile radius)"
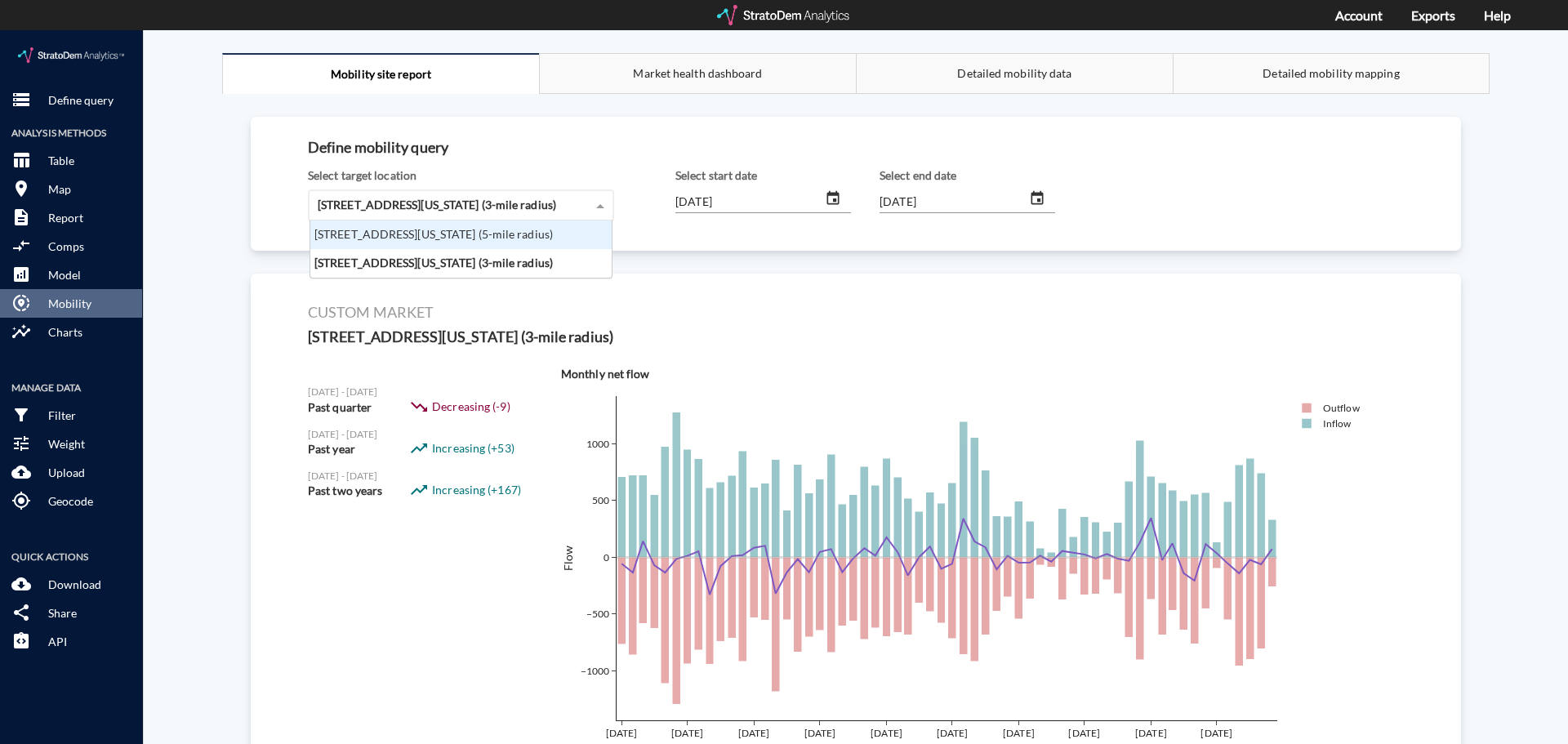
click div "10415 Lancaster Forest Ln, Houston, Texas (5-mile radius)"
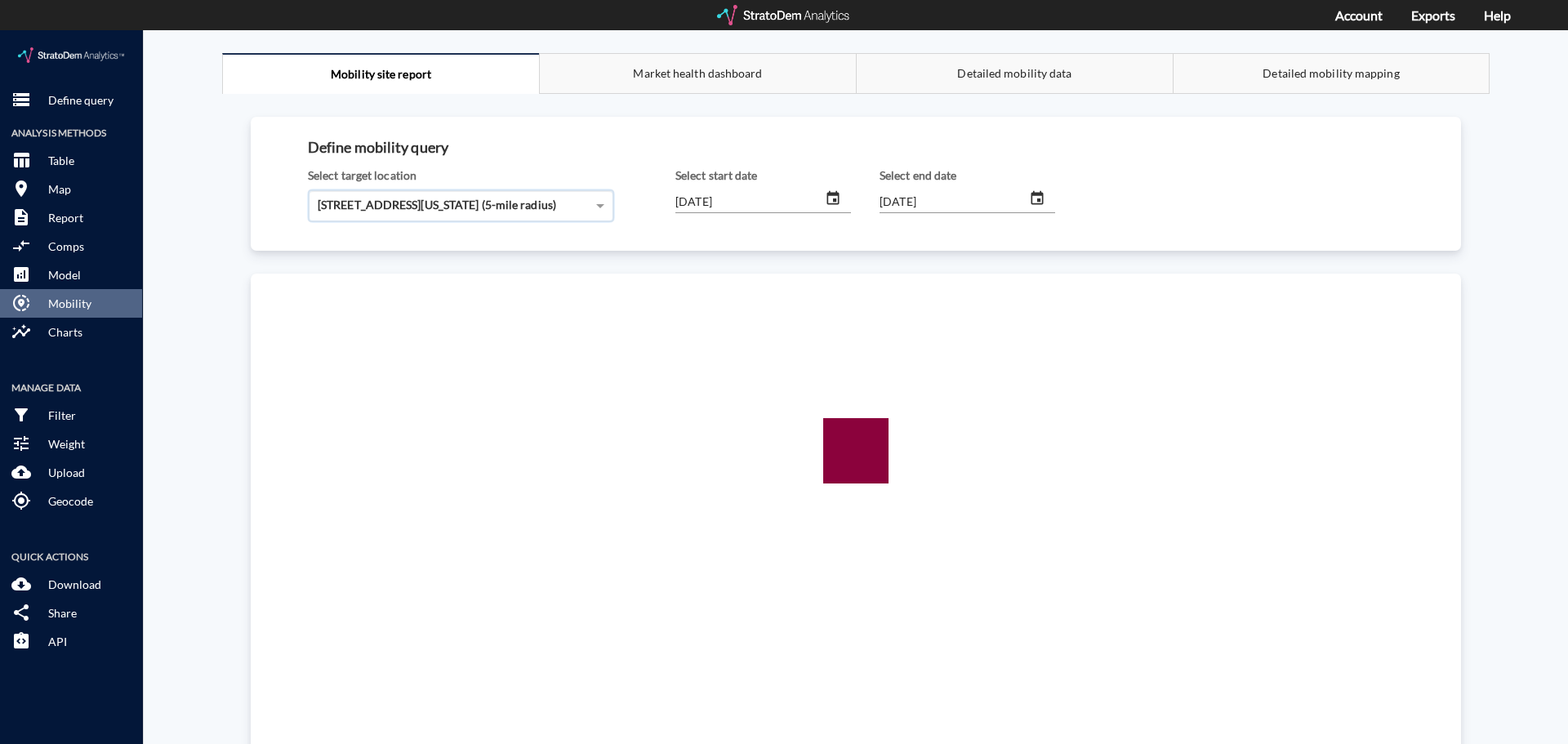
click div "Mobility site report Market health dashboard Detailed mobility data Detailed mo…"
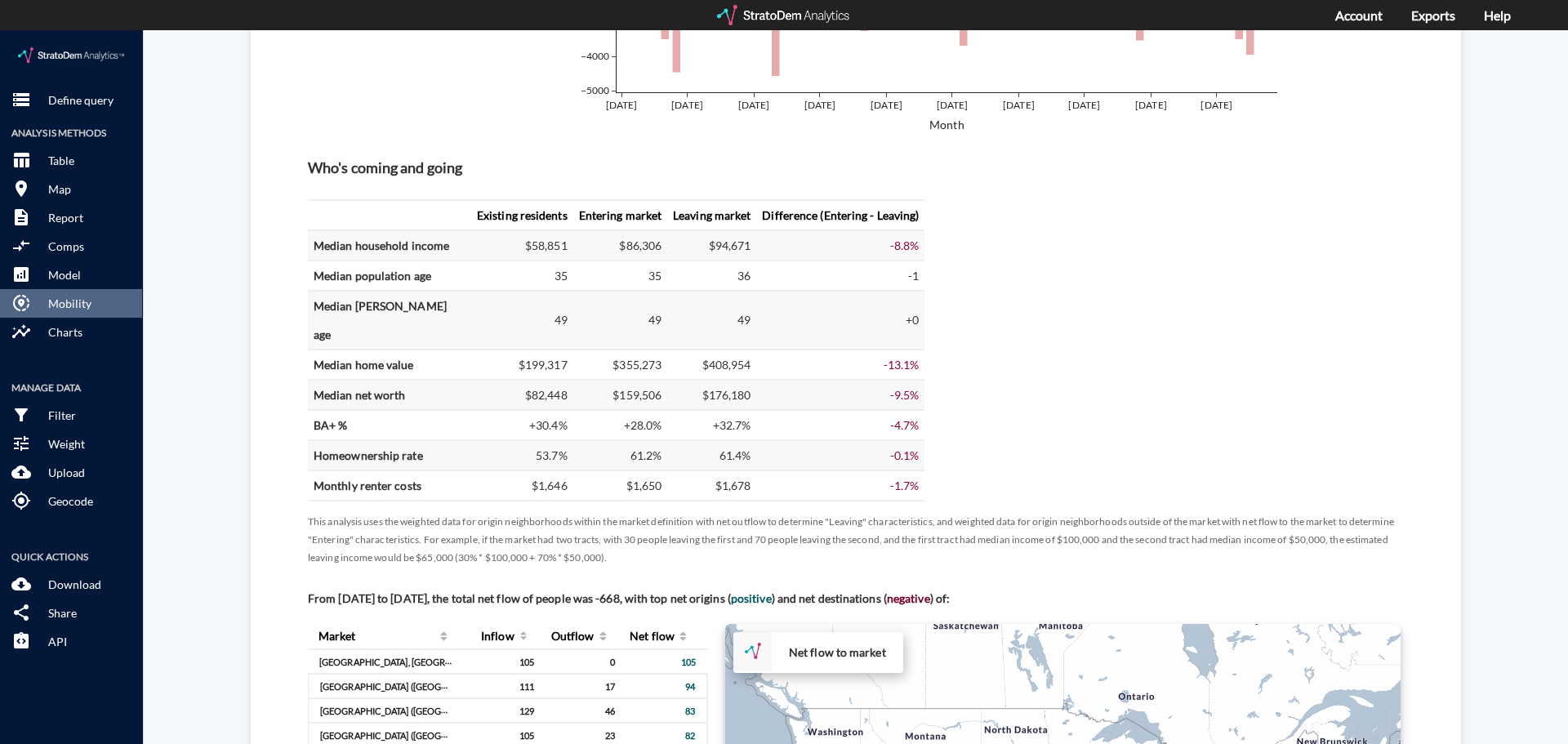
scroll to position [654, 0]
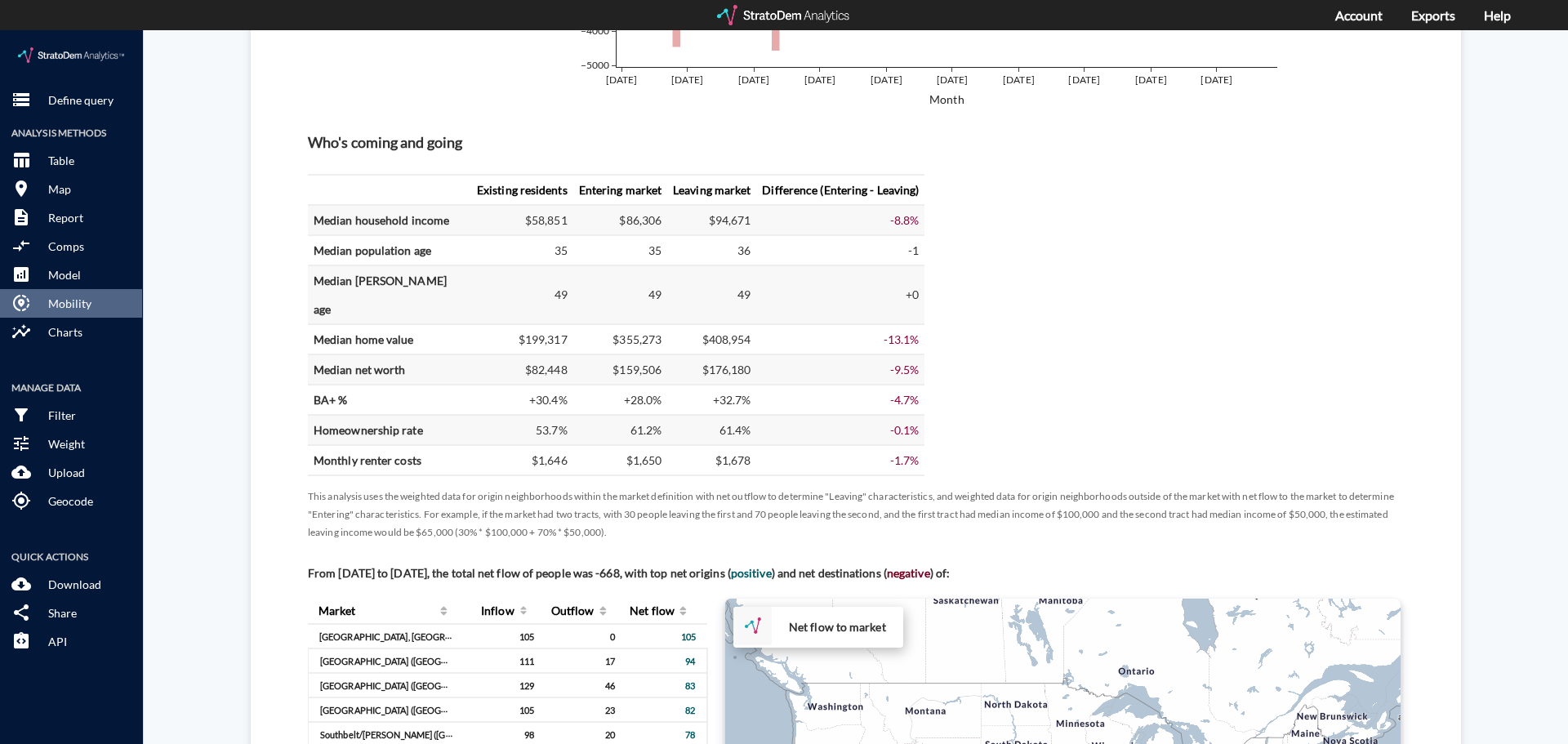
click div "Define mobility query Select target location 10415 Lancaster Forest Ln, Houston…"
click div "Mobility site report Market health dashboard Detailed mobility data Detailed mo…"
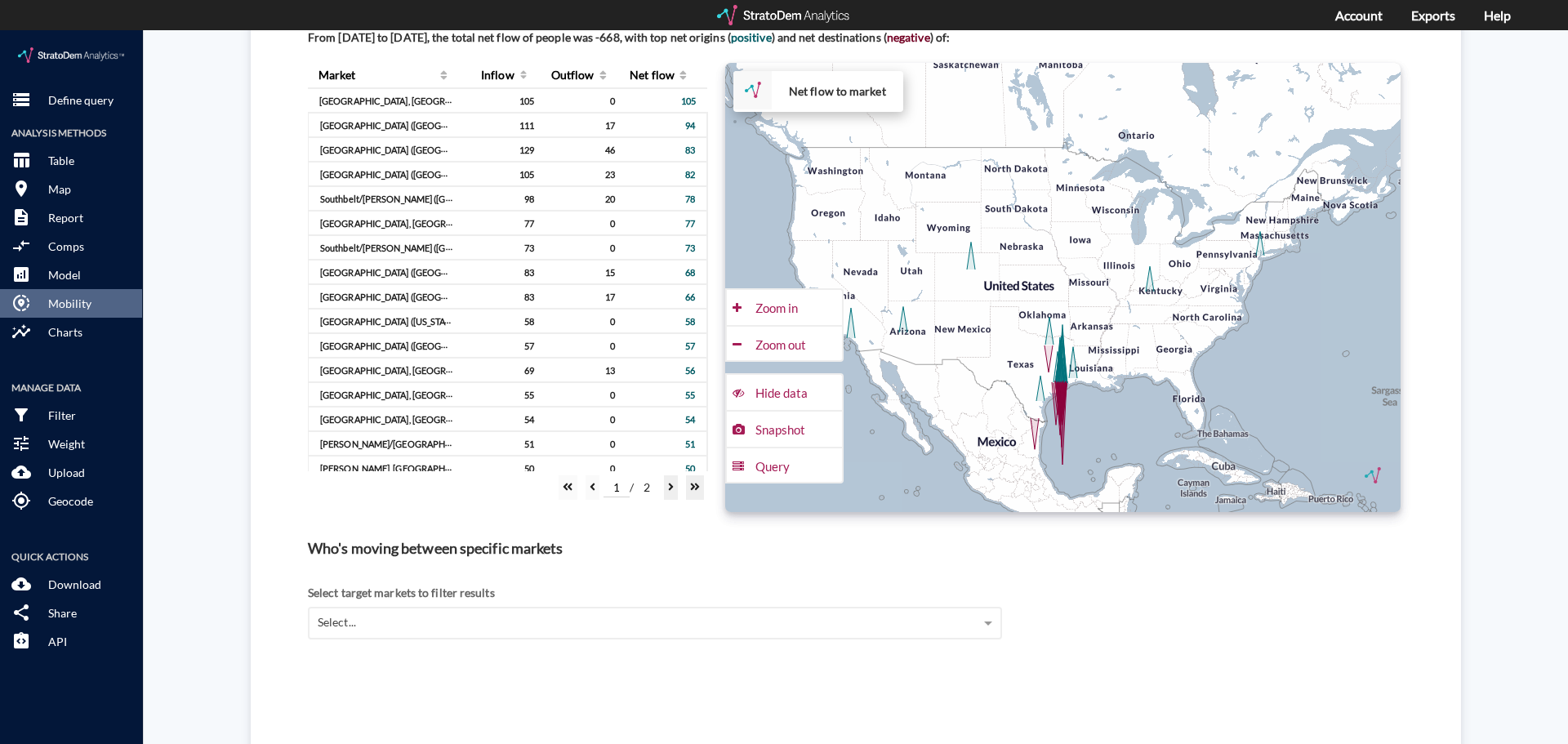
scroll to position [1143, 0]
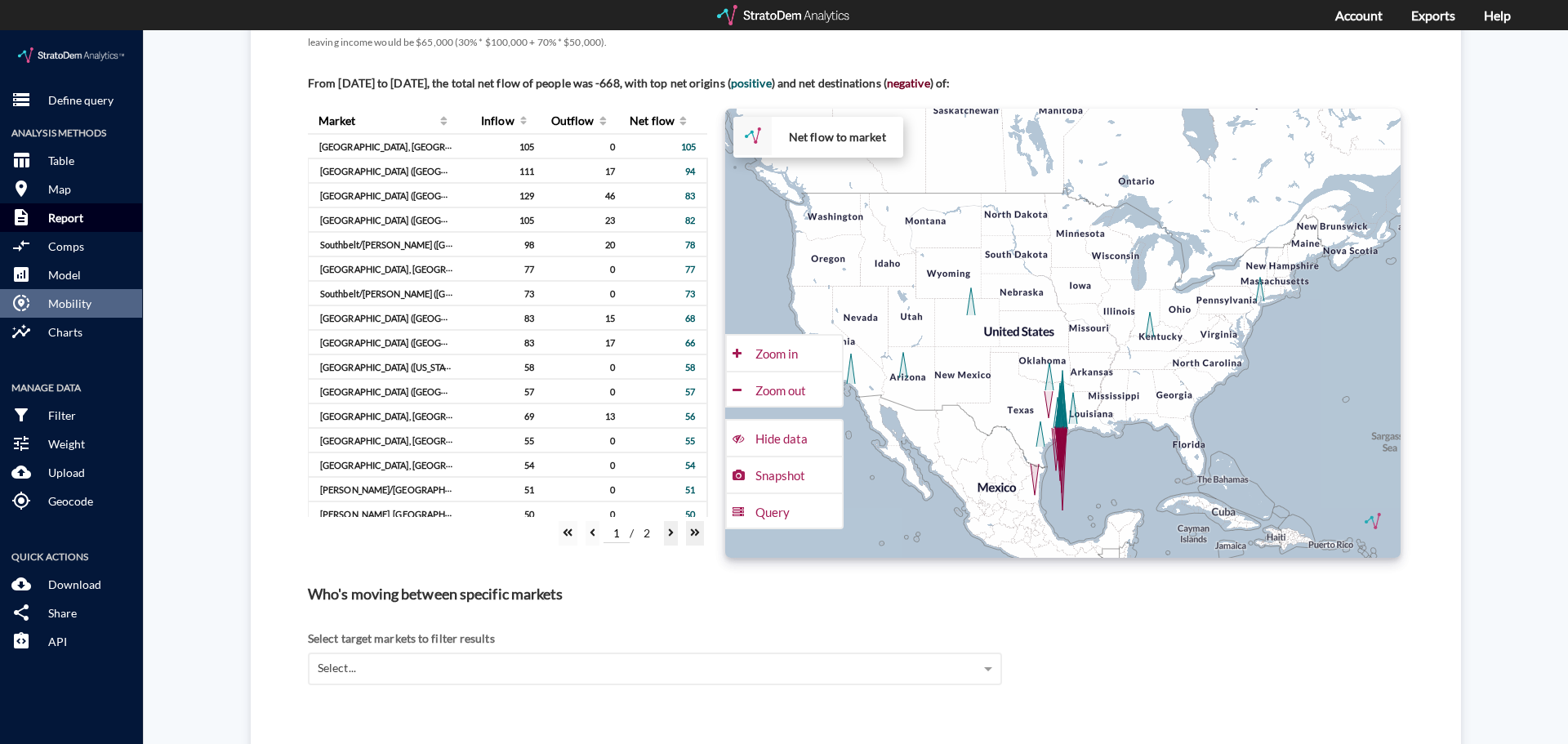
click p "Report"
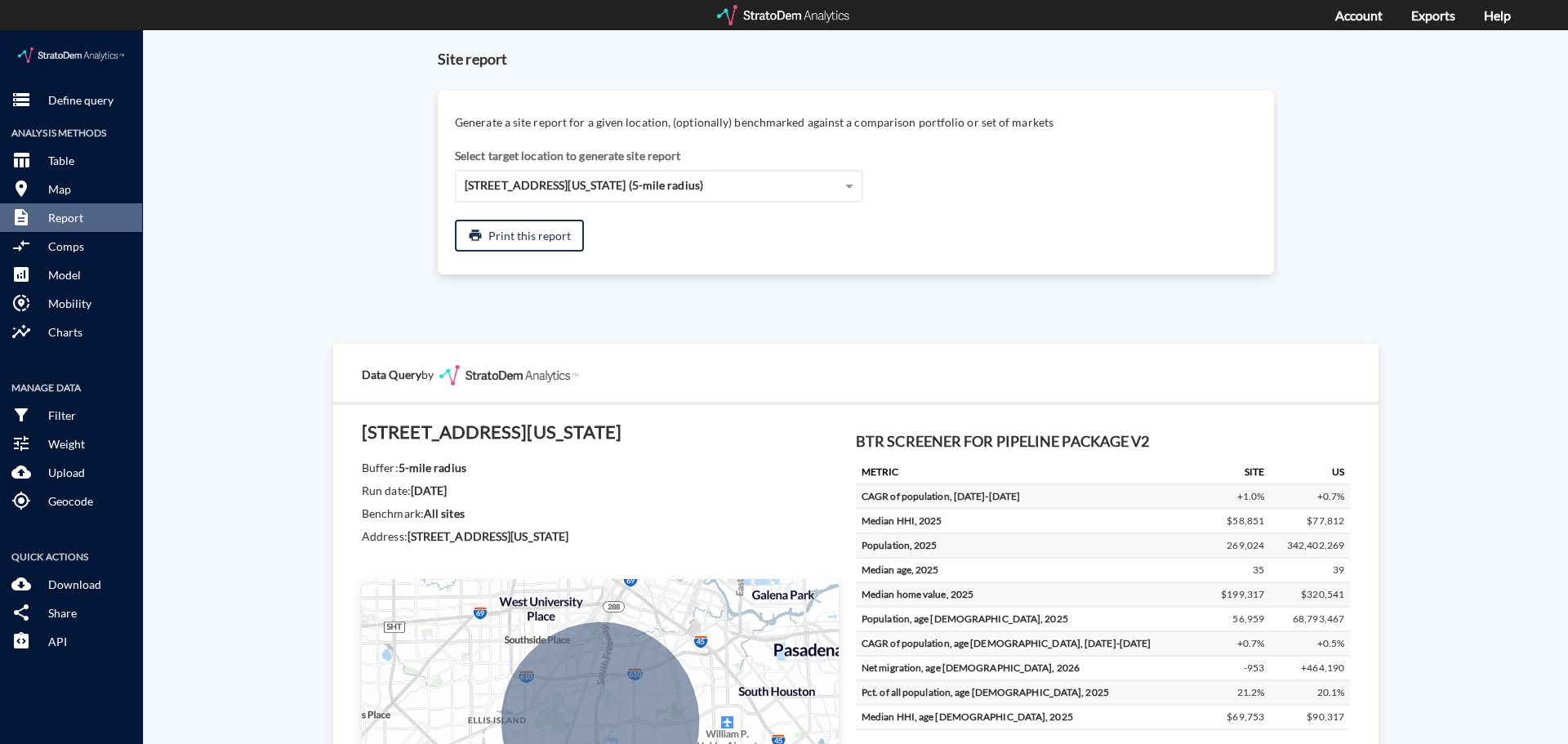
scroll to position [0, 0]
click div "10415 Lancaster Forest Ln, Houston, Texas (5-mile radius)"
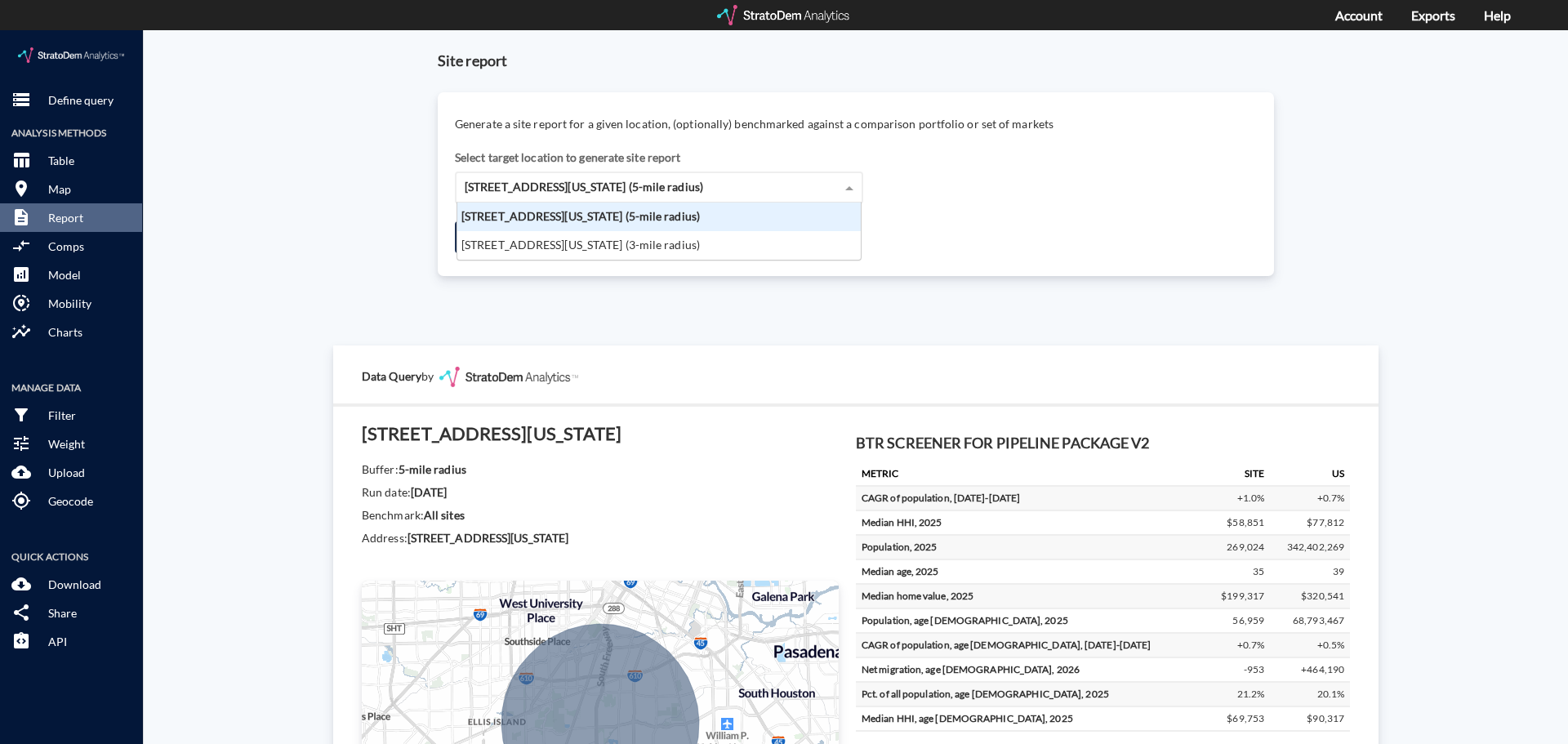
scroll to position [45, 393]
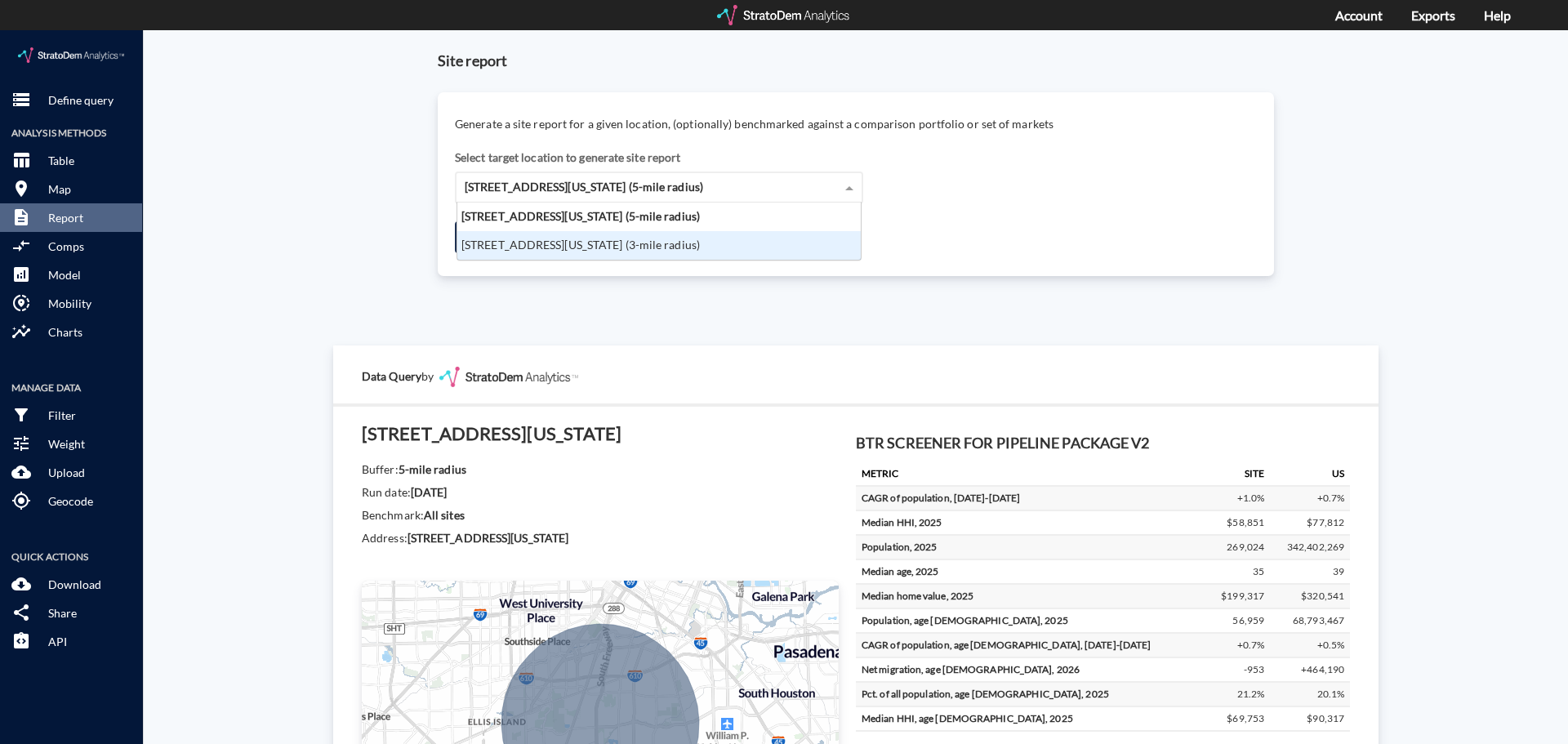
click div "10415 Lancaster Forest Ln, Houston, Texas (3-mile radius)"
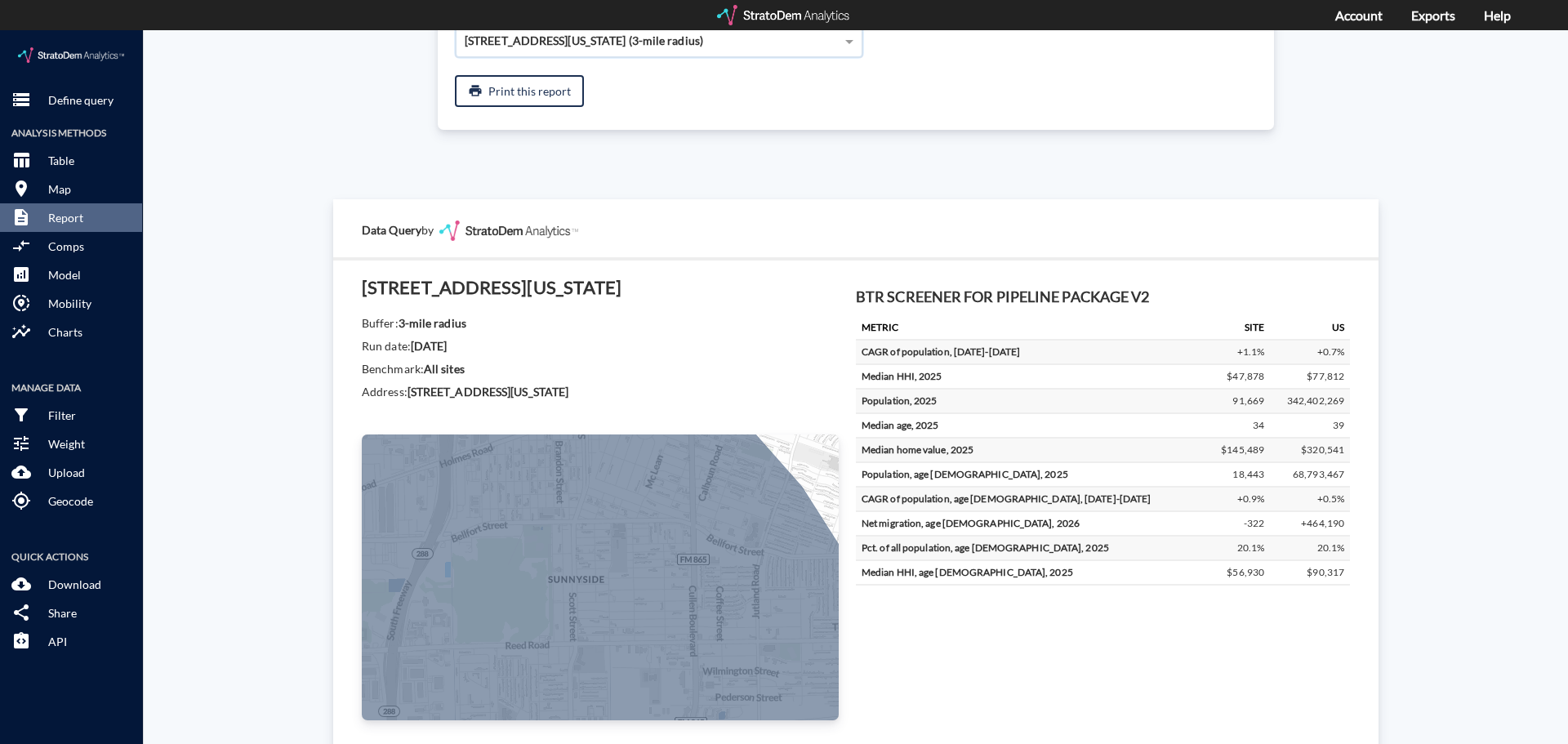
scroll to position [0, 0]
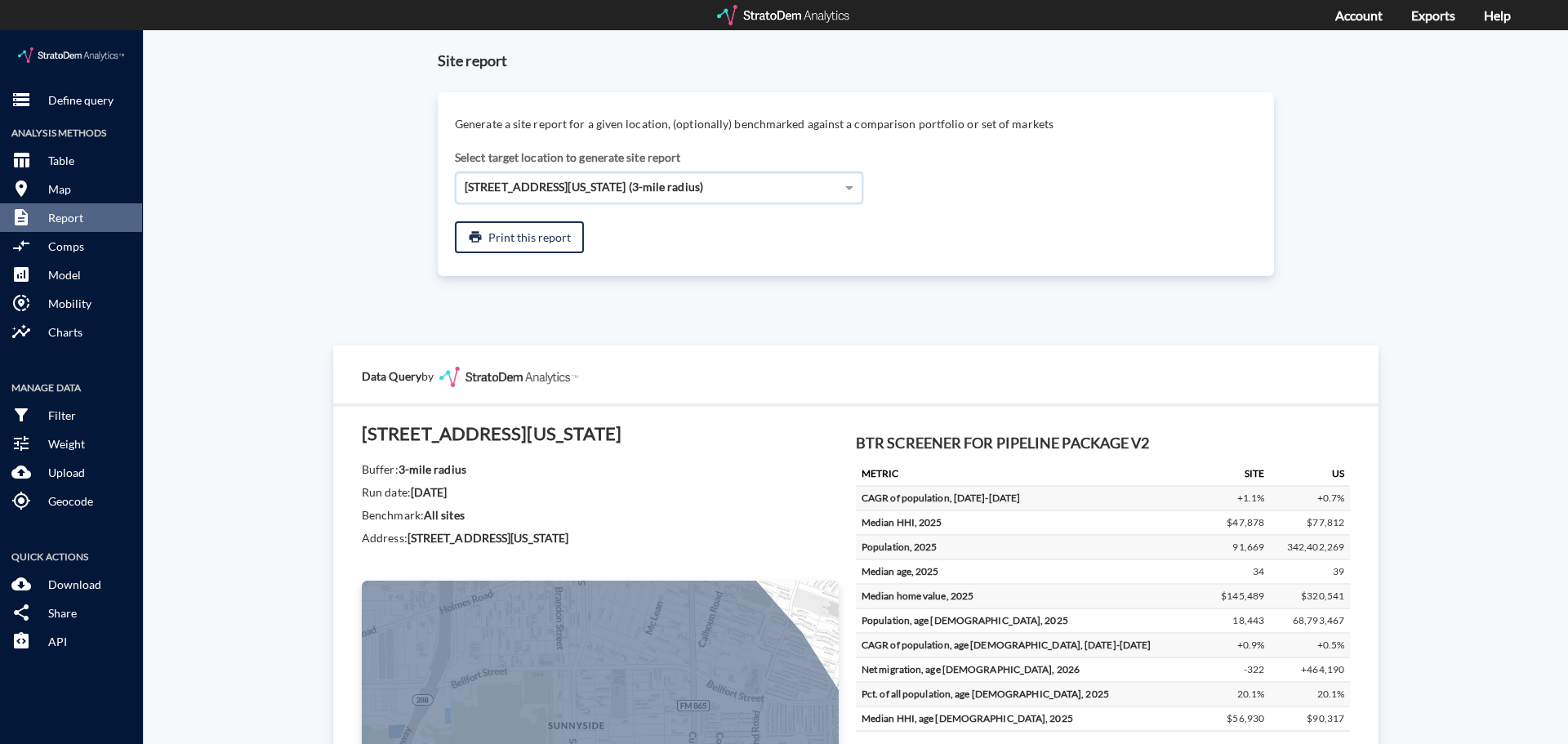
click span "10415 Lancaster Forest Ln, Houston, Texas (3-mile radius)"
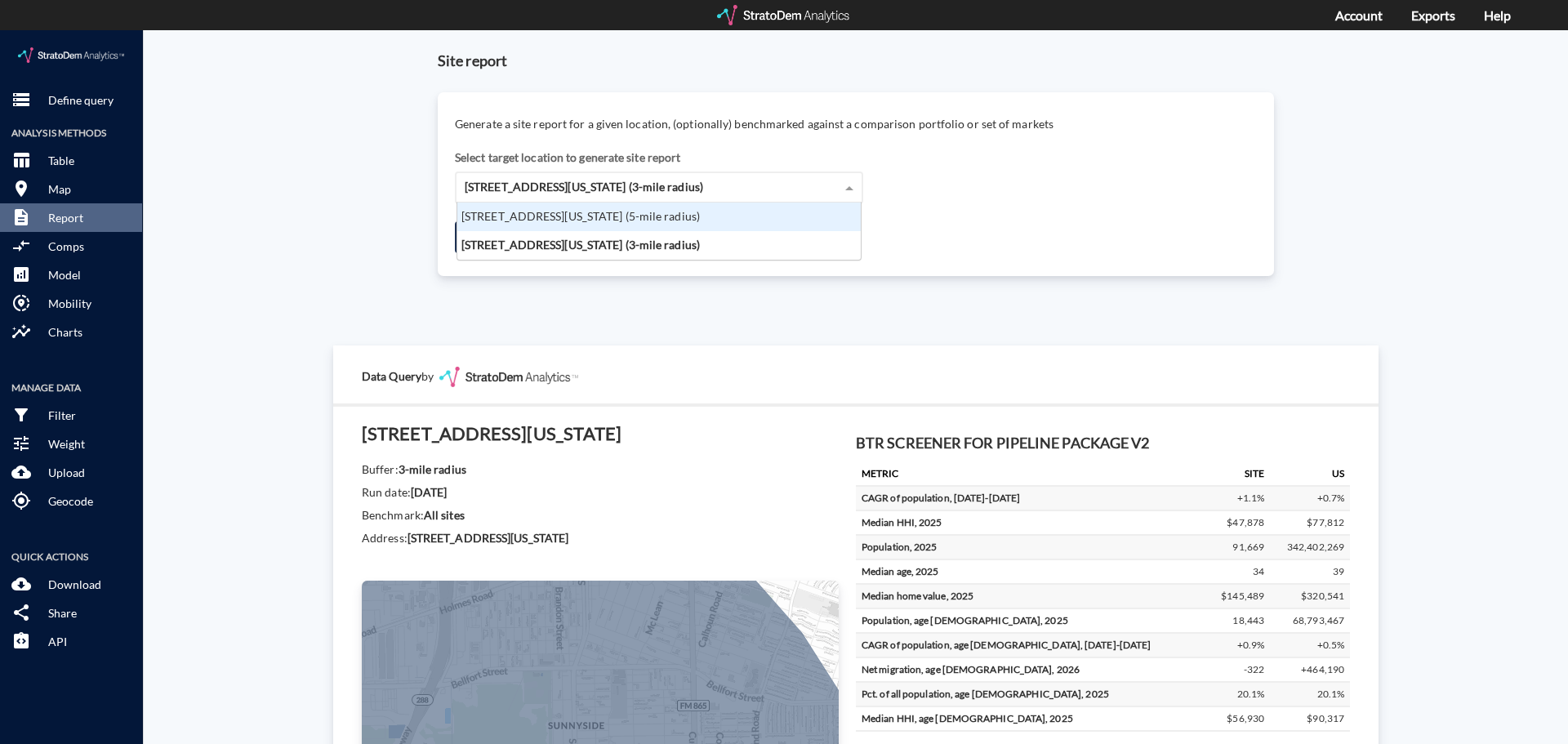
click div "10415 Lancaster Forest Ln, Houston, Texas (5-mile radius)"
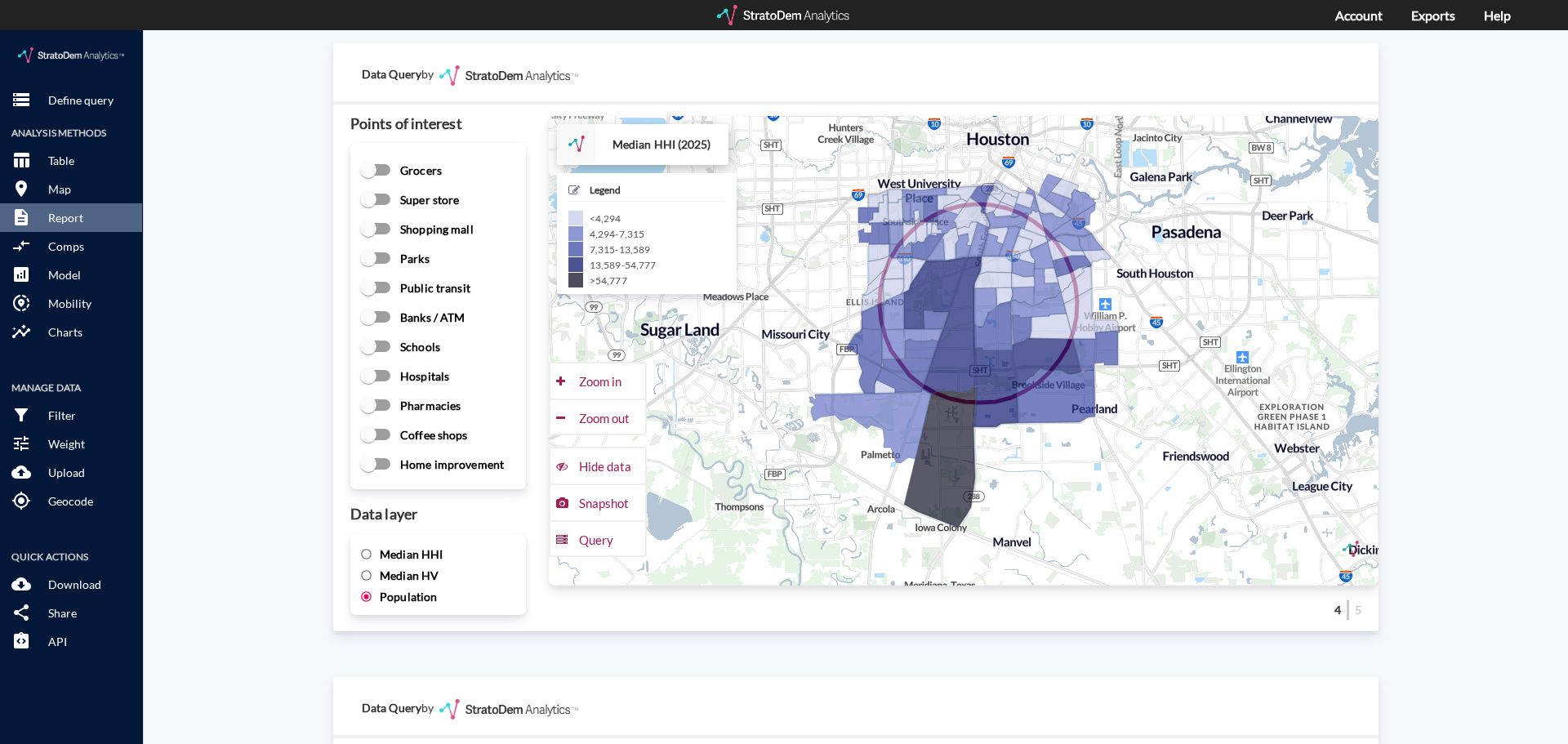
scroll to position [2762, 0]
